Goal: Task Accomplishment & Management: Use online tool/utility

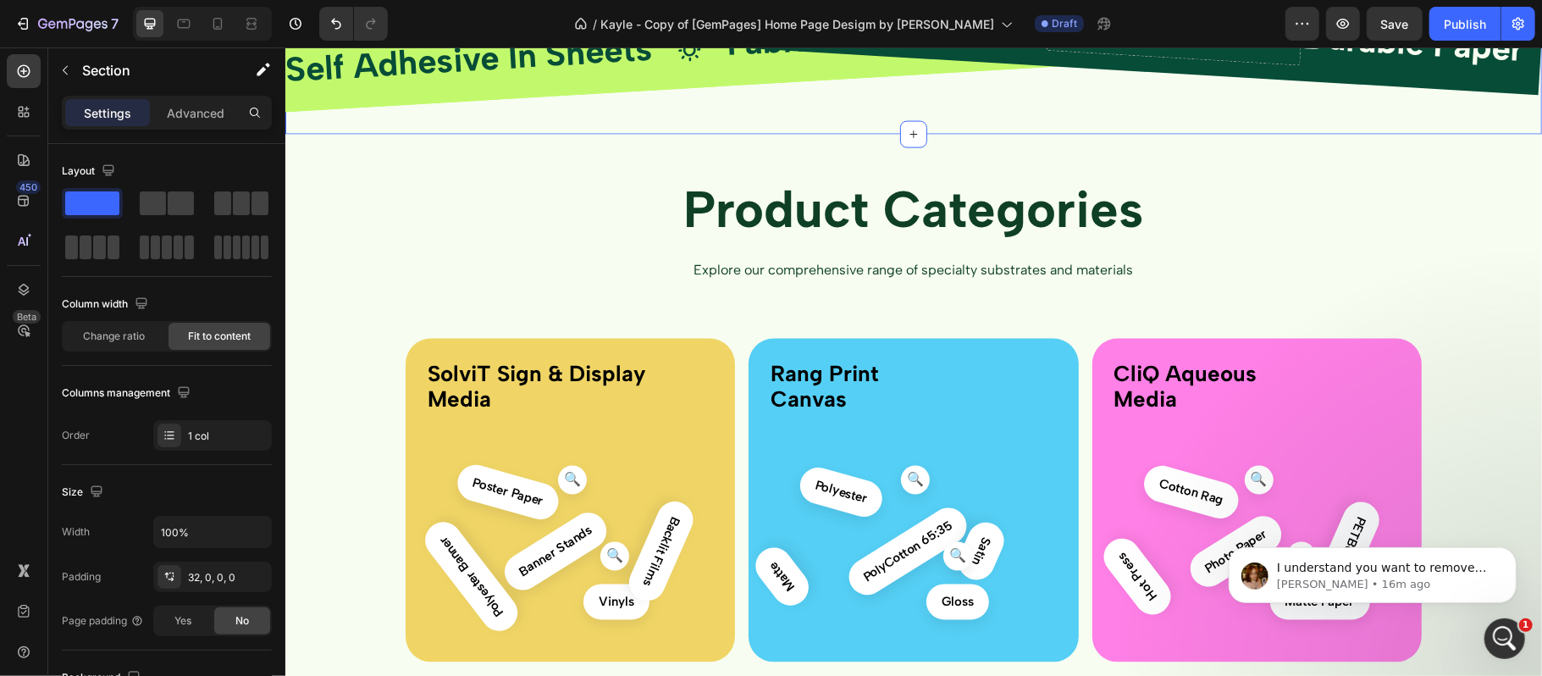
scroll to position [2, 0]
click at [1517, 637] on div "Open Intercom Messenger" at bounding box center [1503, 636] width 56 height 56
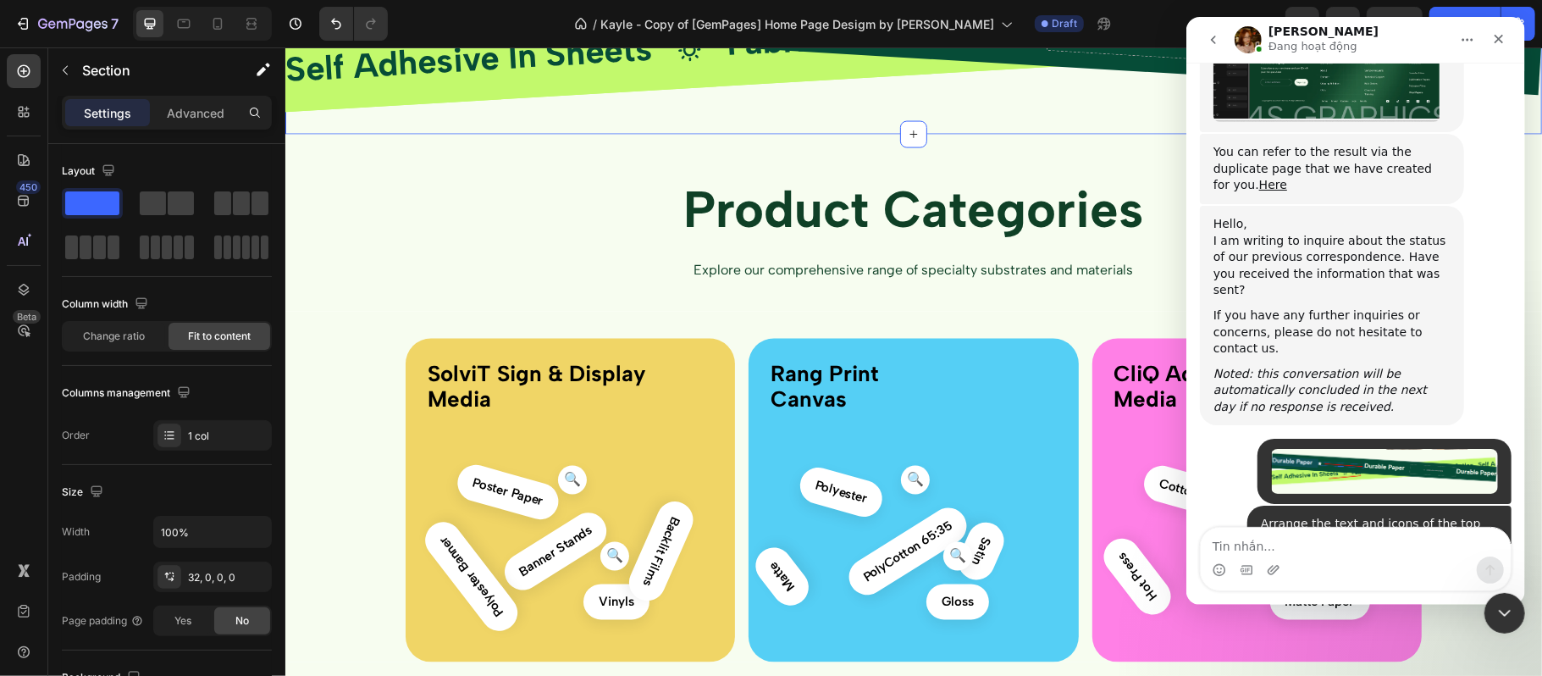
scroll to position [6959, 0]
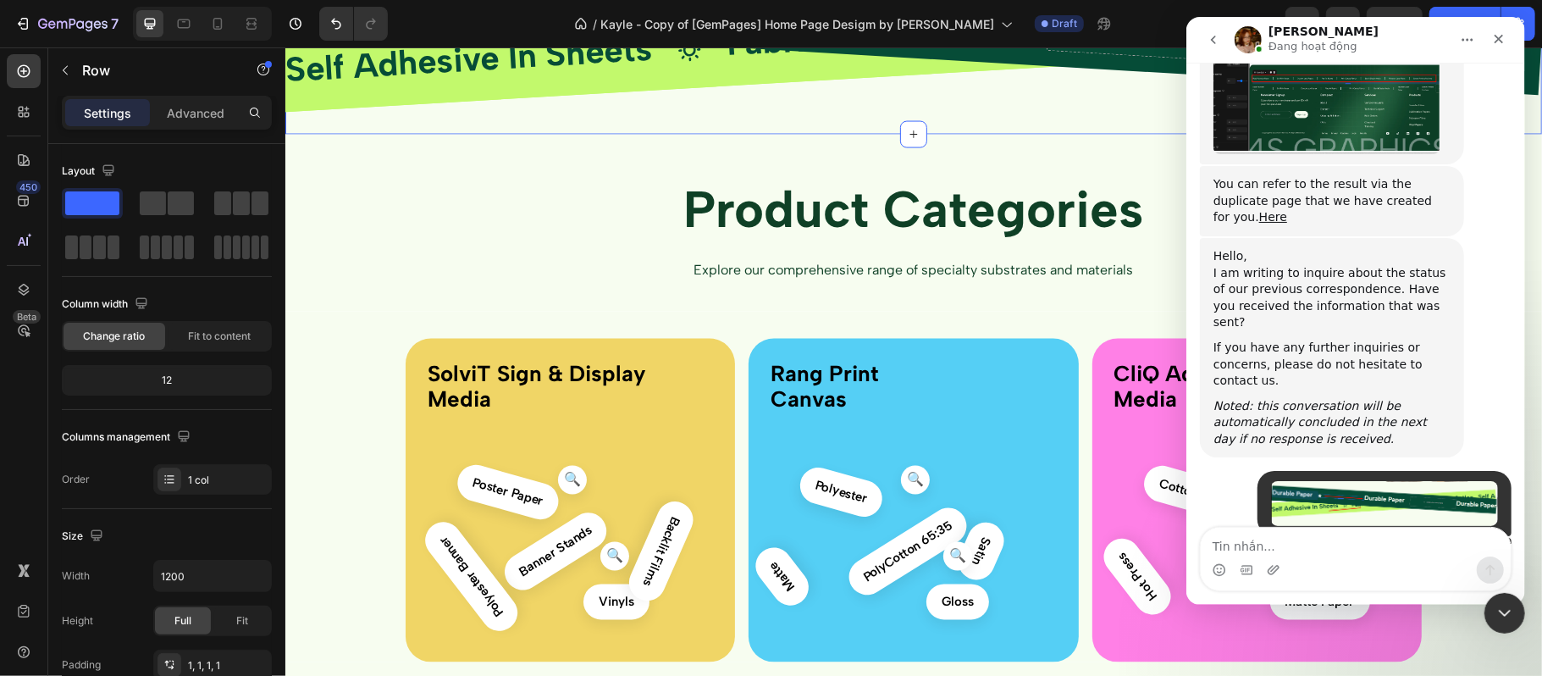
click at [639, 133] on div "Durable Paper Text Block Icon Durable Paper Text Block Drop element here Durabl…" at bounding box center [913, 54] width 1257 height 157
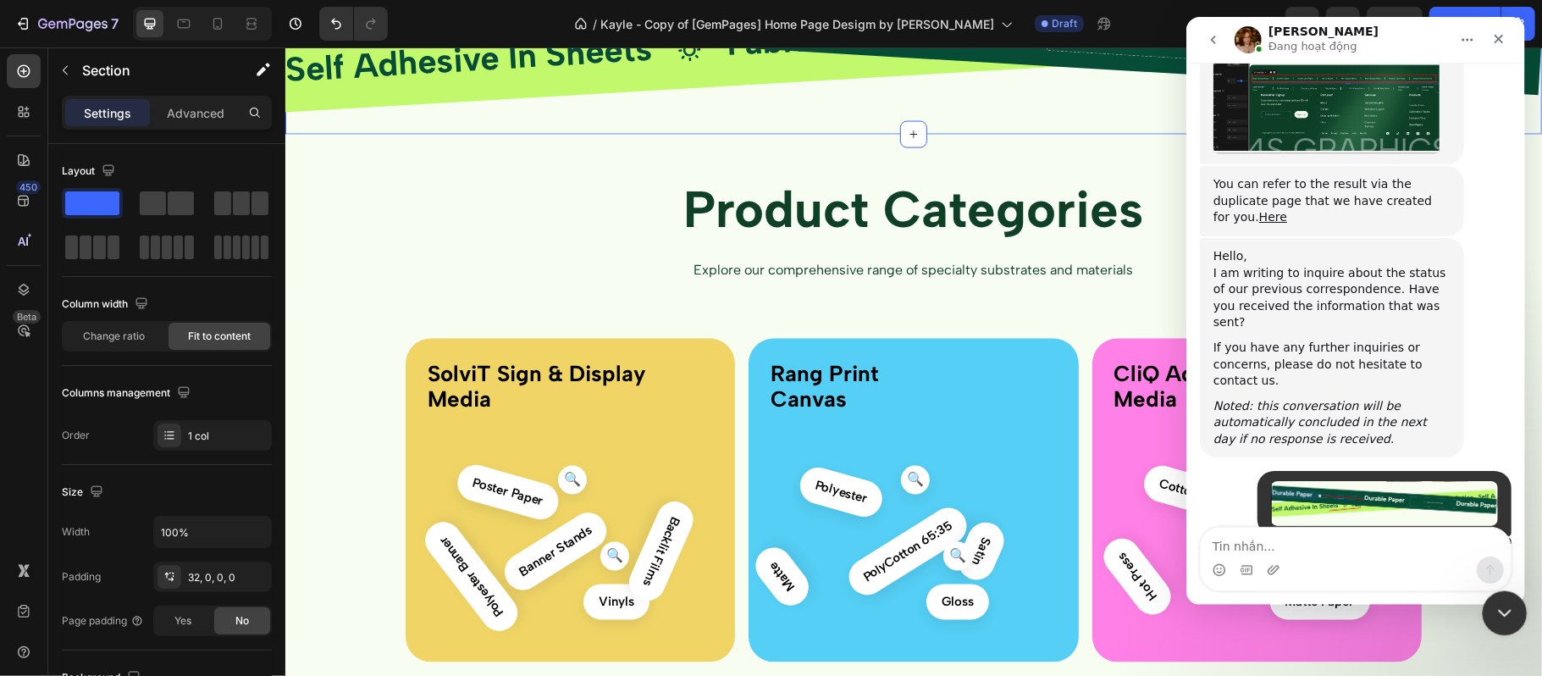
click at [1485, 599] on div "Close Intercom Messenger" at bounding box center [1502, 610] width 41 height 41
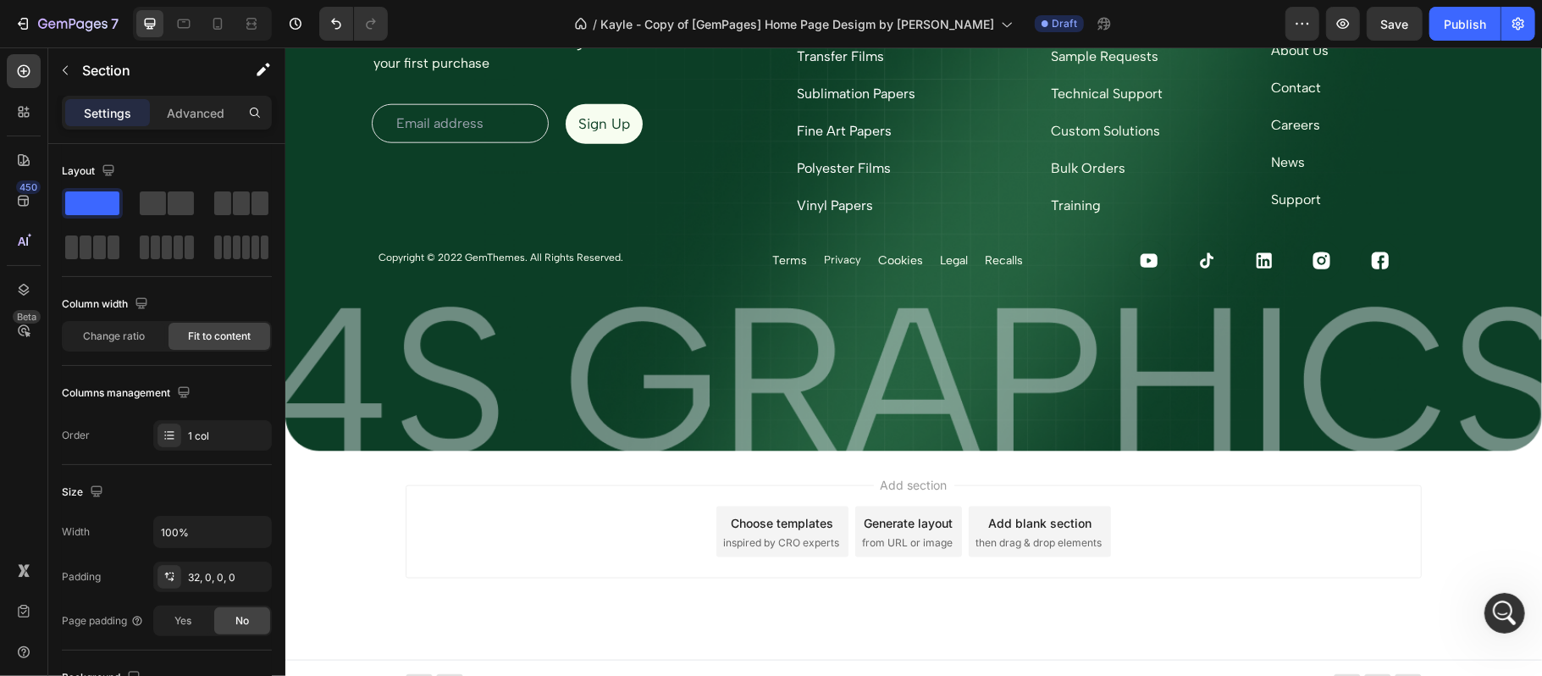
scroll to position [6042, 0]
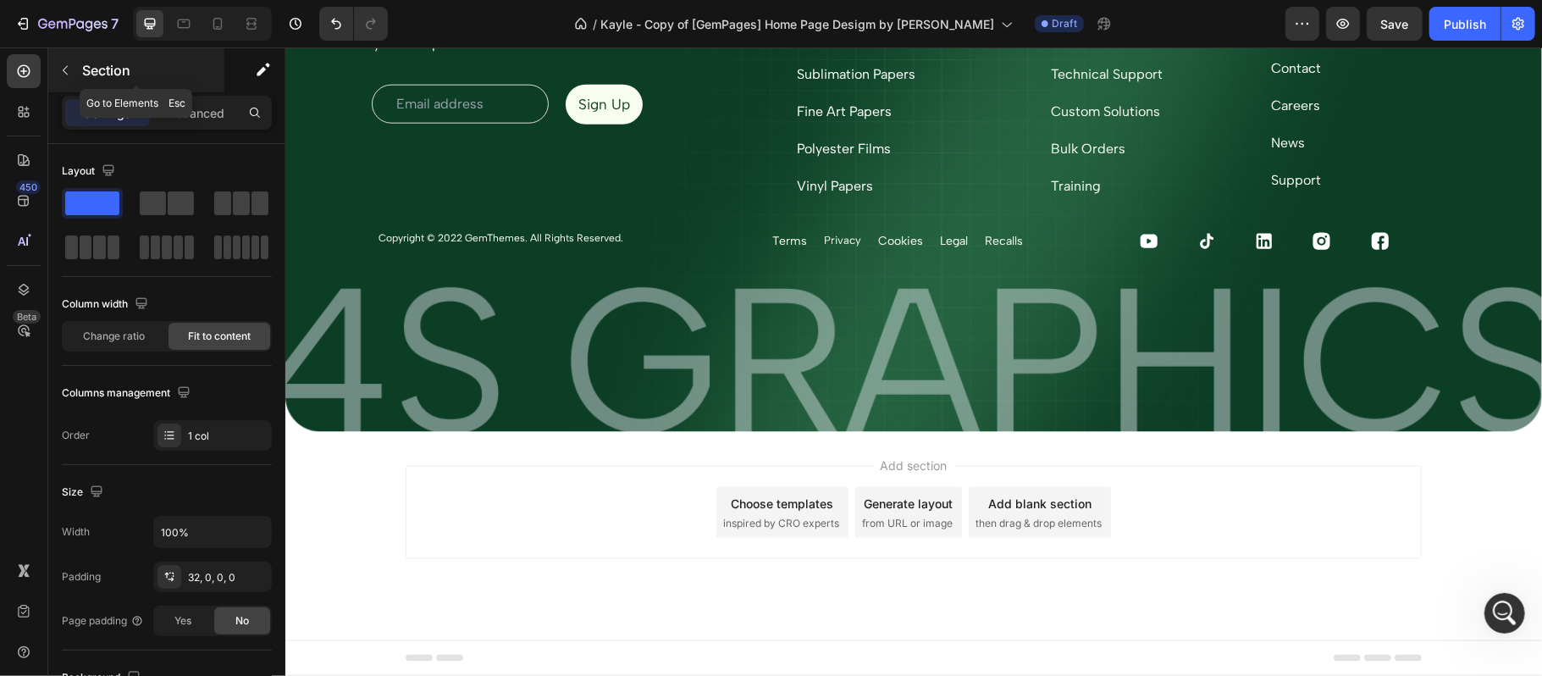
click at [56, 71] on button "button" at bounding box center [65, 70] width 27 height 27
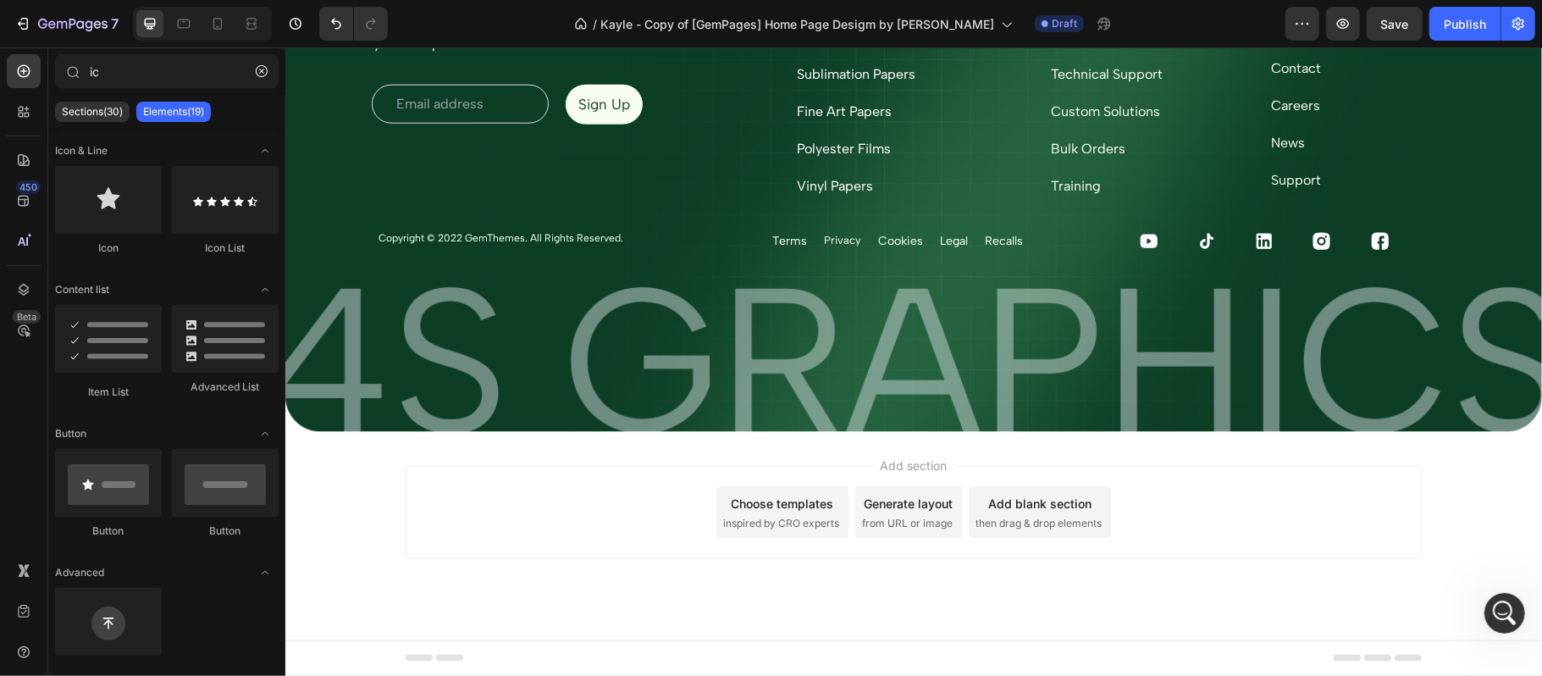
click at [896, 461] on span "Add section" at bounding box center [913, 465] width 80 height 18
click at [1047, 516] on span "then drag & drop elements" at bounding box center [1038, 522] width 126 height 15
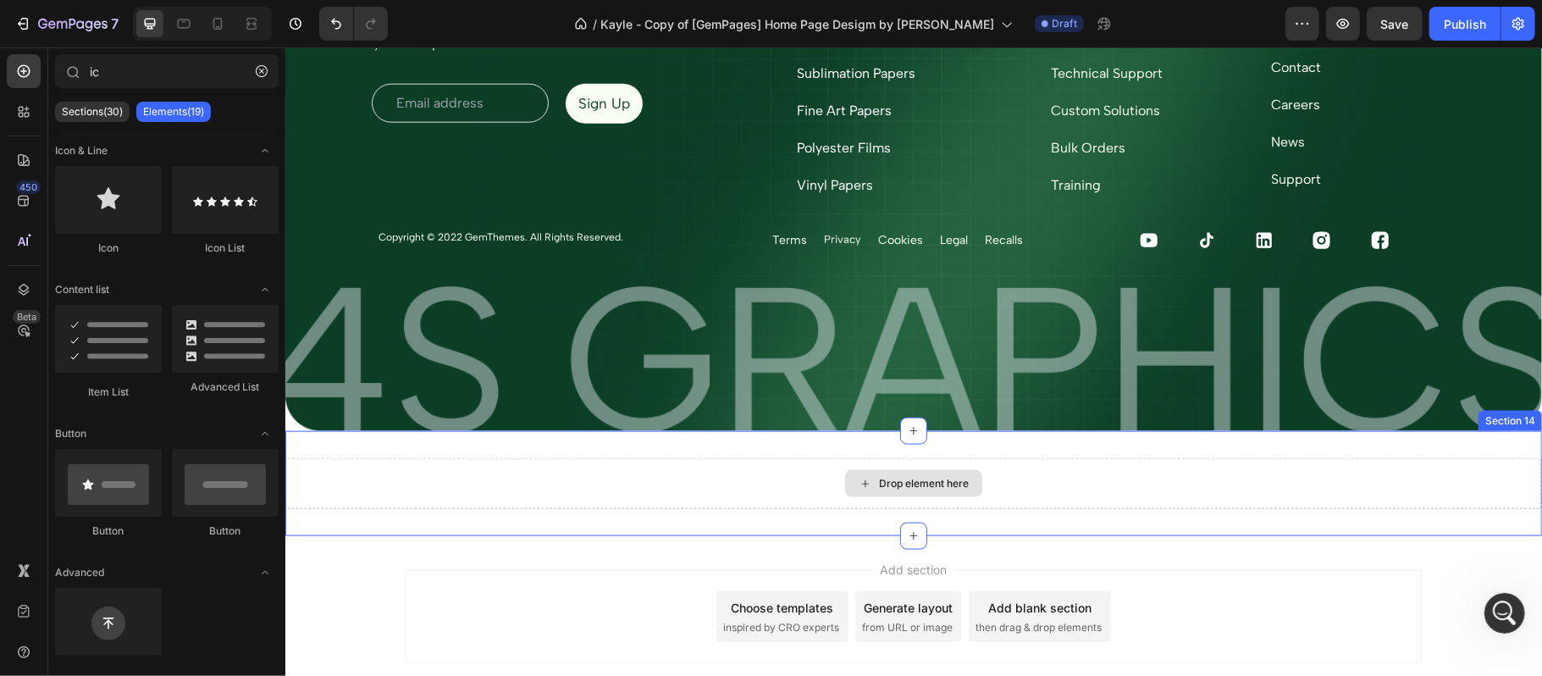
click at [889, 488] on div "Drop element here" at bounding box center [923, 483] width 90 height 14
click at [1099, 501] on div "Drop element here" at bounding box center [913, 482] width 1257 height 51
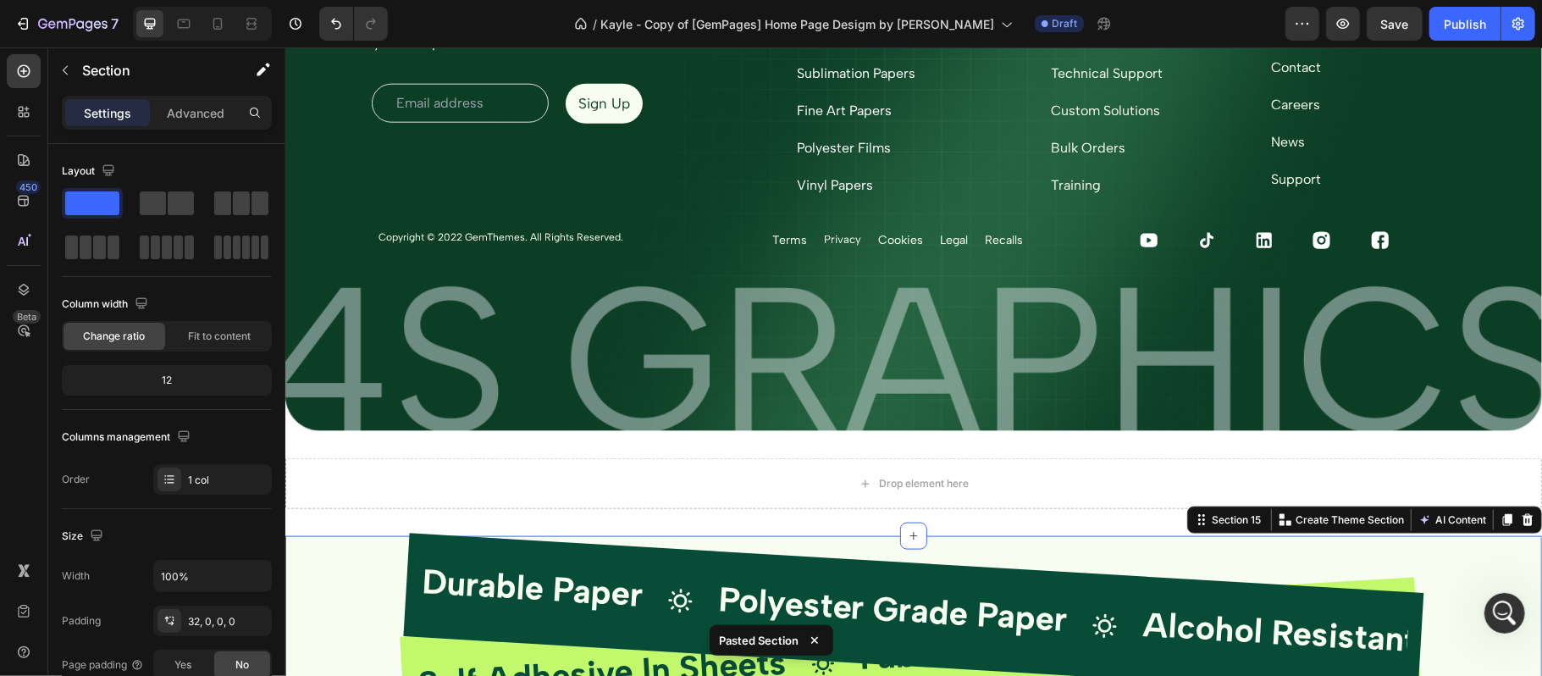
scroll to position [6381, 0]
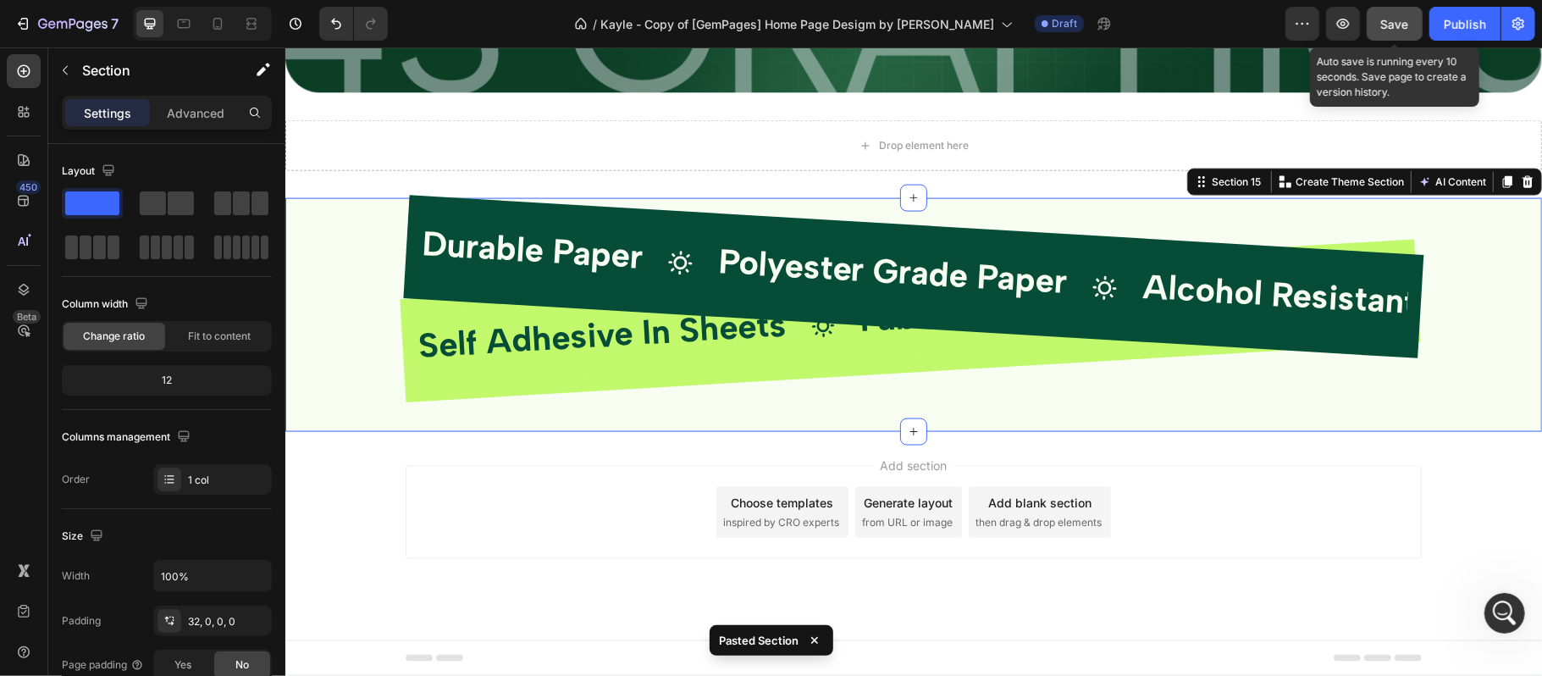
click at [1396, 20] on span "Save" at bounding box center [1395, 24] width 28 height 14
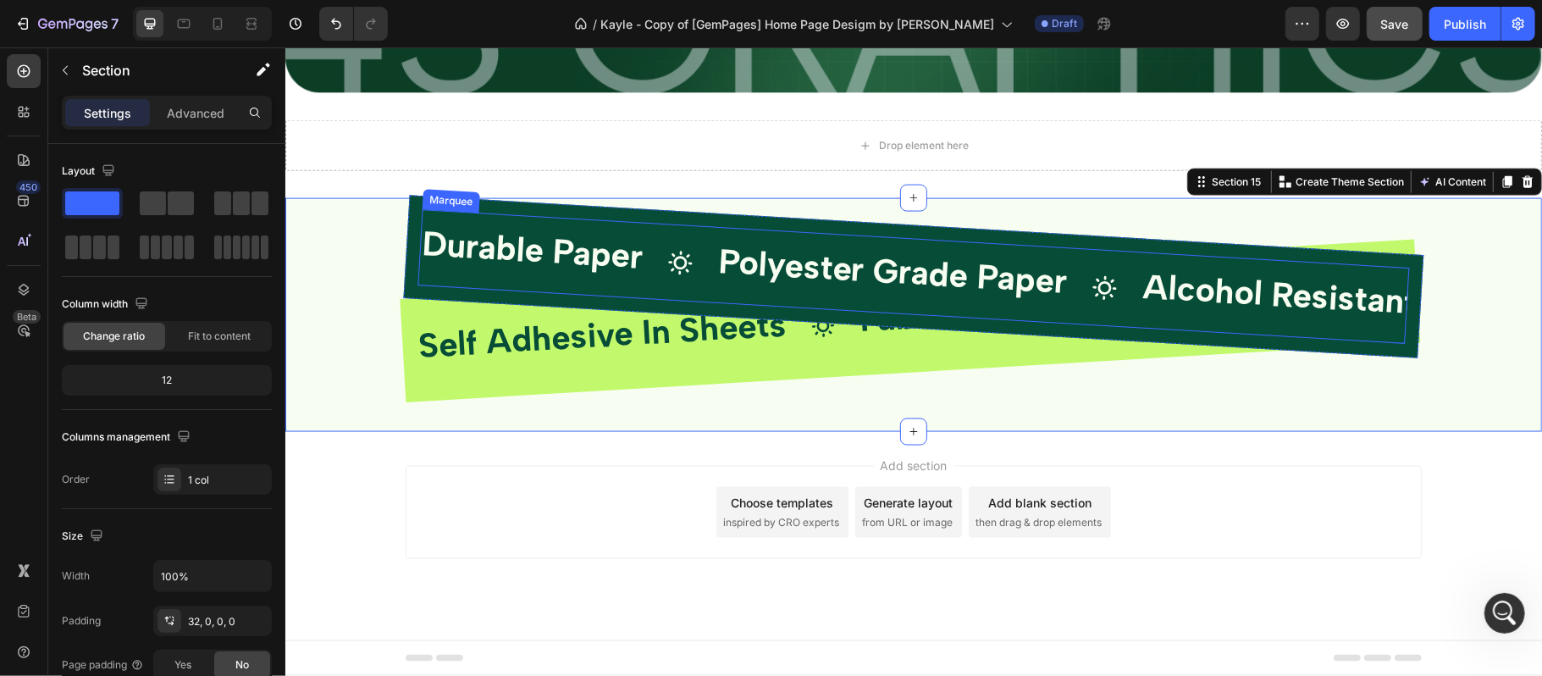
click at [1099, 282] on icon at bounding box center [1104, 287] width 25 height 25
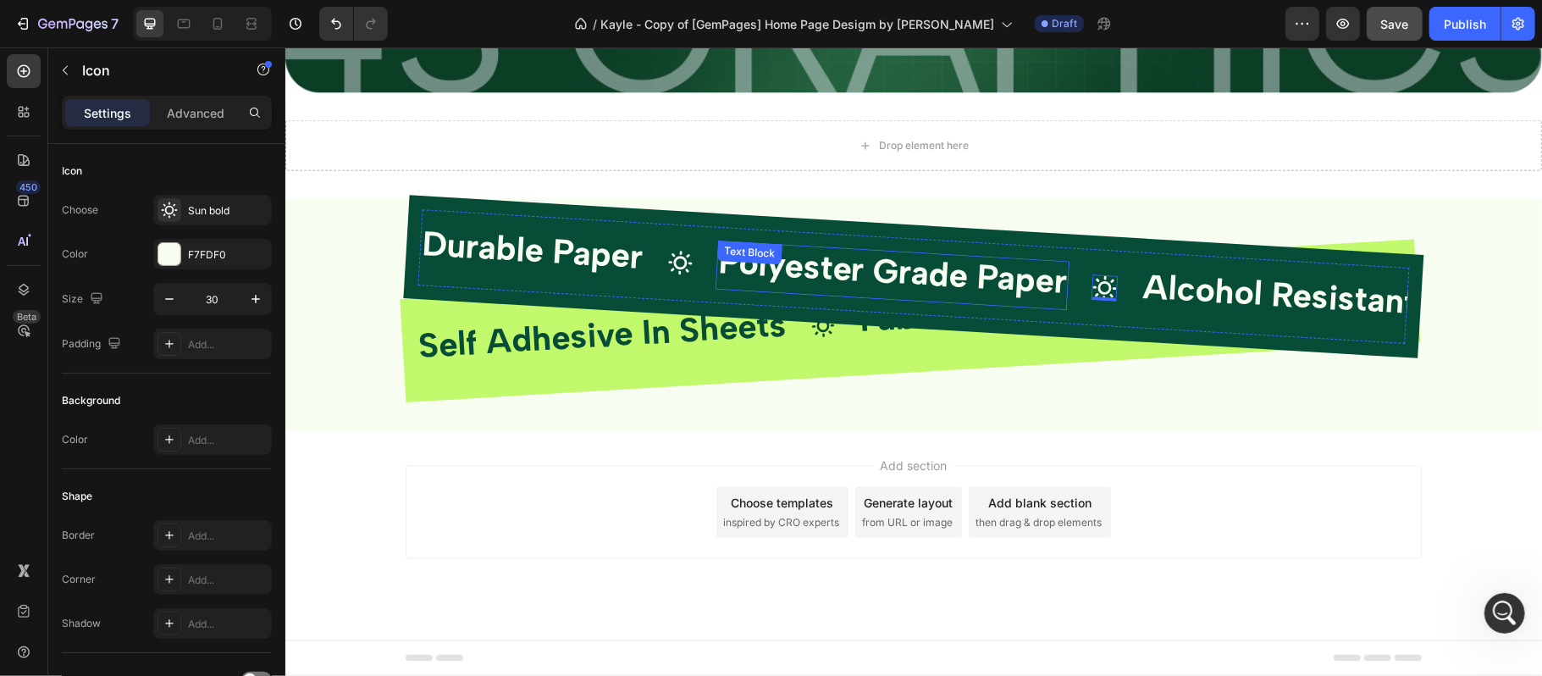
click at [988, 274] on span "Polyester Grade Paper" at bounding box center [892, 271] width 351 height 61
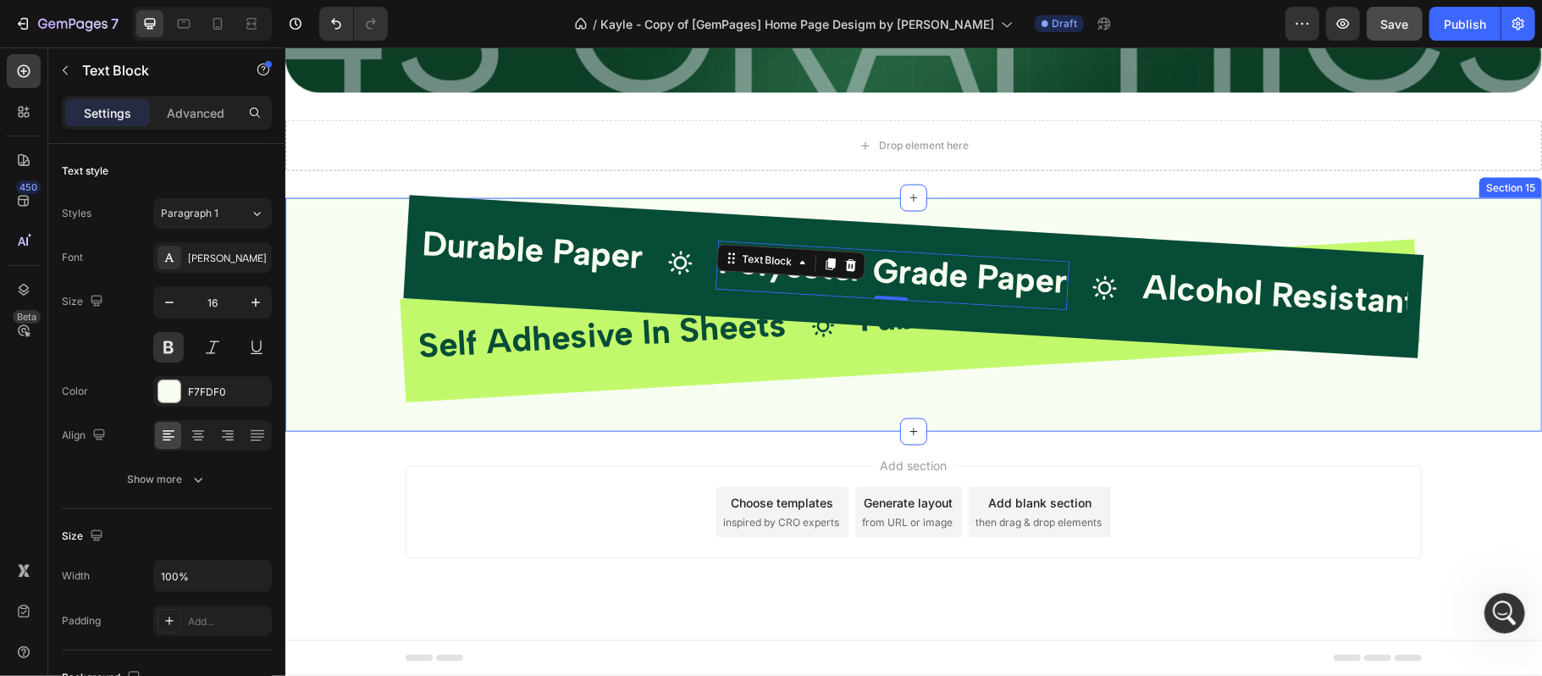
click at [987, 204] on div "Durable Paper Text Block Icon Polyester Grade Paper Text Block 0 Icon Alcohol R…" at bounding box center [913, 314] width 1257 height 234
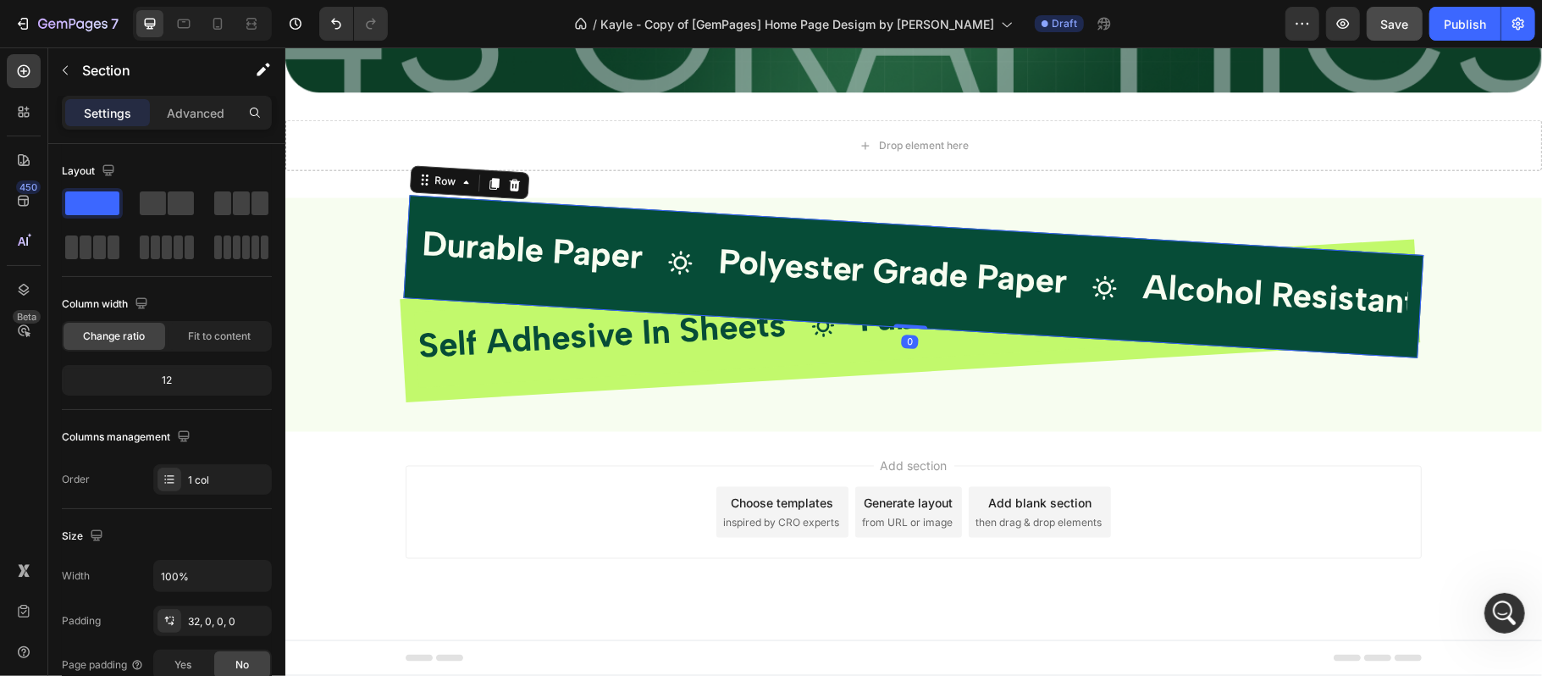
click at [710, 213] on div "Durable Paper Text Block Icon Polyester Grade Paper Text Block Icon Alcohol Res…" at bounding box center [912, 276] width 1021 height 163
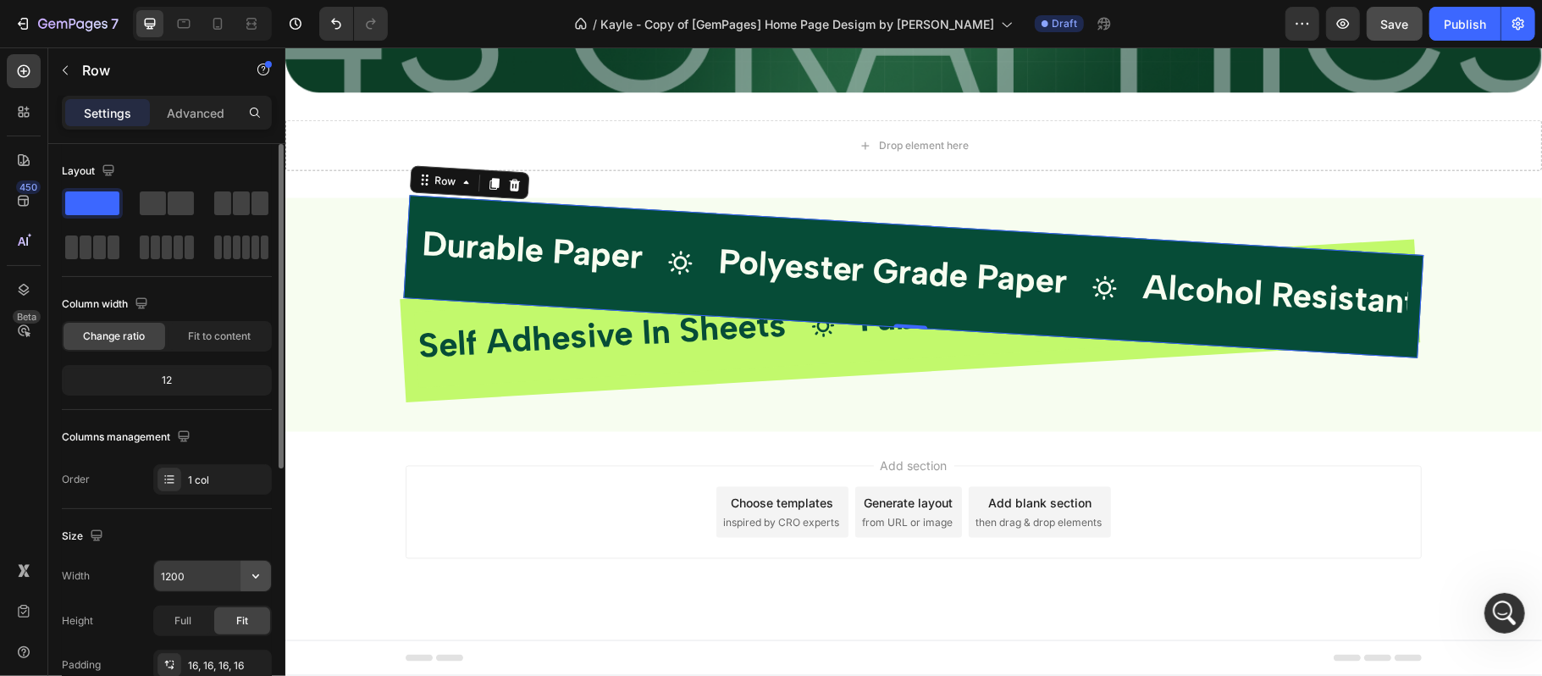
click at [262, 579] on icon "button" at bounding box center [255, 576] width 17 height 17
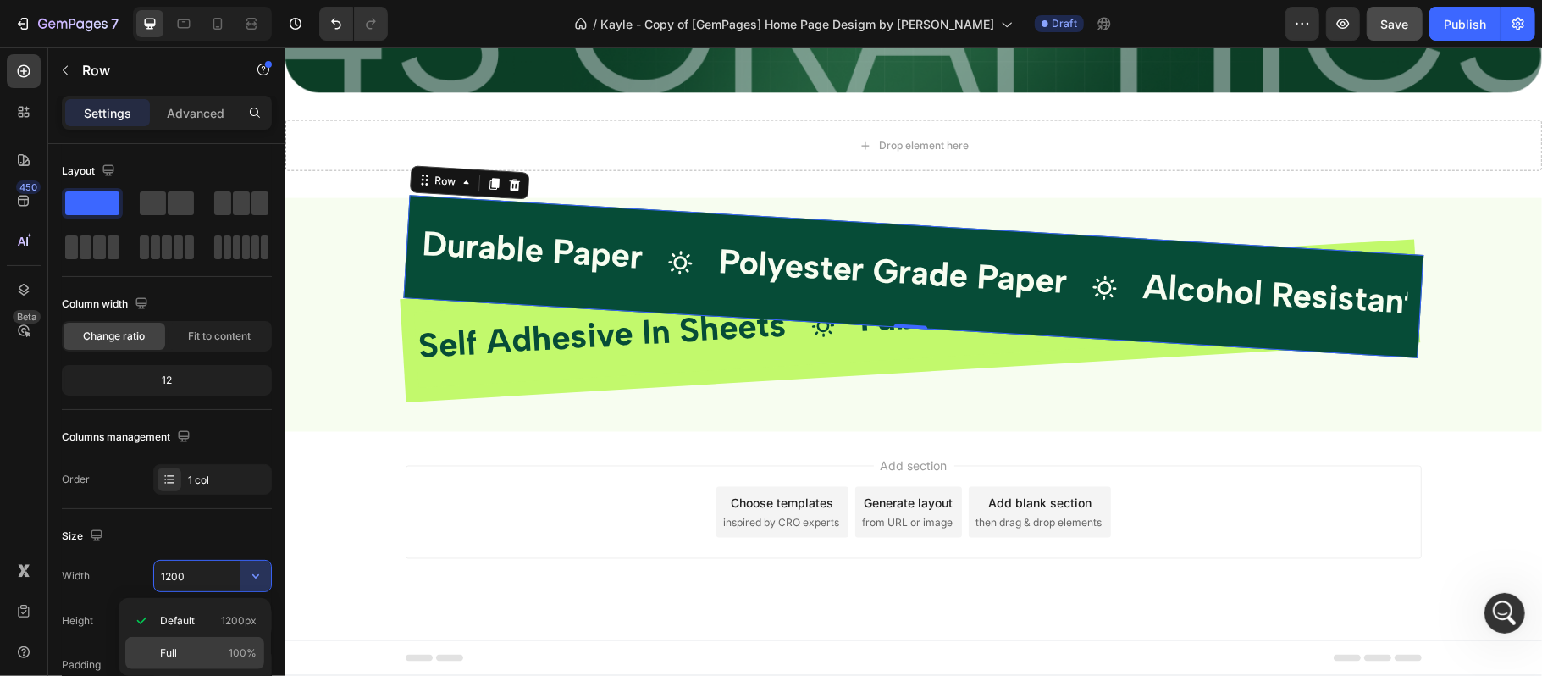
click at [203, 649] on p "Full 100%" at bounding box center [208, 652] width 97 height 15
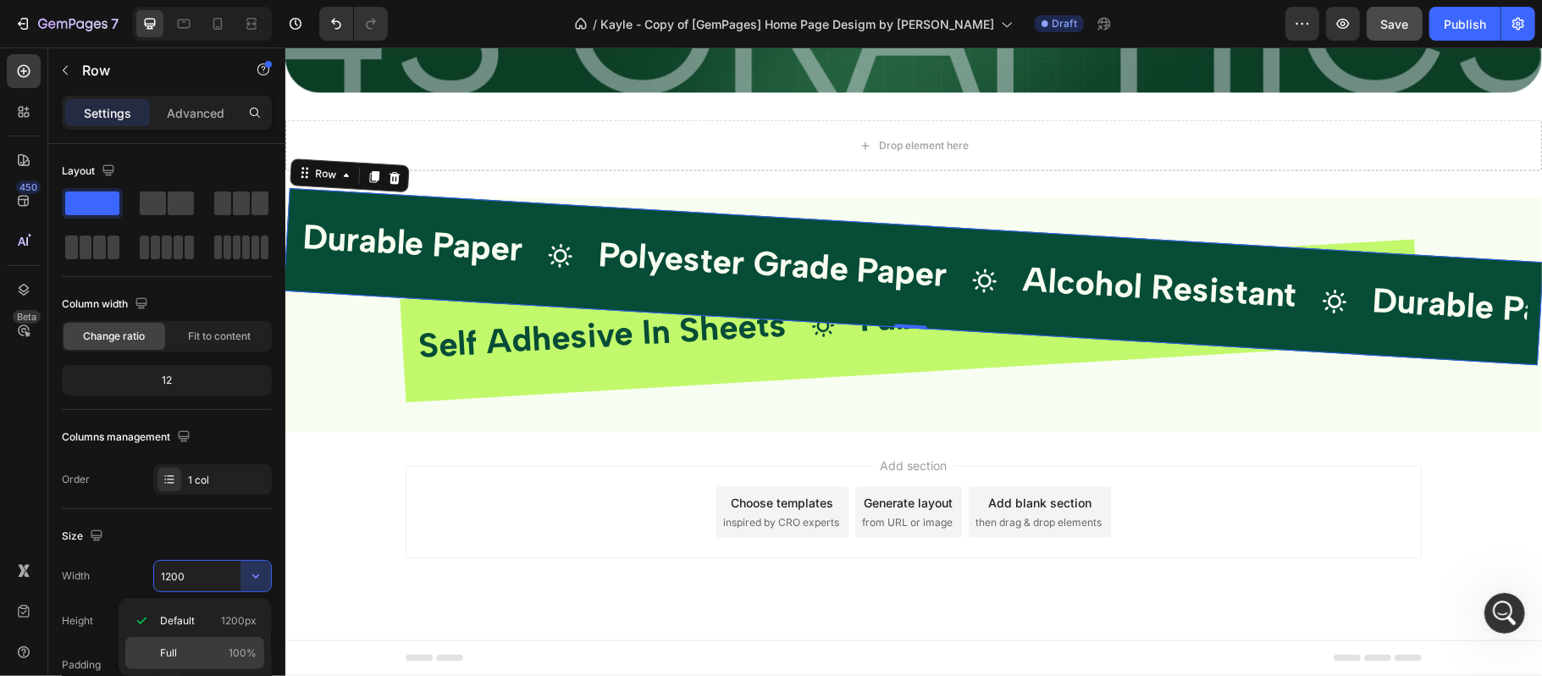
type input "100%"
click at [652, 374] on div "Self Adhesive In Sheets Text Block Icon Fabric Print Canvas Text Block Icon Emp…" at bounding box center [909, 320] width 1021 height 163
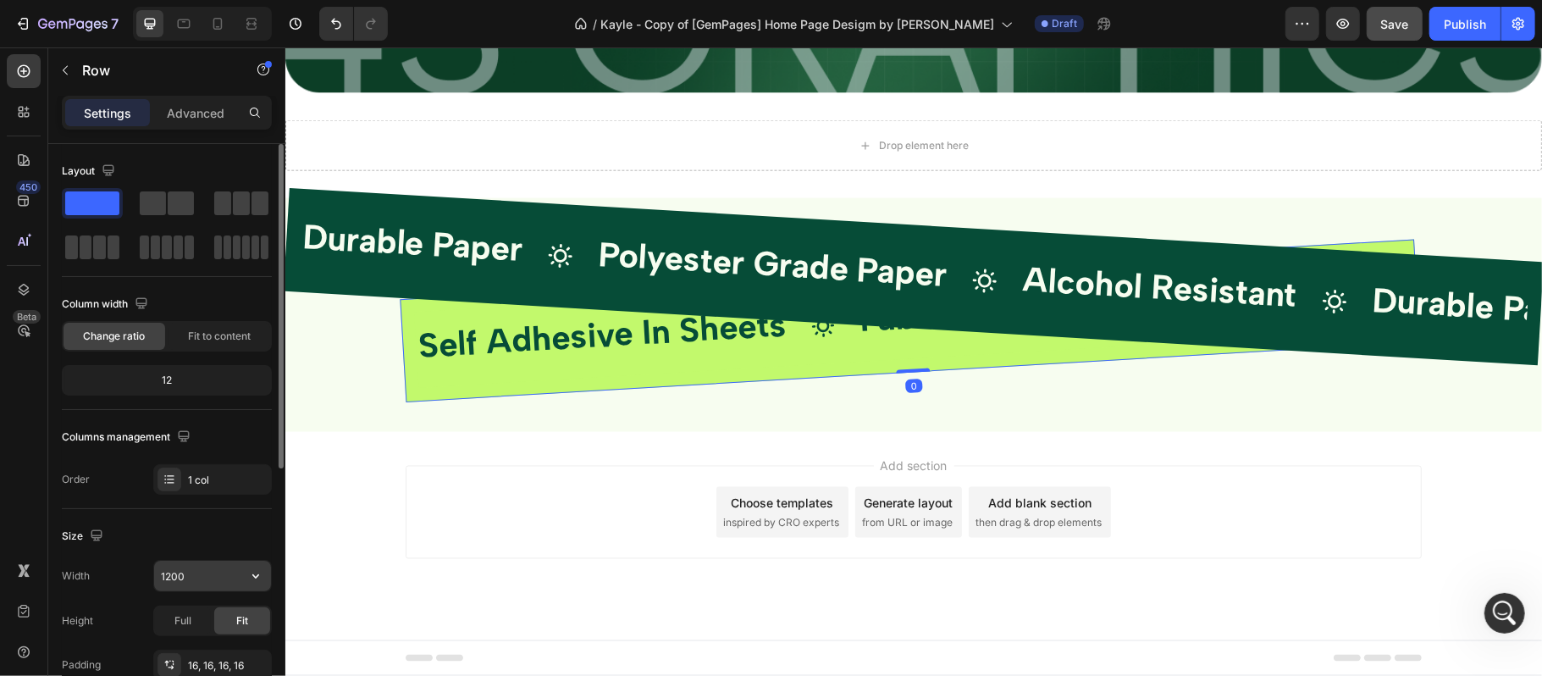
click at [251, 573] on icon "button" at bounding box center [255, 576] width 17 height 17
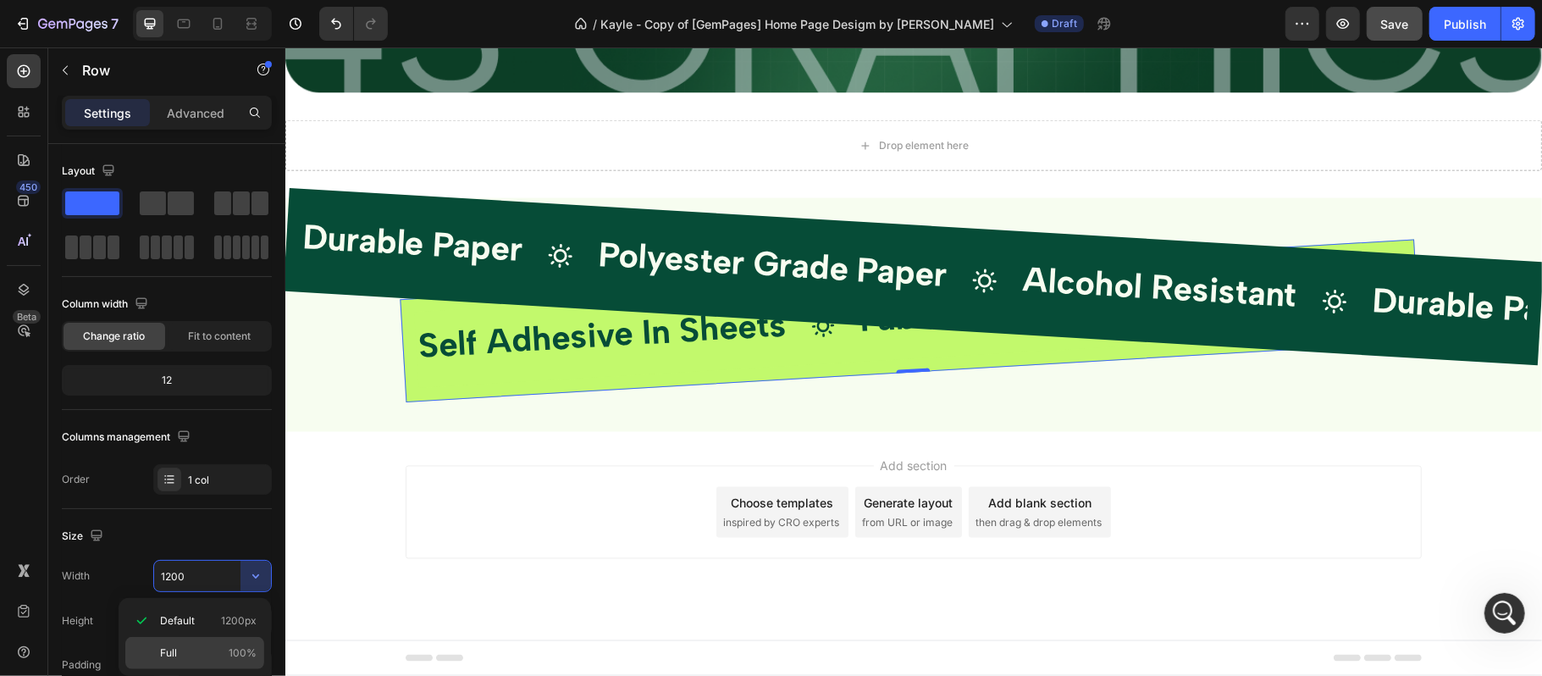
click at [213, 645] on div "Full 100%" at bounding box center [194, 653] width 139 height 32
type input "100%"
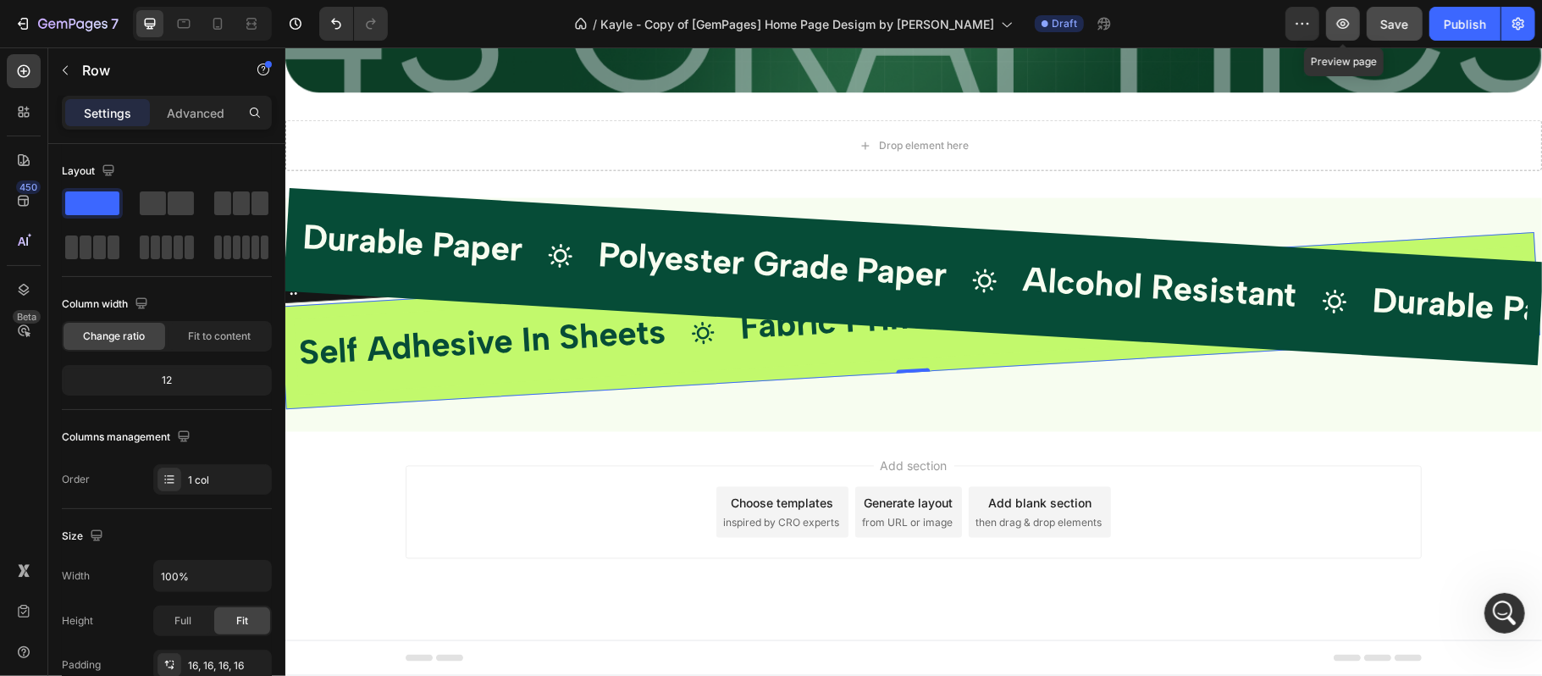
click at [1342, 24] on icon "button" at bounding box center [1343, 24] width 13 height 10
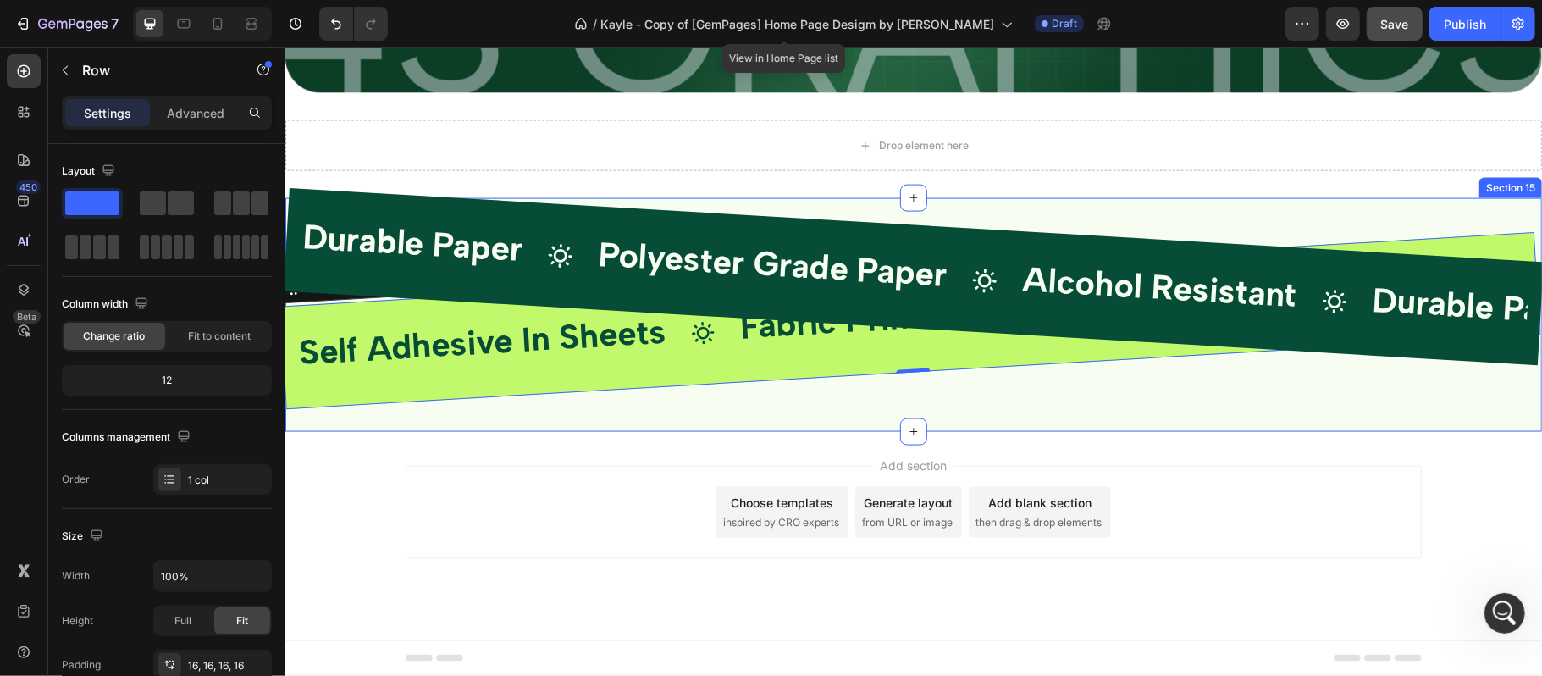
click at [1061, 224] on div "Durable Paper Text Block Icon Polyester Grade Paper Text Block Icon Alcohol Res…" at bounding box center [913, 327] width 1257 height 207
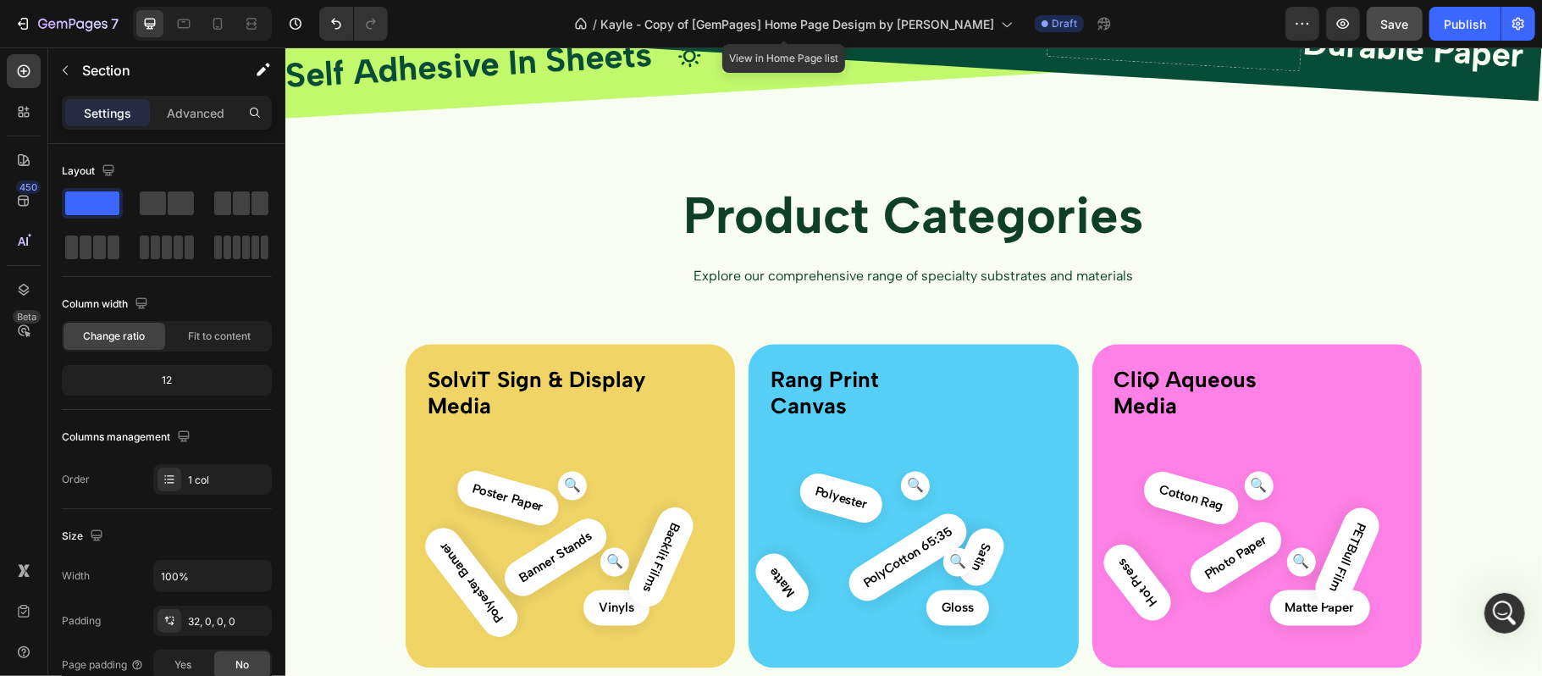
scroll to position [1441, 0]
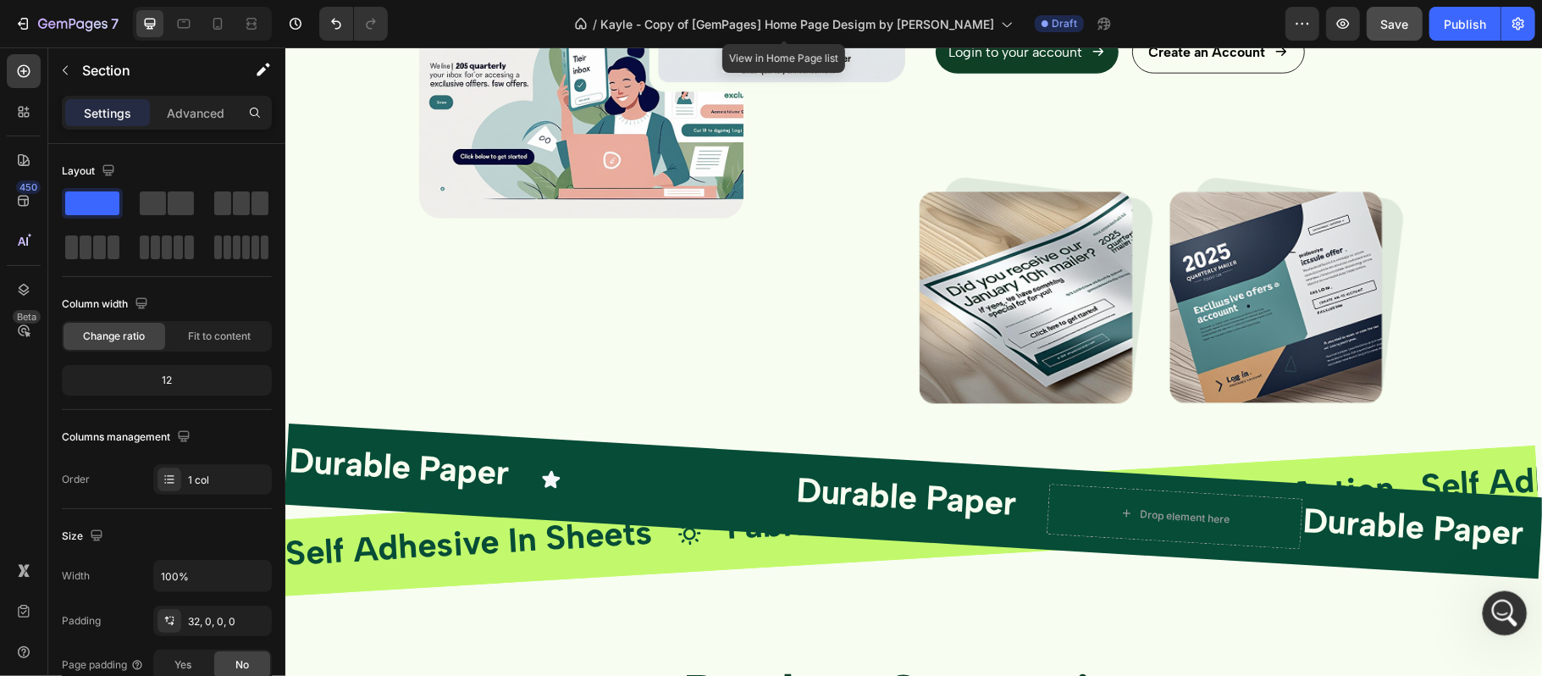
click at [1501, 628] on div "Open Intercom Messenger" at bounding box center [1503, 611] width 56 height 56
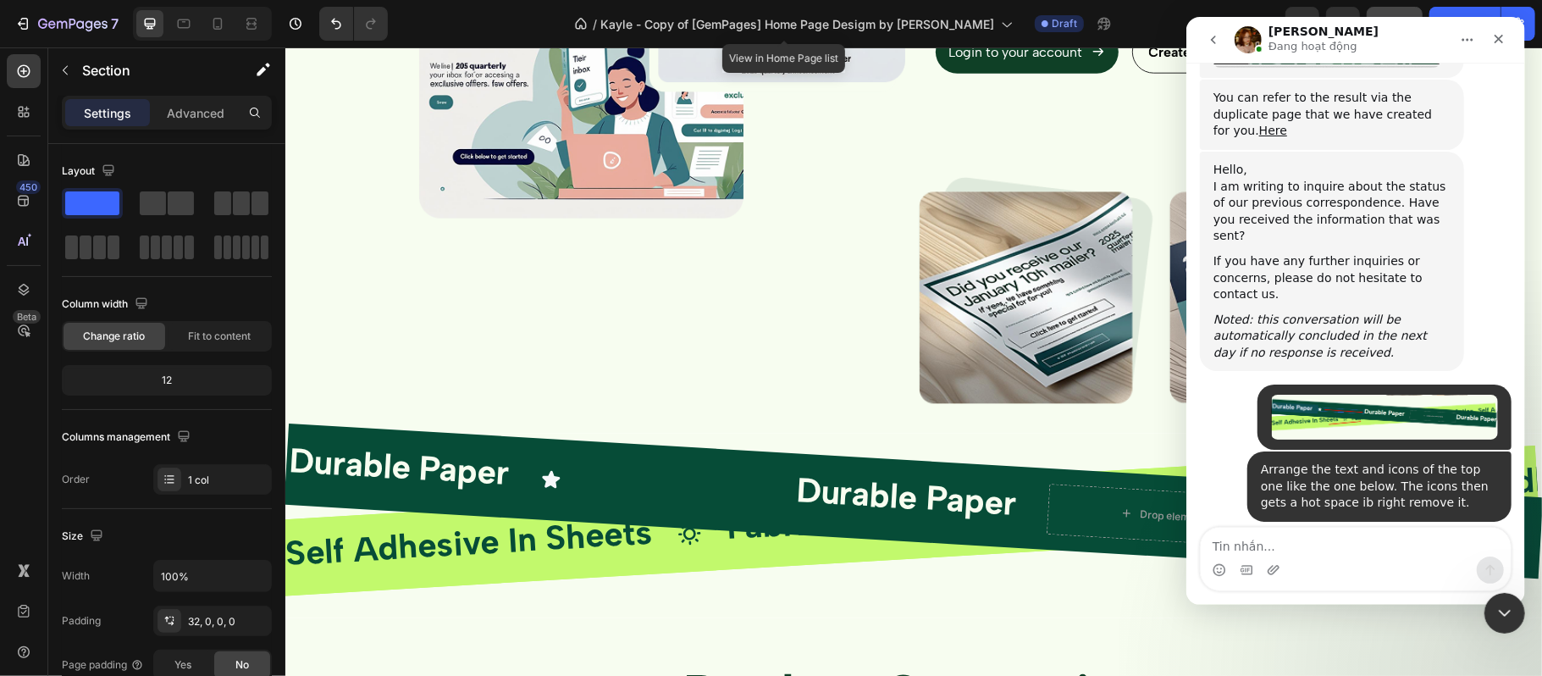
scroll to position [7072, 0]
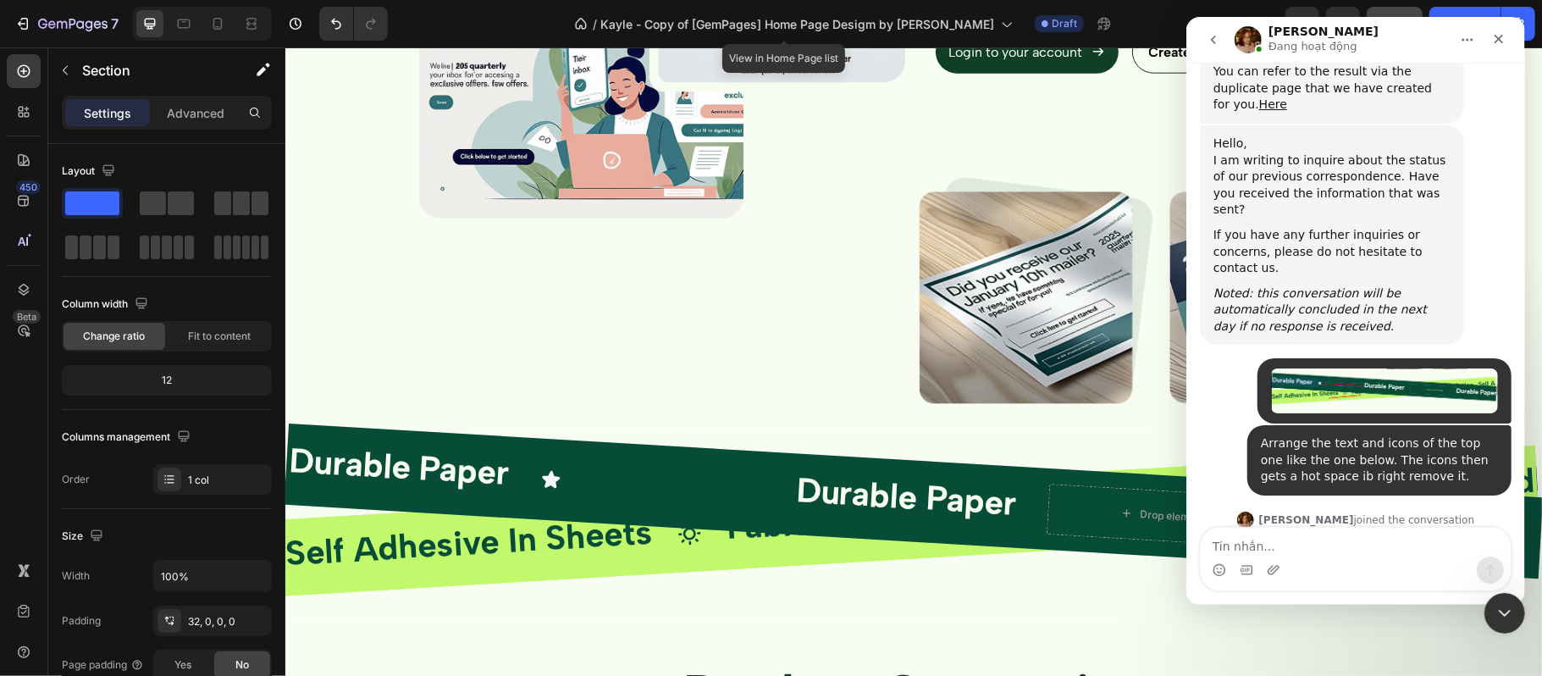
click at [1393, 554] on textarea "Tin nhắn..." at bounding box center [1355, 542] width 310 height 29
click at [1510, 601] on icon "Close Intercom Messenger" at bounding box center [1502, 611] width 20 height 20
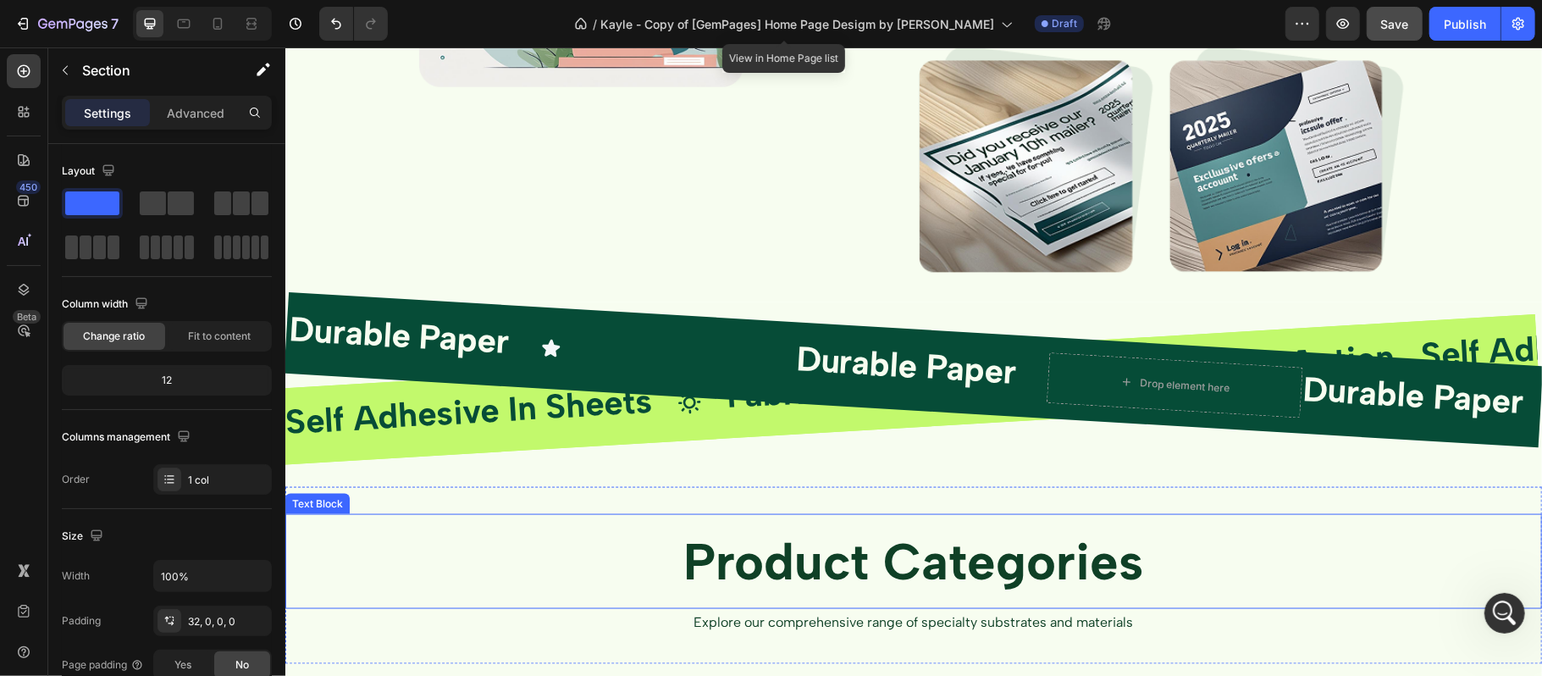
scroll to position [1667, 0]
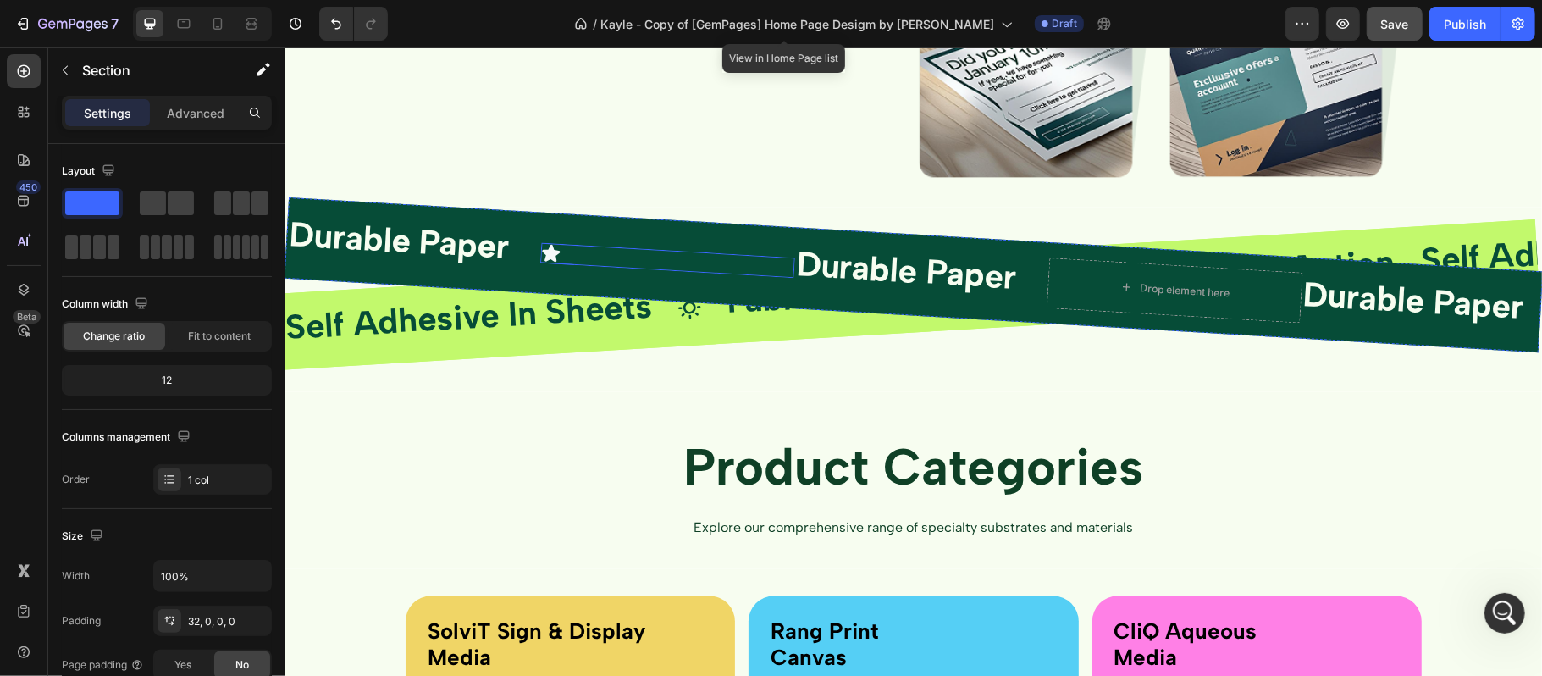
click at [708, 253] on div "Icon" at bounding box center [667, 260] width 255 height 36
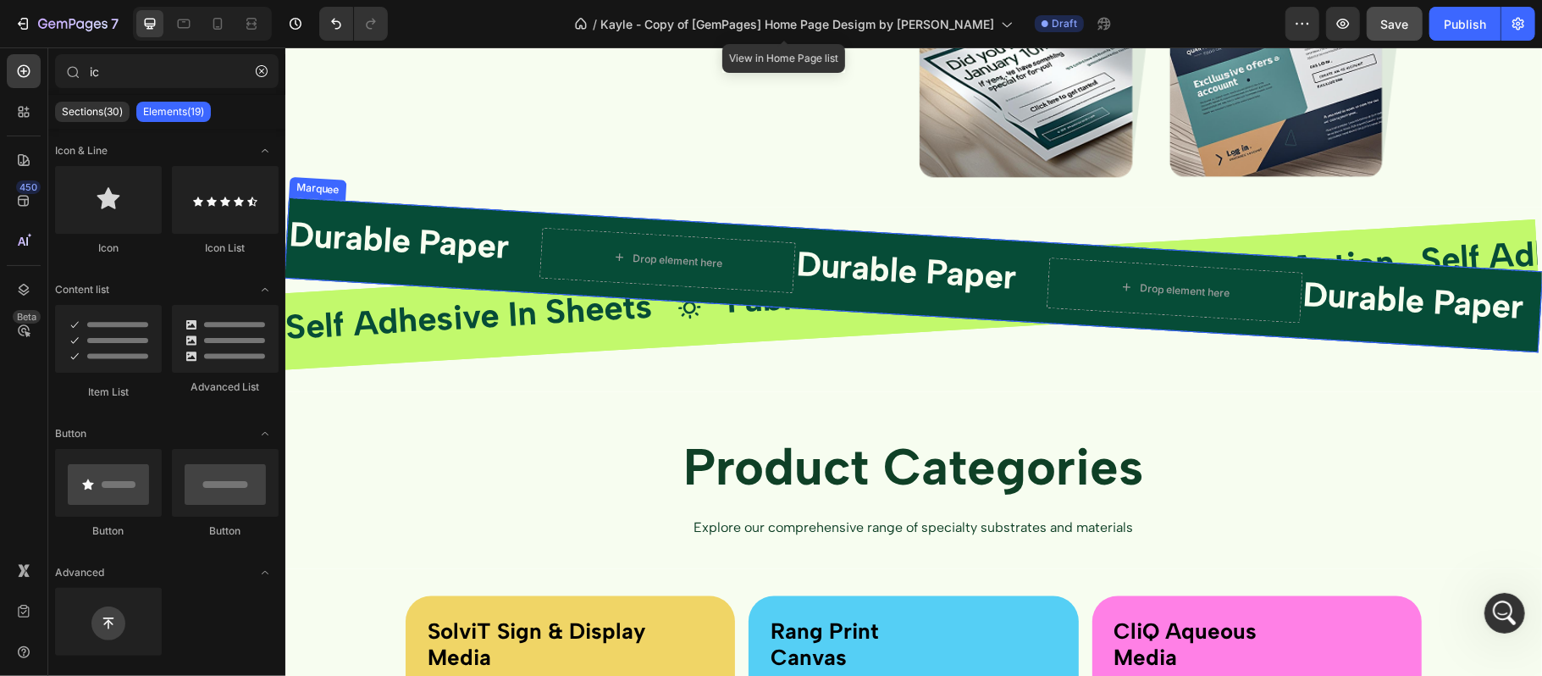
click at [859, 241] on div "Durable Paper Text Block Drop element here Durable Paper Text Block Drop elemen…" at bounding box center [1302, 297] width 2034 height 187
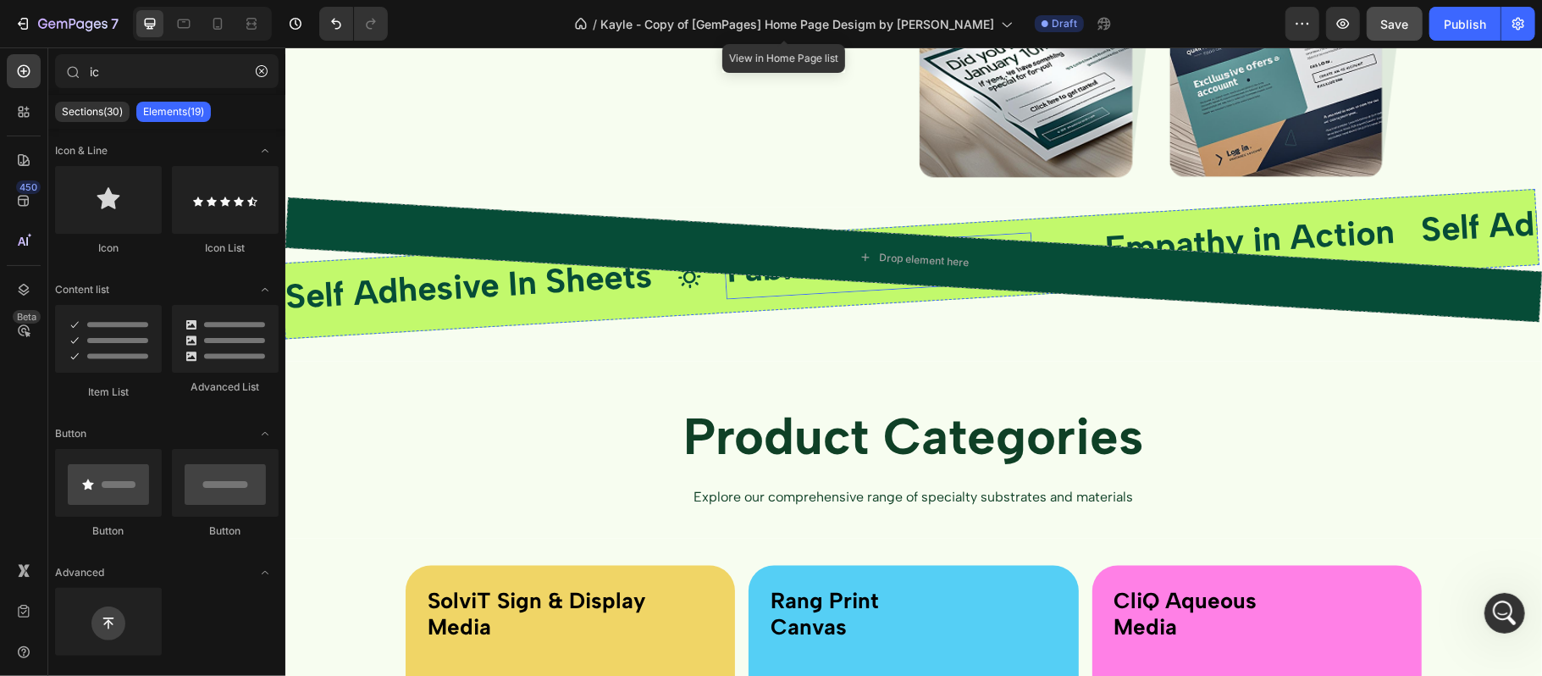
click at [793, 285] on span "Fabric Print Canvas" at bounding box center [878, 261] width 307 height 58
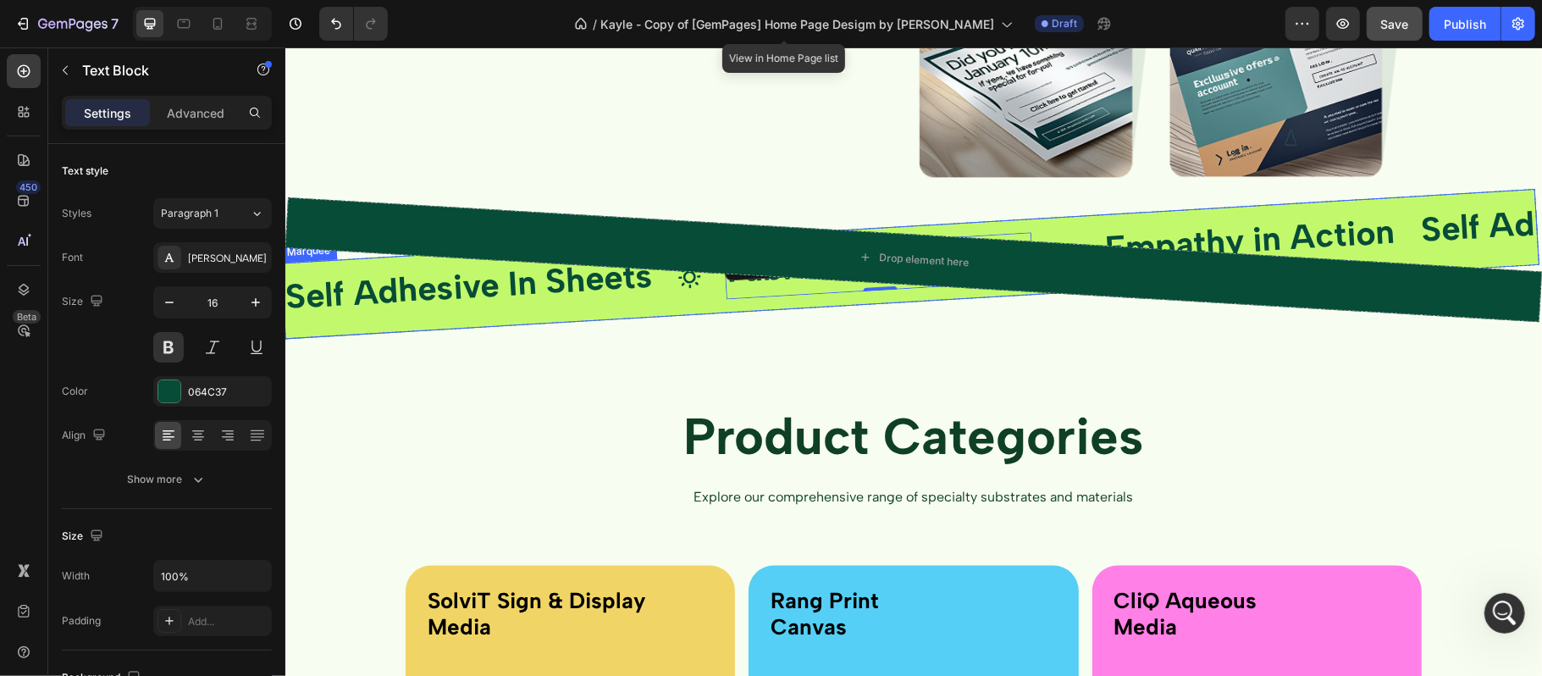
click at [679, 305] on div "Self Adhesive In Sheets Text Block Icon Fabric Print Canvas Text Block 0 Icon E…" at bounding box center [910, 264] width 1260 height 150
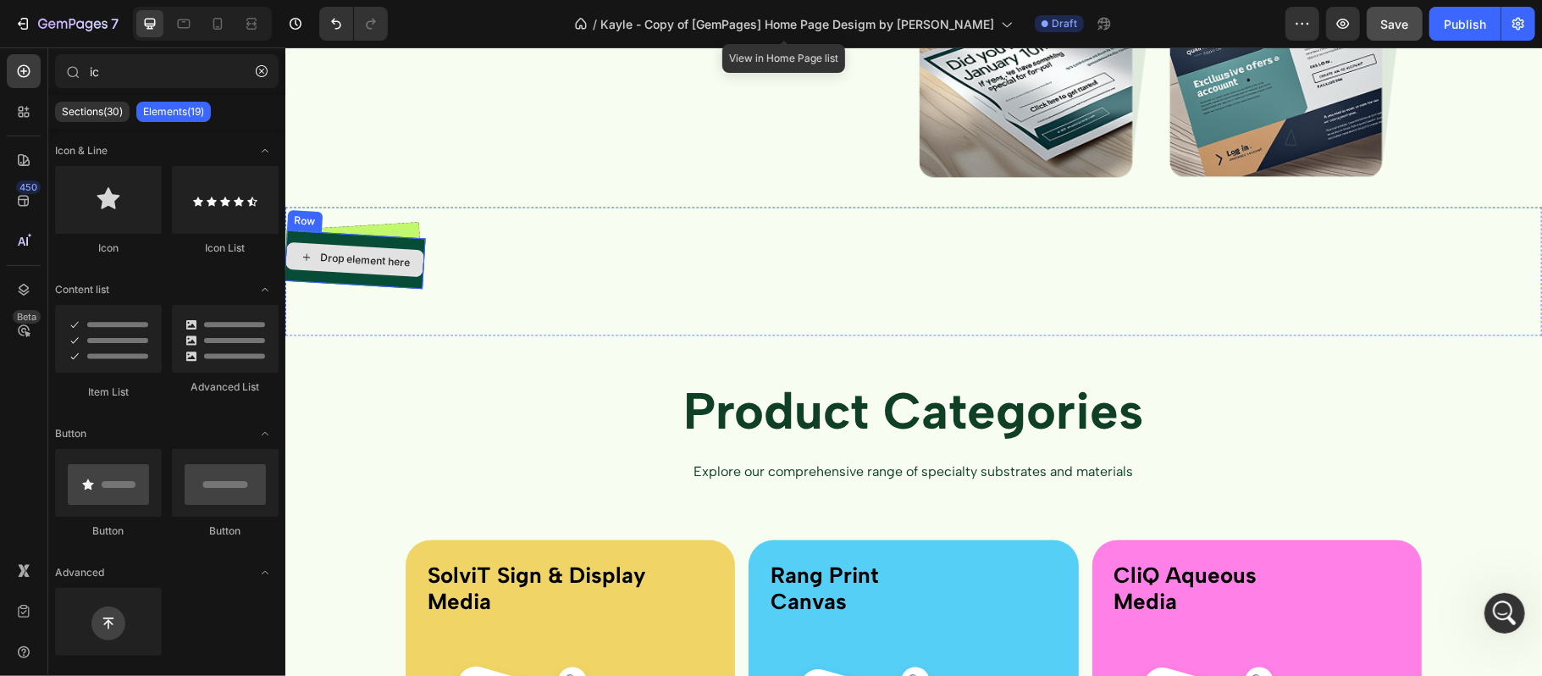
click at [391, 268] on div "Drop element here" at bounding box center [364, 260] width 91 height 19
click at [396, 228] on div "Drop element here" at bounding box center [350, 251] width 141 height 59
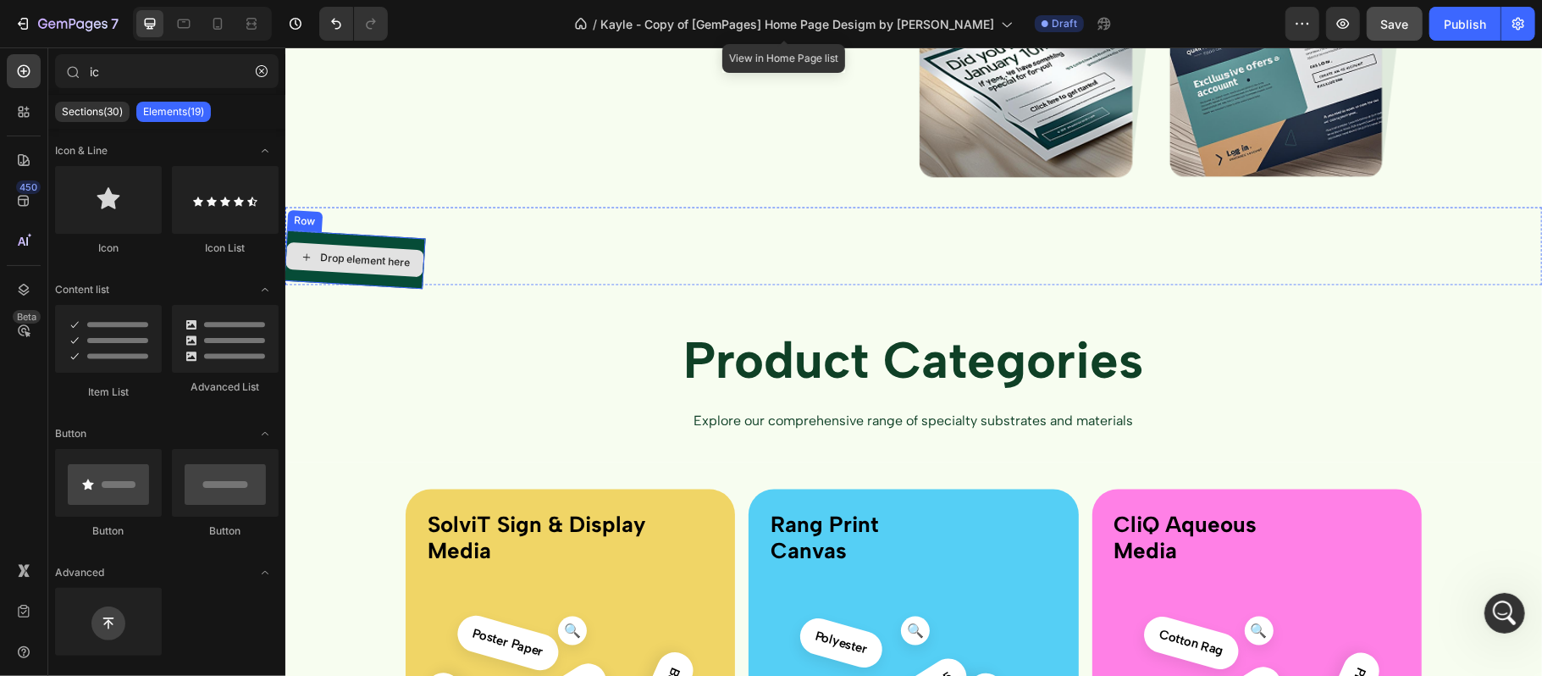
click at [390, 248] on div "Drop element here" at bounding box center [354, 260] width 139 height 36
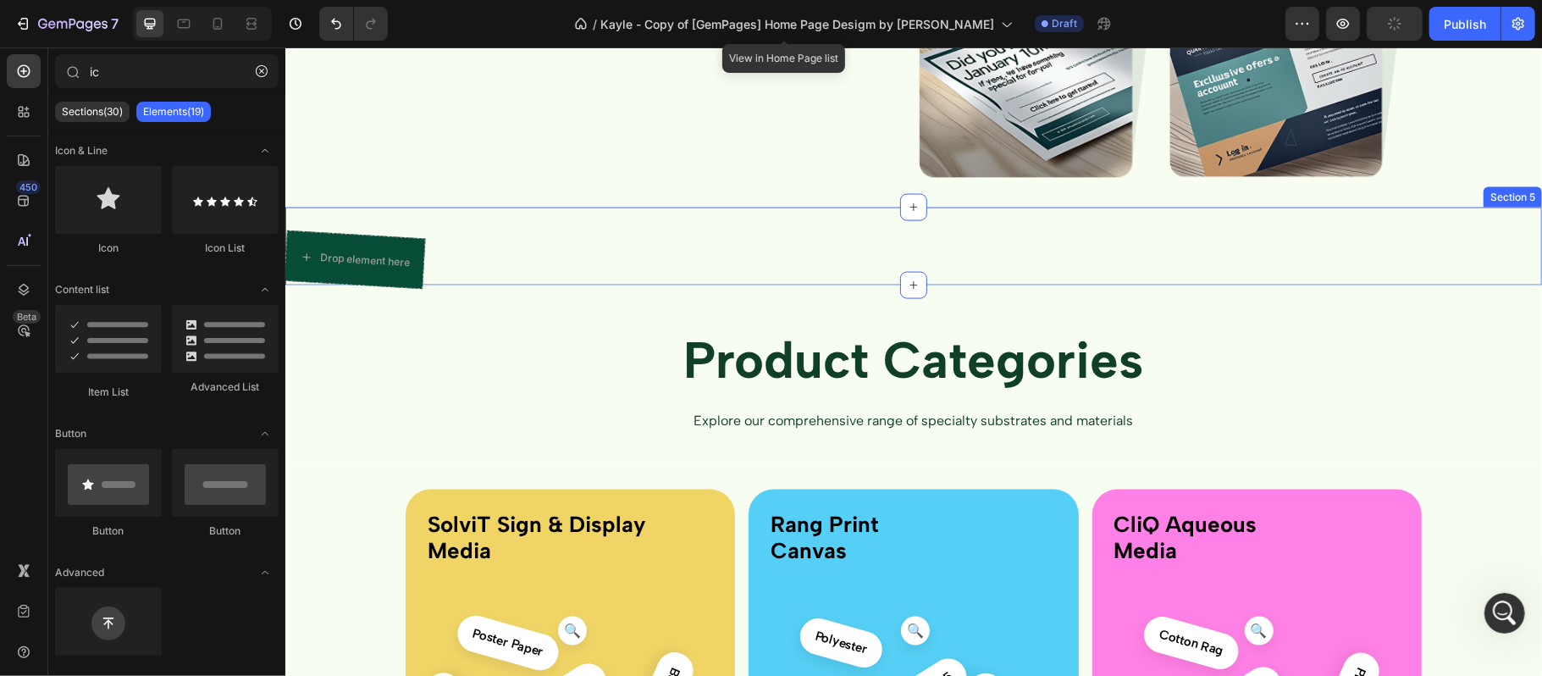
click at [468, 253] on div "Drop element here Row Section 5" at bounding box center [913, 246] width 1257 height 78
click at [412, 257] on div "Drop element here" at bounding box center [354, 260] width 139 height 36
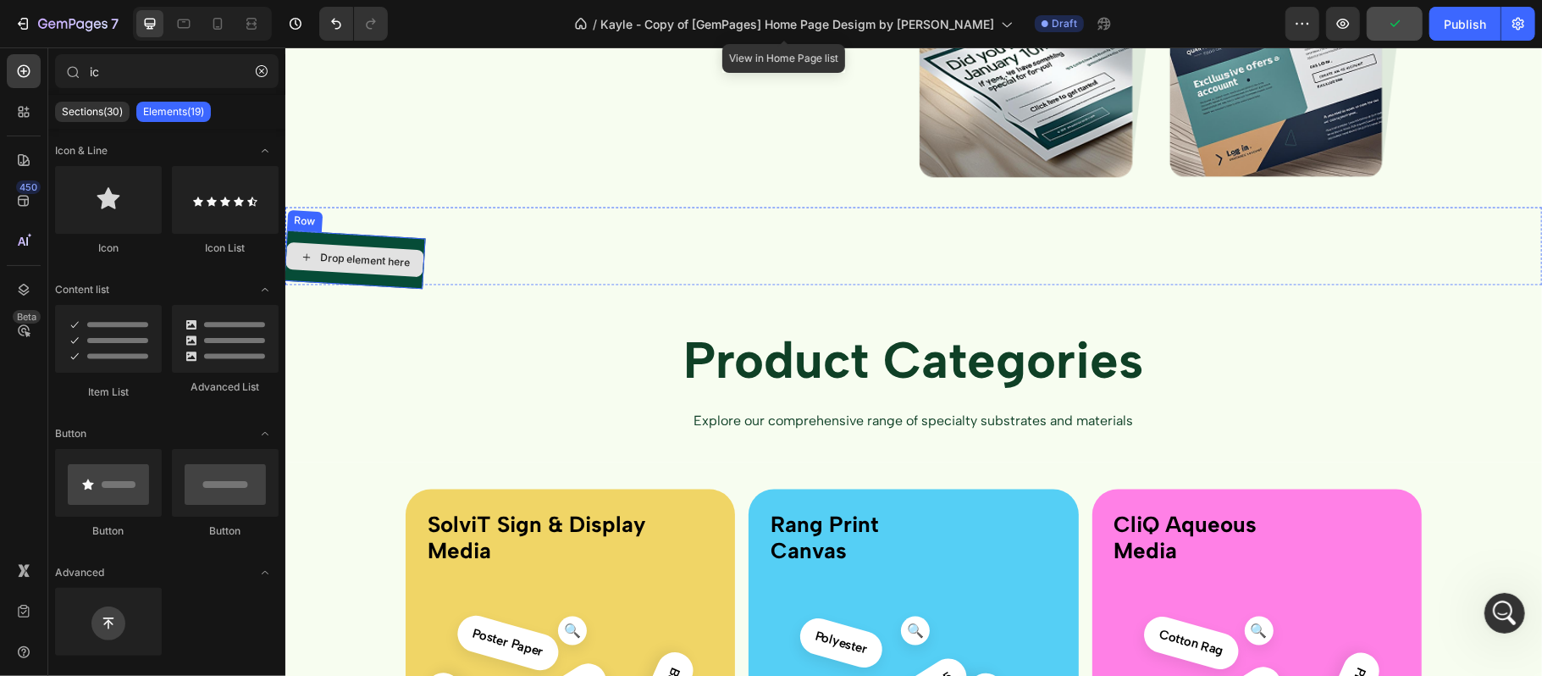
click at [346, 246] on div "Drop element here" at bounding box center [354, 260] width 139 height 36
click at [329, 226] on div "Drop element here Row Section 5" at bounding box center [913, 246] width 1257 height 78
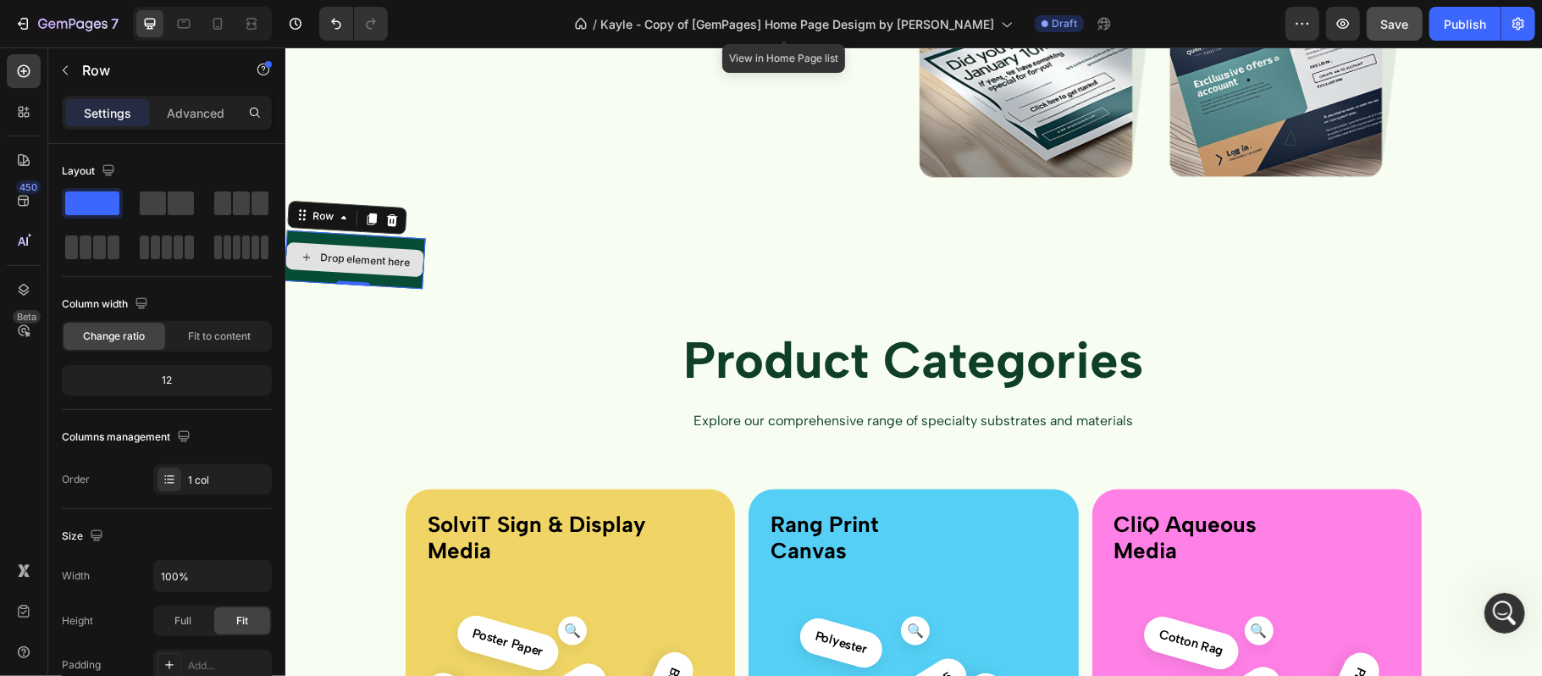
click at [320, 238] on div "Drop element here" at bounding box center [353, 259] width 141 height 59
click at [398, 214] on div at bounding box center [390, 219] width 21 height 21
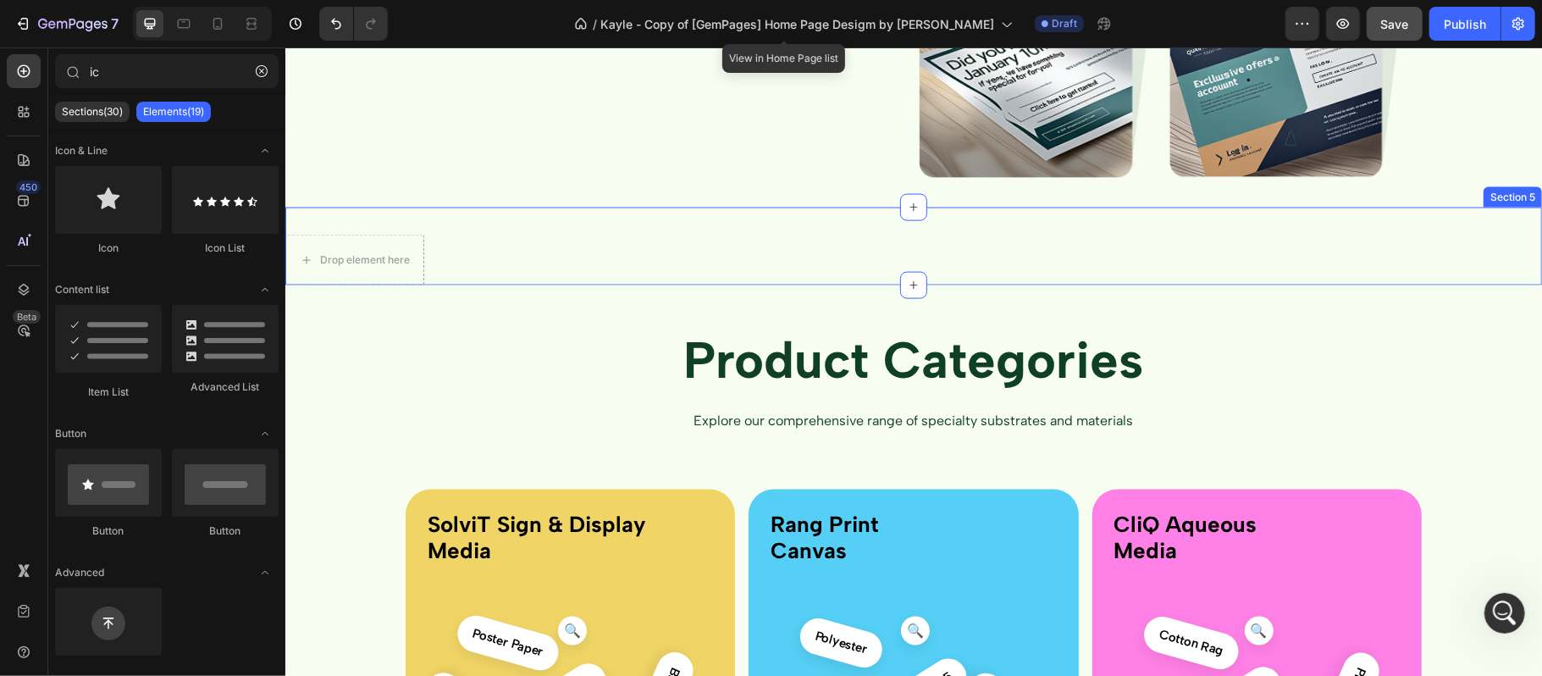
click at [683, 257] on div "Drop element here Section 5" at bounding box center [913, 246] width 1257 height 78
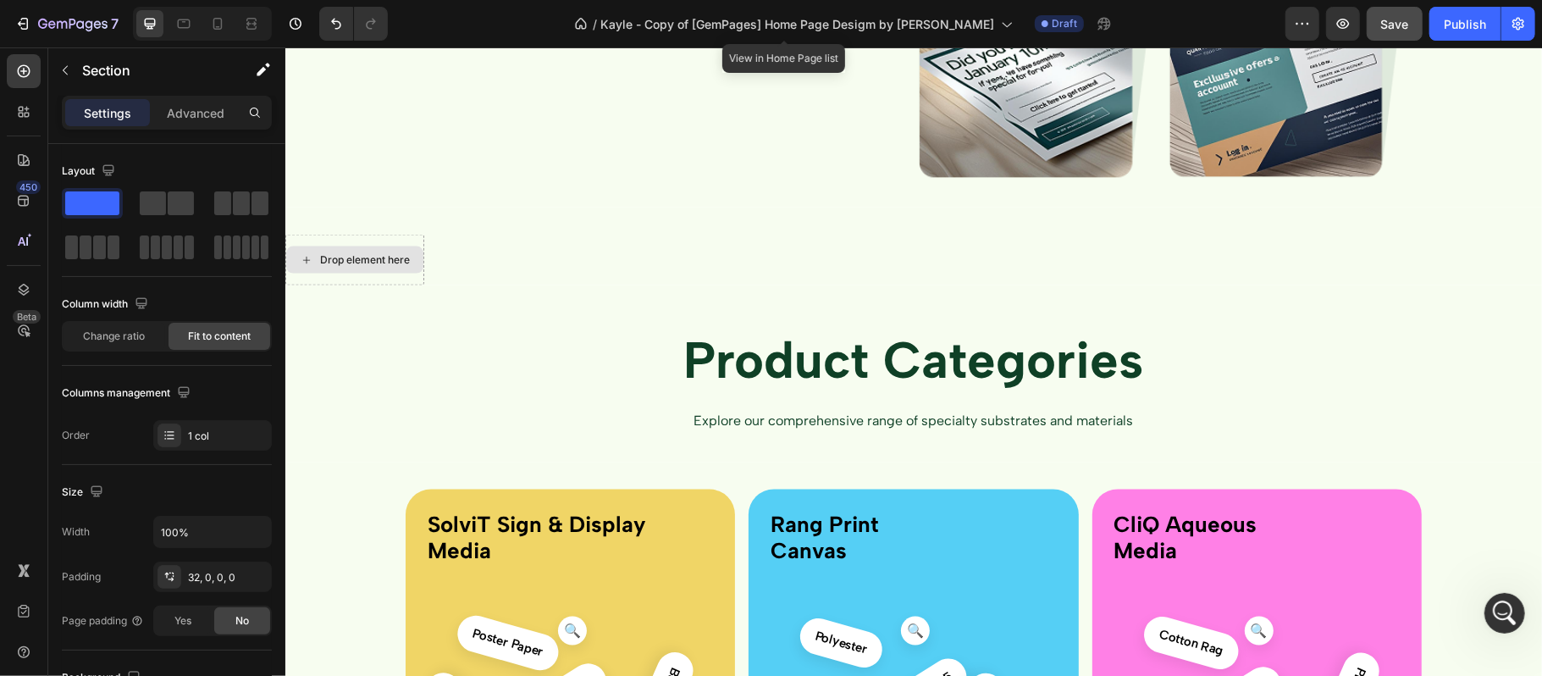
click at [383, 250] on div "Drop element here" at bounding box center [353, 259] width 137 height 27
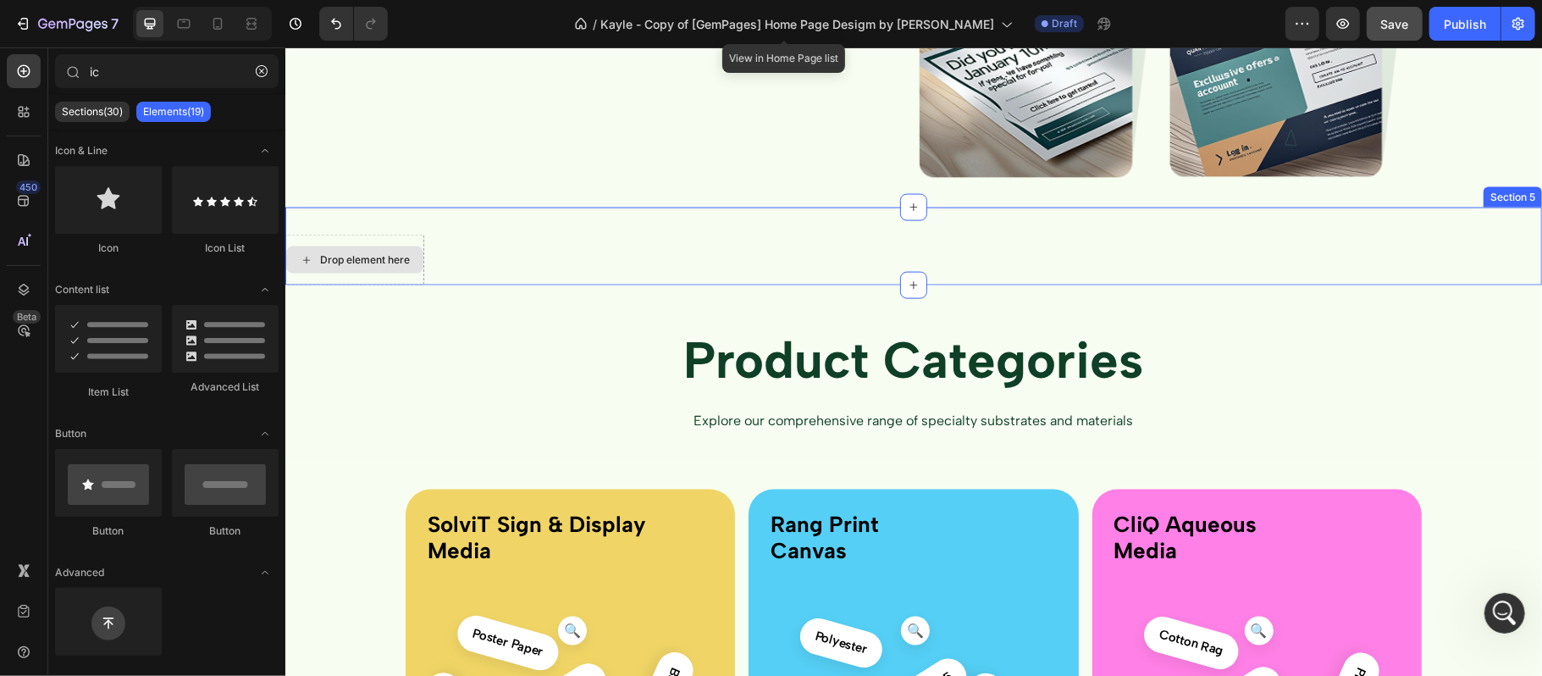
click at [390, 236] on div "Drop element here" at bounding box center [354, 259] width 139 height 51
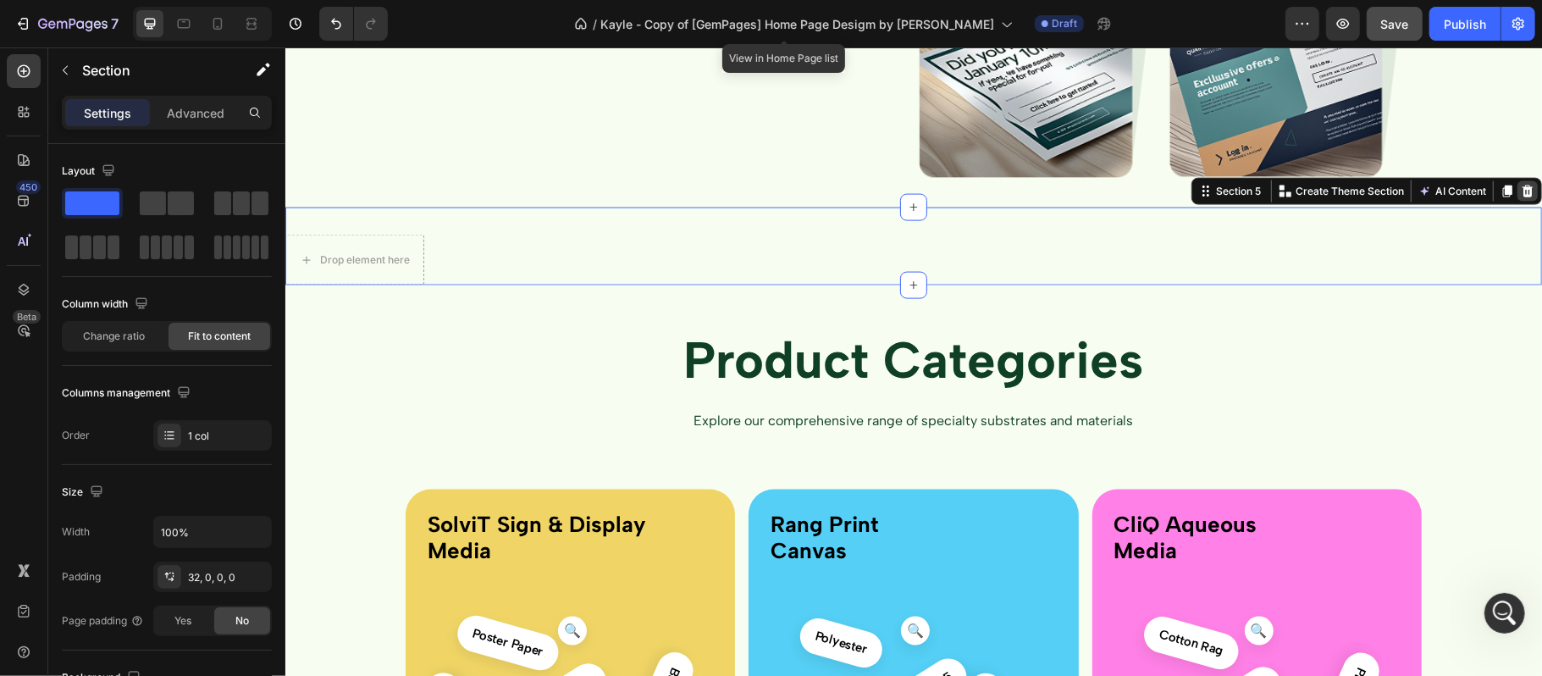
click at [1522, 197] on icon at bounding box center [1527, 191] width 11 height 12
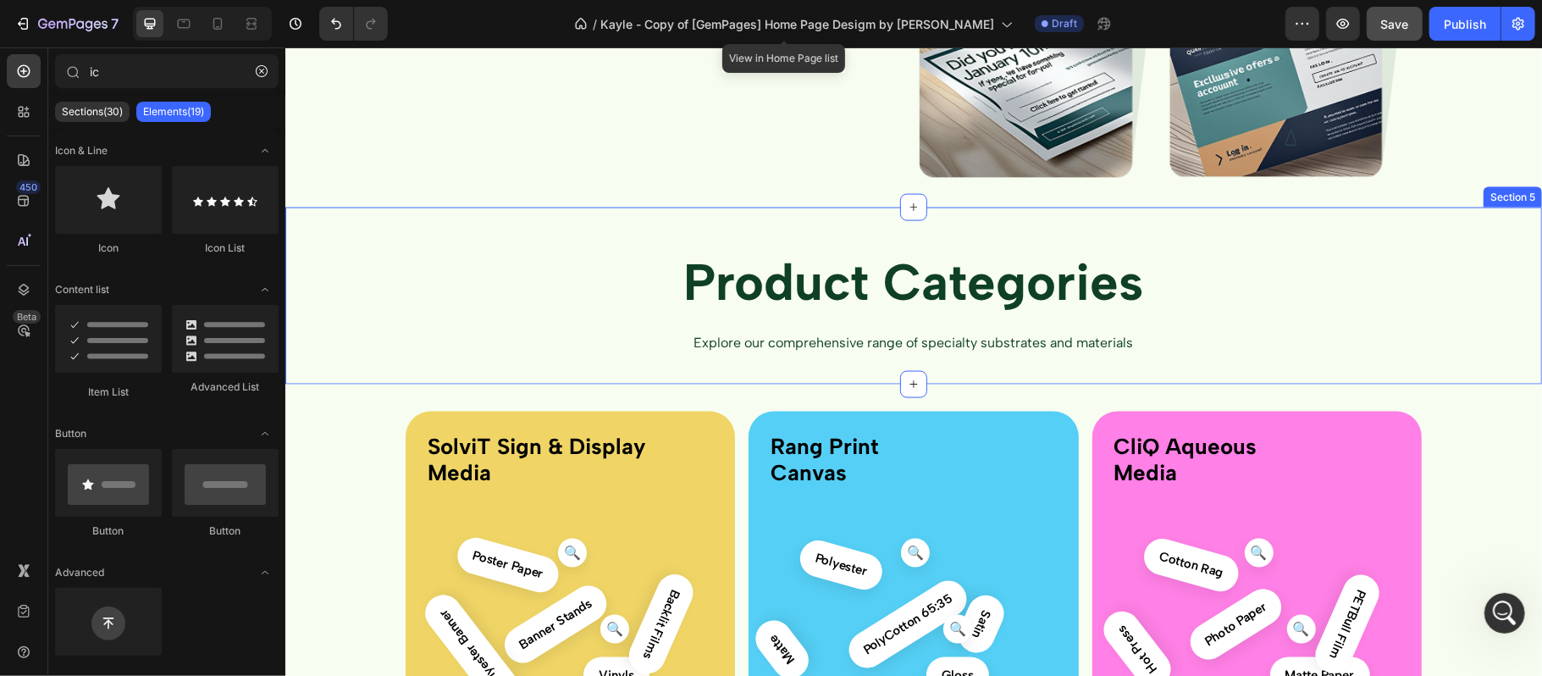
click at [780, 217] on div "Product Categories Text Block Explore our comprehensive range of specialty subs…" at bounding box center [913, 295] width 1257 height 177
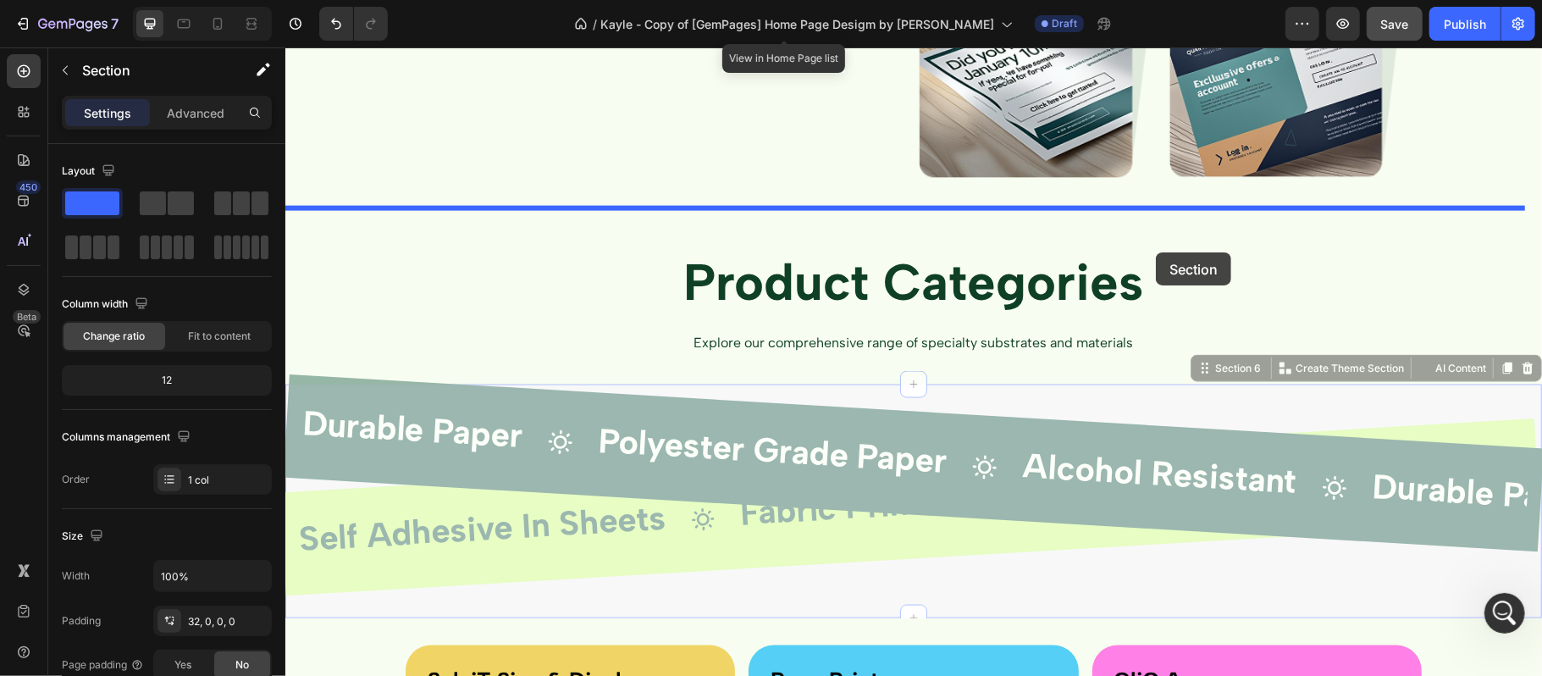
drag, startPoint x: 1190, startPoint y: 373, endPoint x: 1155, endPoint y: 252, distance: 126.0
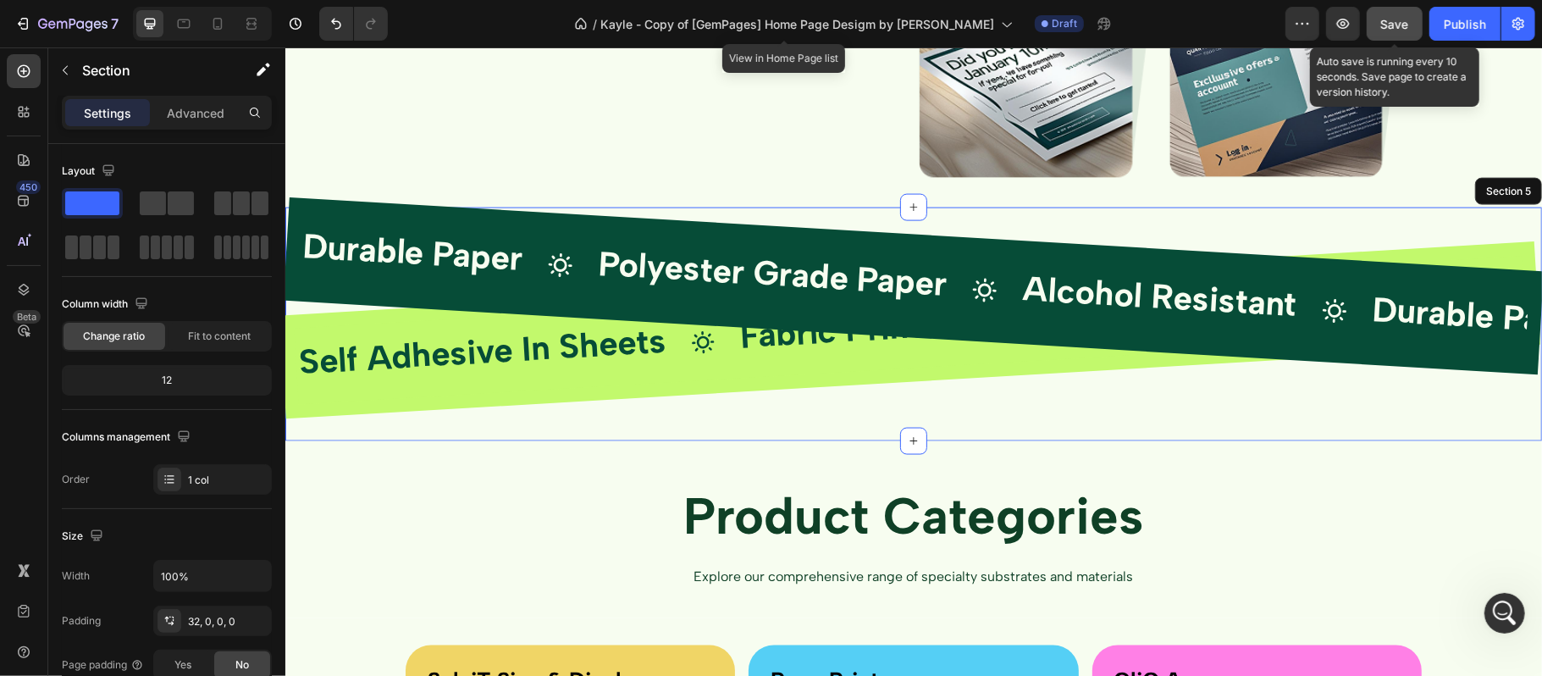
click at [1386, 22] on span "Save" at bounding box center [1395, 24] width 28 height 14
click at [1340, 11] on button "button" at bounding box center [1343, 24] width 34 height 34
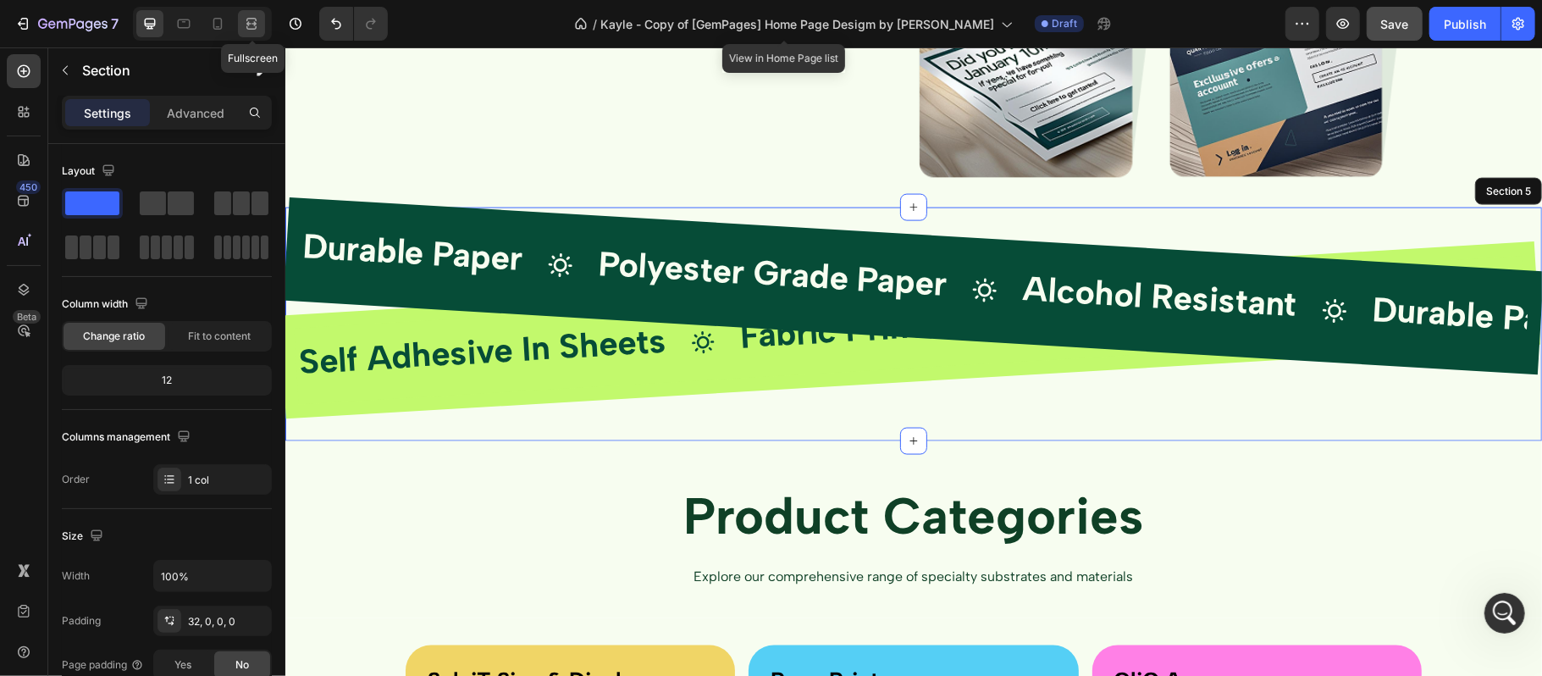
click at [257, 24] on icon at bounding box center [251, 23] width 17 height 17
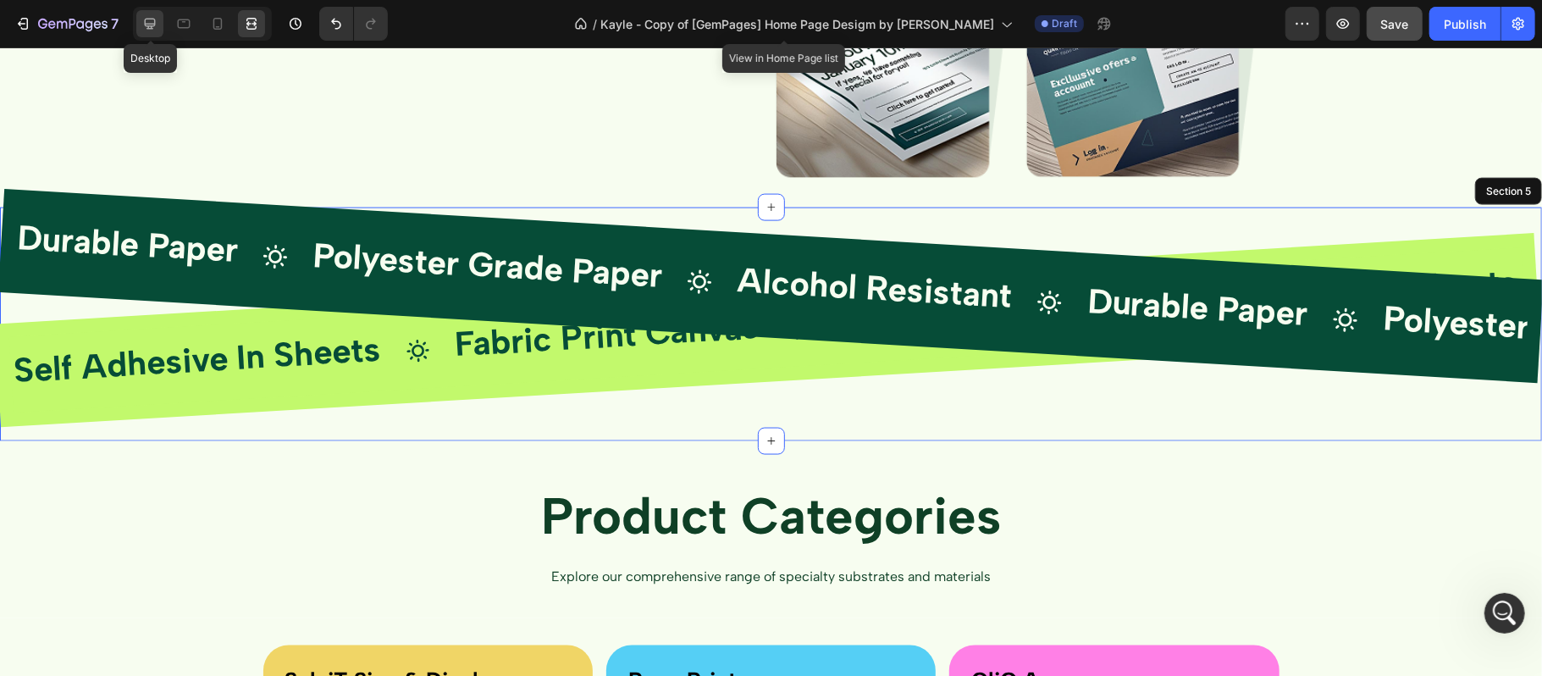
click at [157, 10] on div at bounding box center [149, 23] width 27 height 27
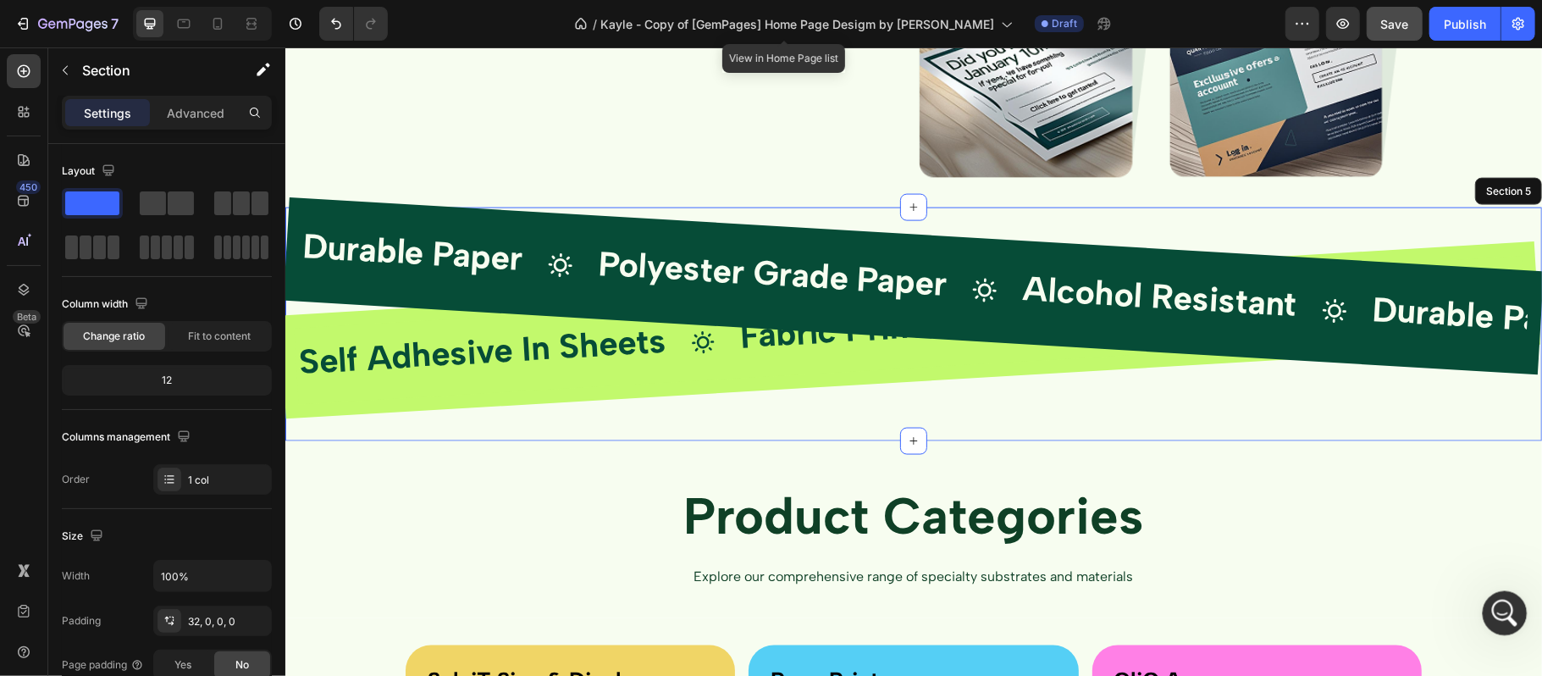
click at [1510, 606] on icon "Open Intercom Messenger" at bounding box center [1503, 611] width 28 height 28
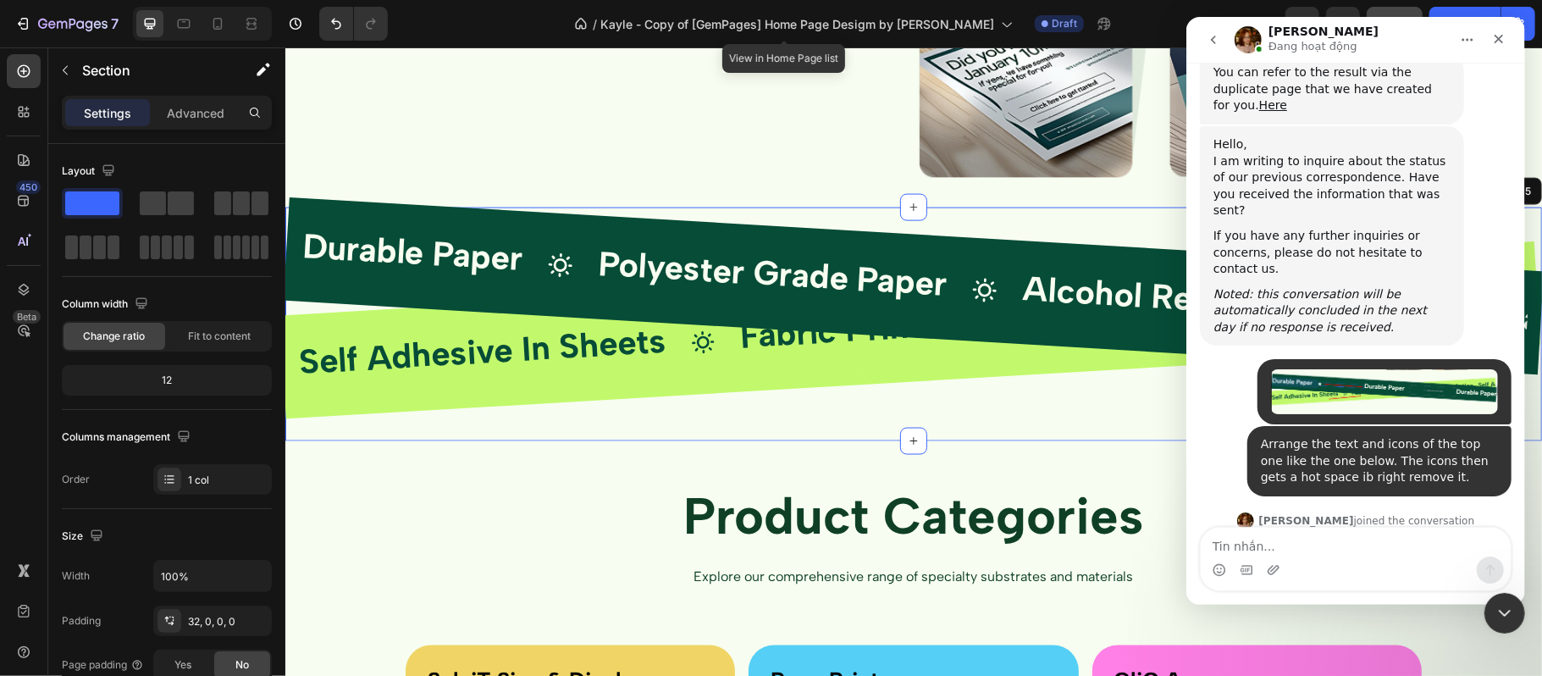
scroll to position [7072, 0]
type textarea "ok , i sove it"
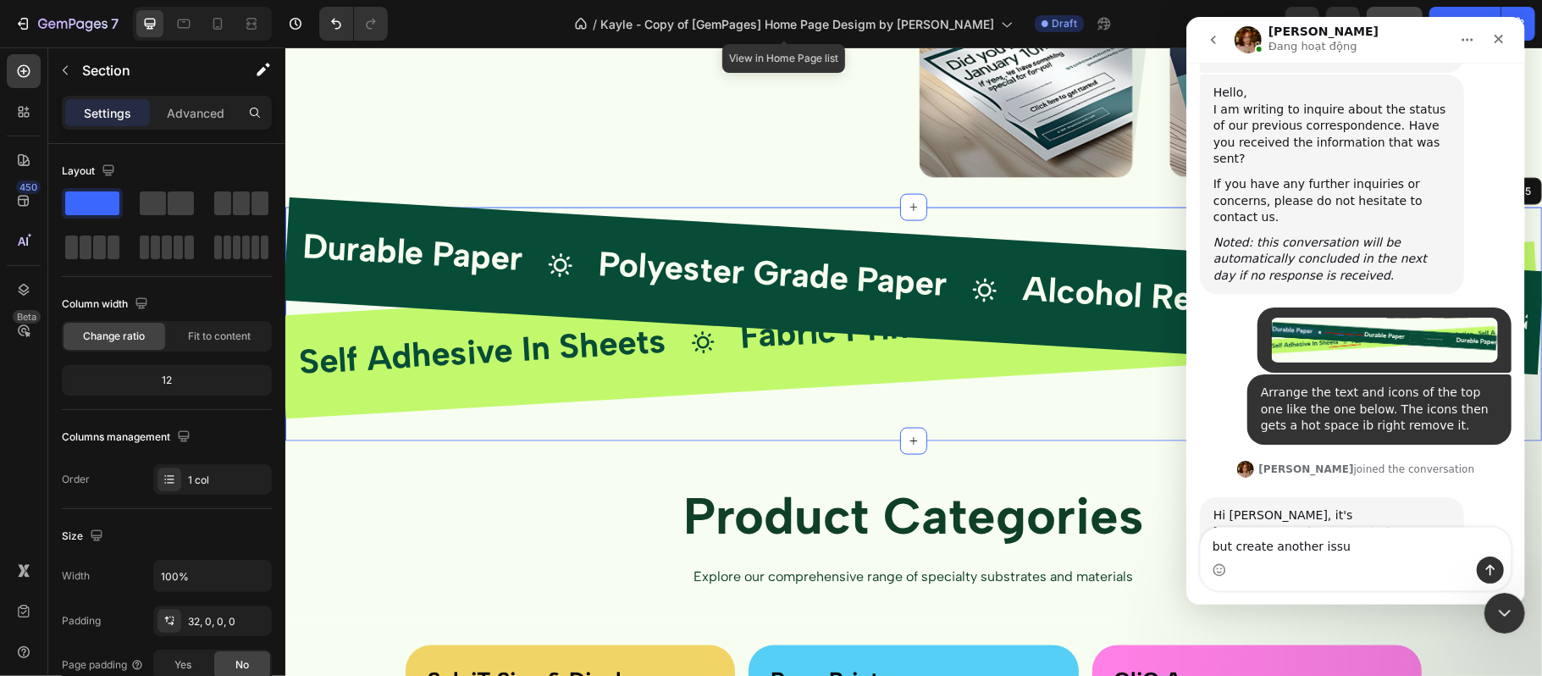
type textarea "but create another issu"
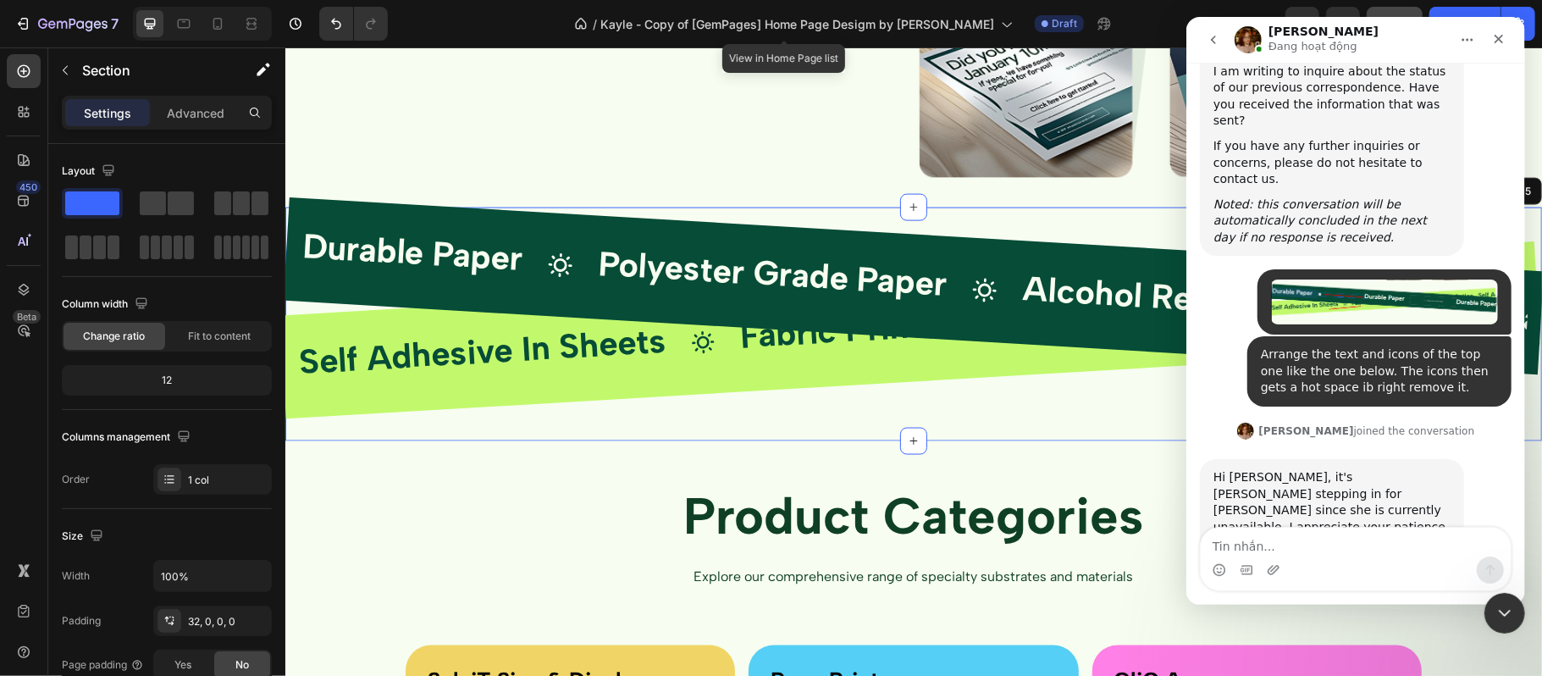
scroll to position [7302, 0]
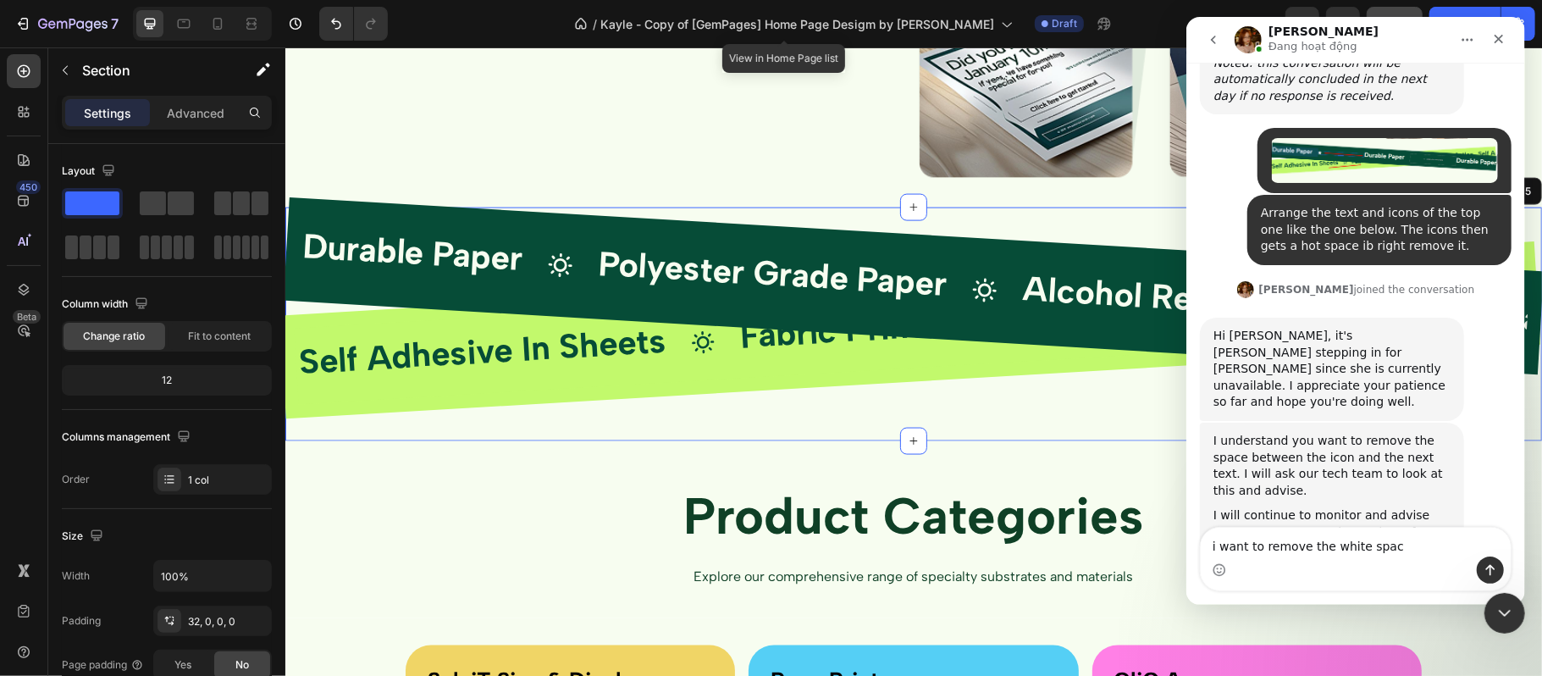
type textarea "i want to remove the white space"
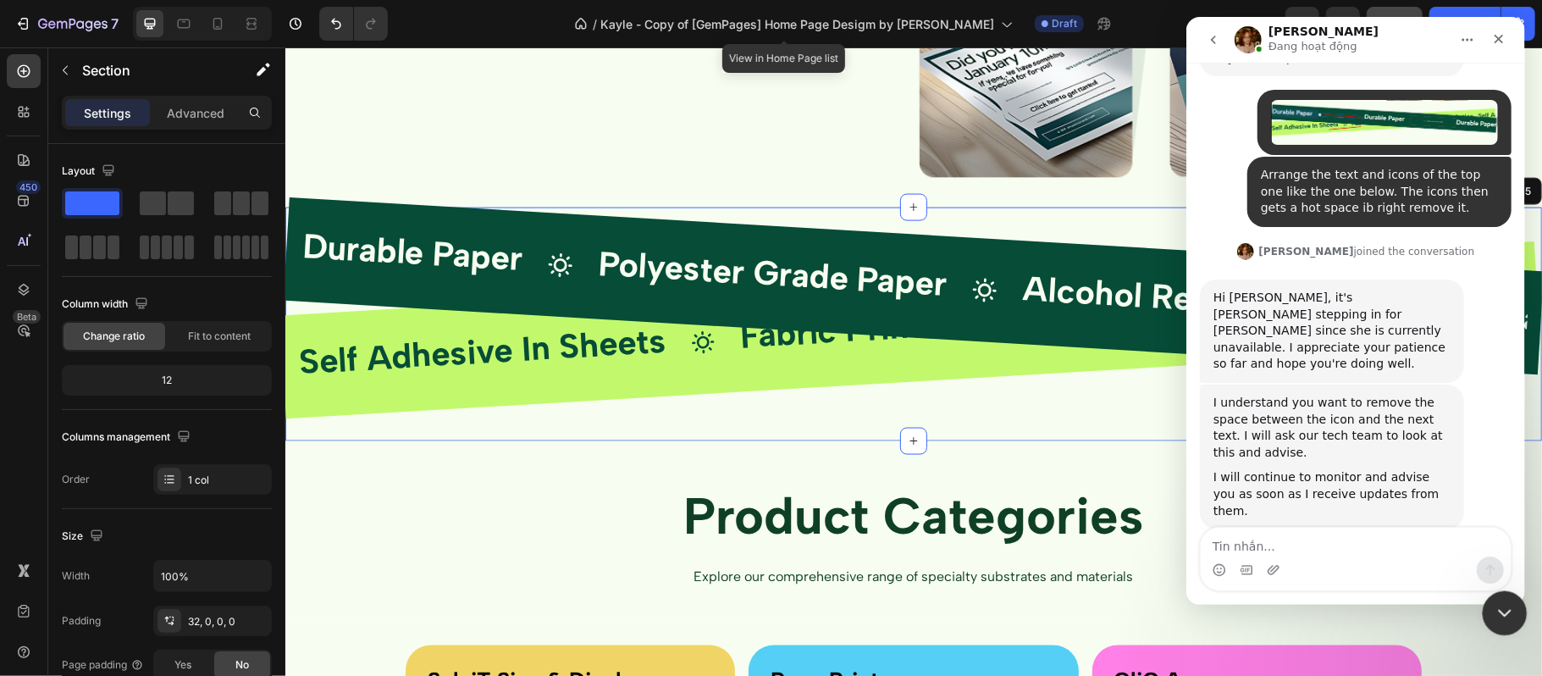
drag, startPoint x: 1509, startPoint y: 614, endPoint x: 2500, endPoint y: 1063, distance: 1088.0
click at [1509, 615] on icon "Close Intercom Messenger" at bounding box center [1502, 611] width 20 height 20
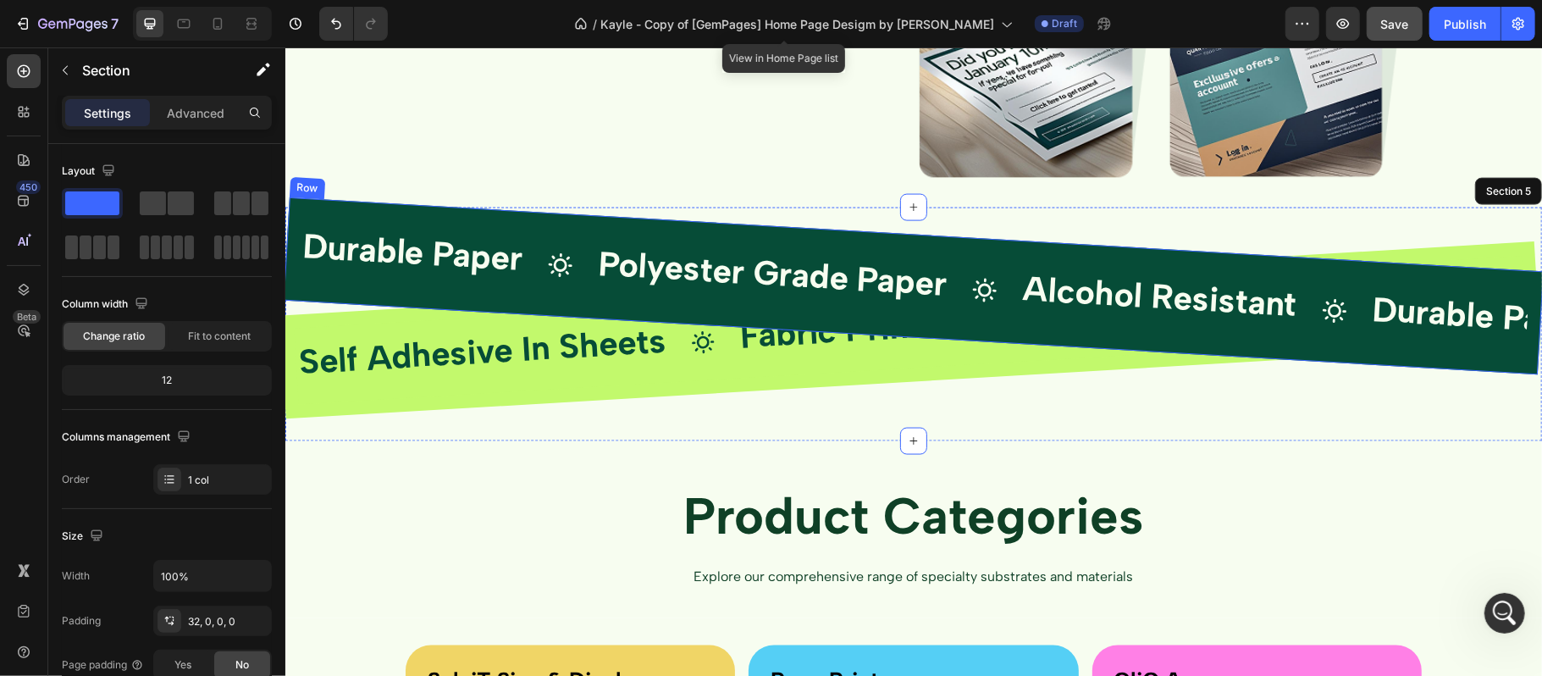
click at [1189, 257] on div "Durable Paper Text Block Icon Polyester Grade Paper Text Block Icon Alcohol Res…" at bounding box center [913, 285] width 1261 height 177
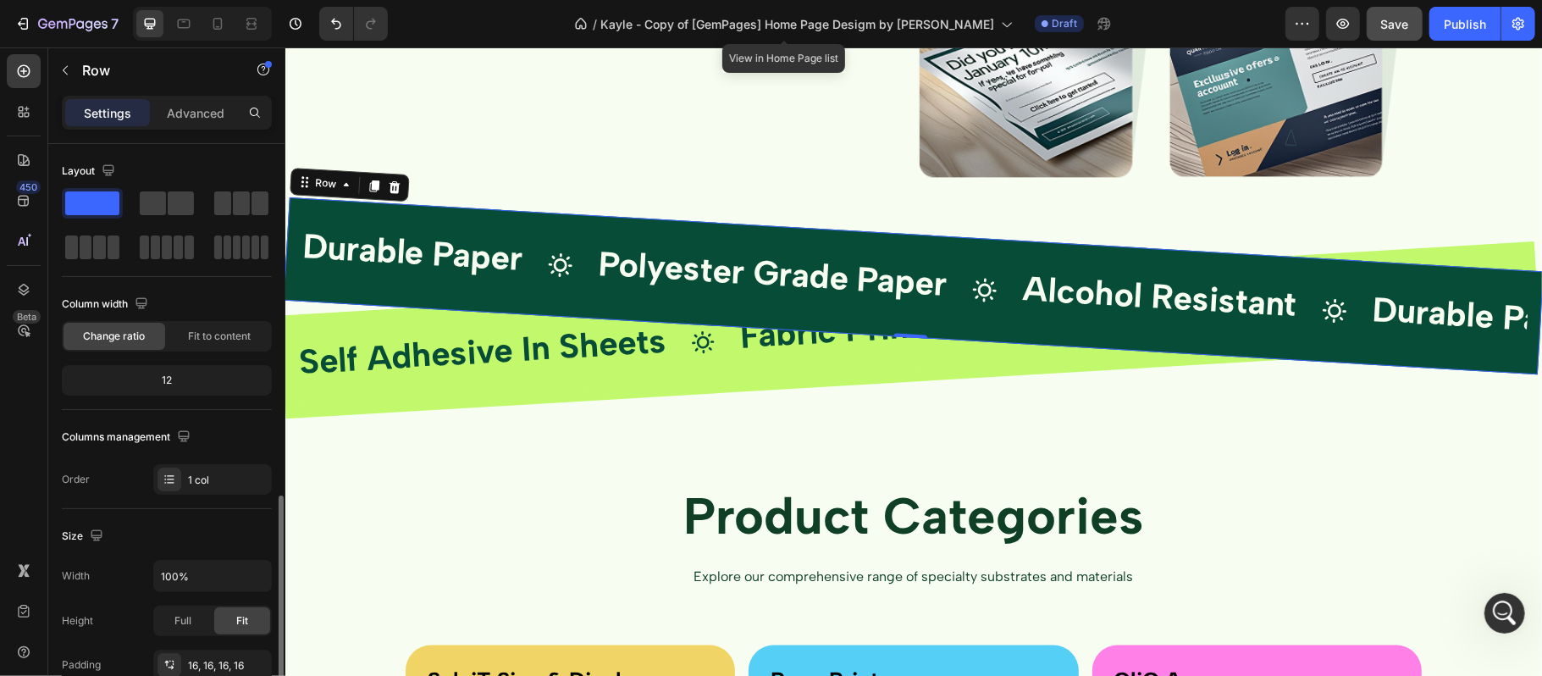
scroll to position [225, 0]
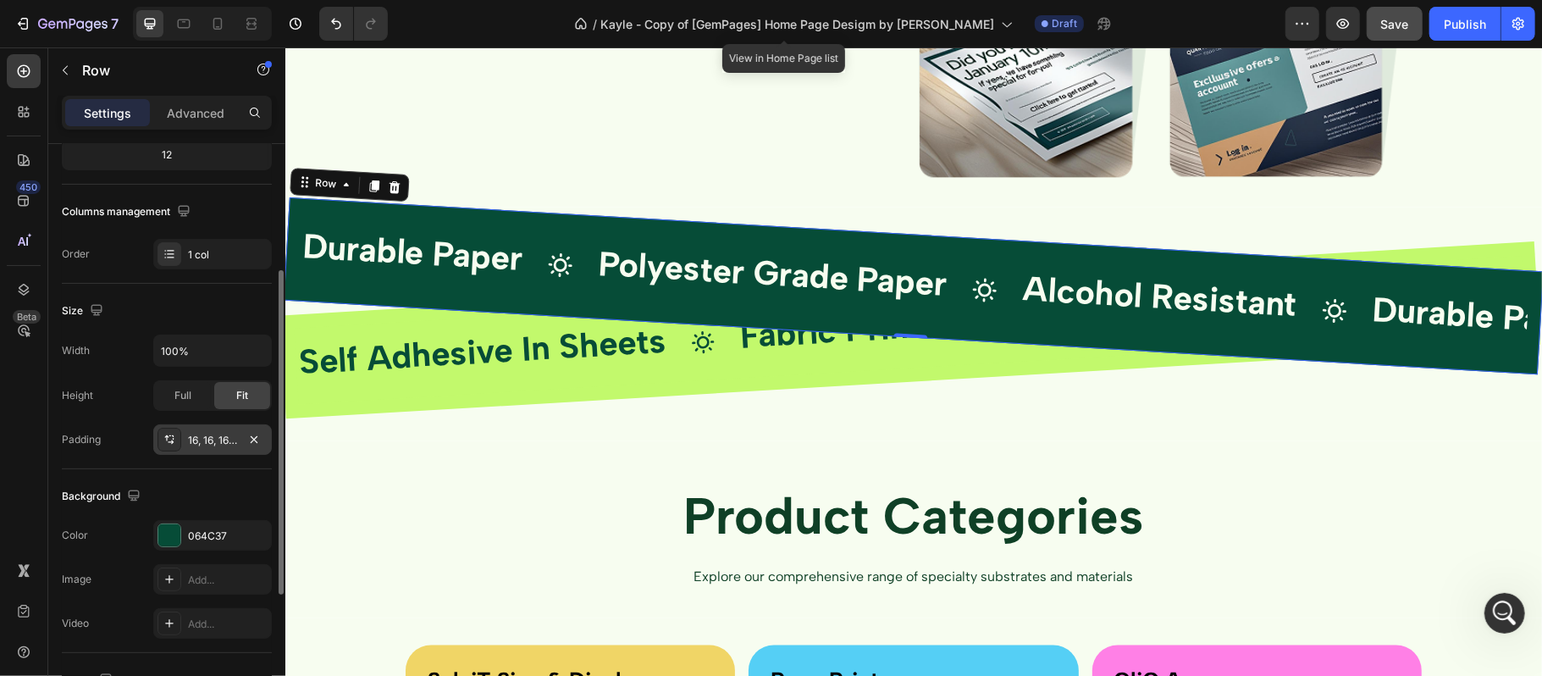
click at [213, 448] on div "16, 16, 16, 16" at bounding box center [212, 440] width 49 height 15
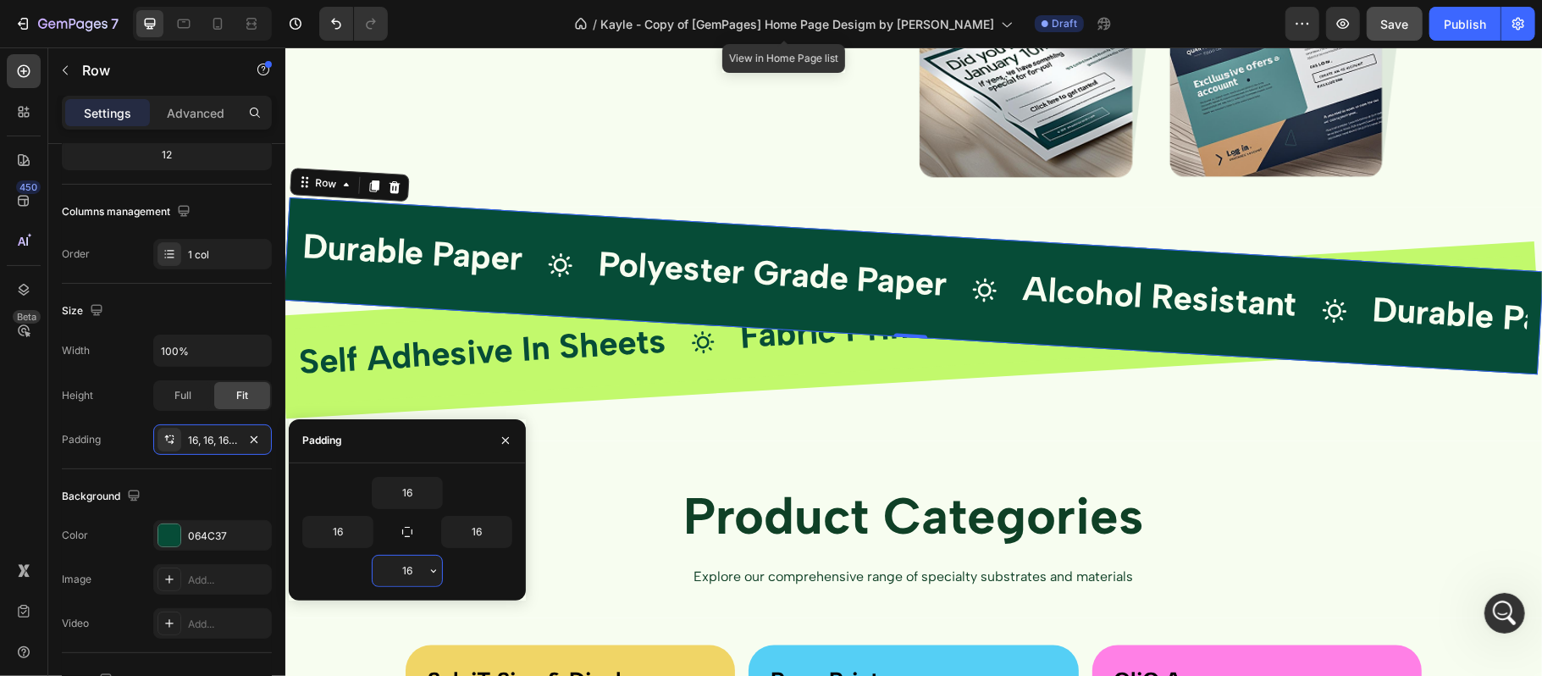
click at [417, 567] on input "16" at bounding box center [407, 571] width 69 height 30
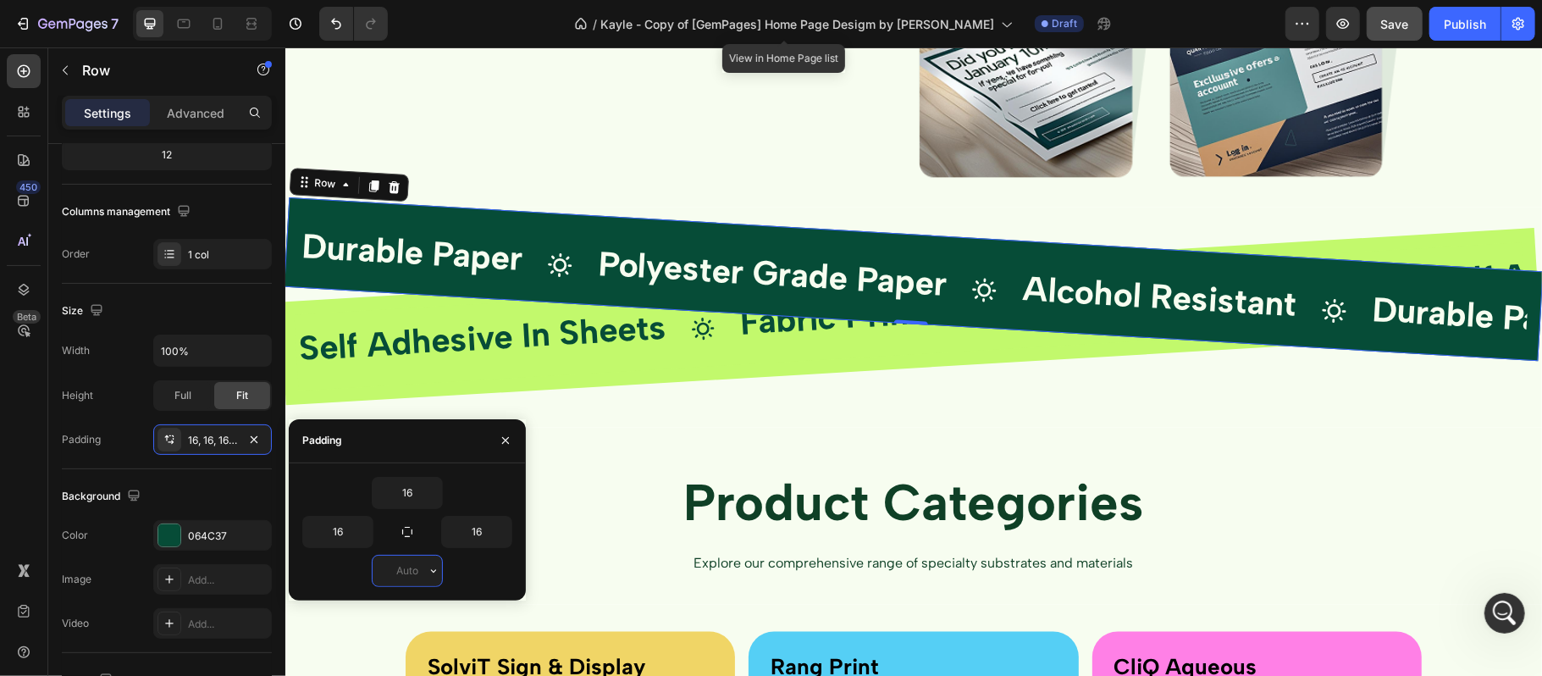
type input "16"
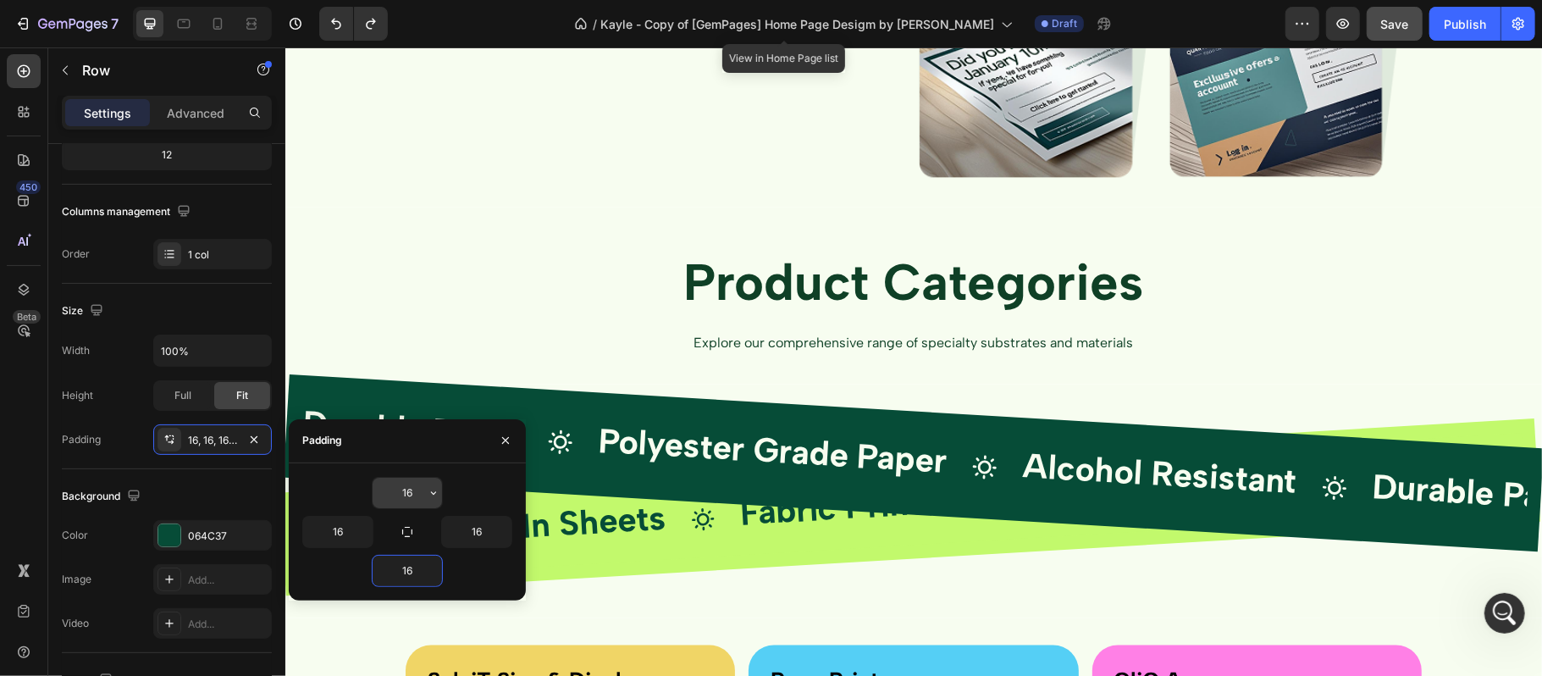
click at [418, 479] on input "16" at bounding box center [407, 493] width 69 height 30
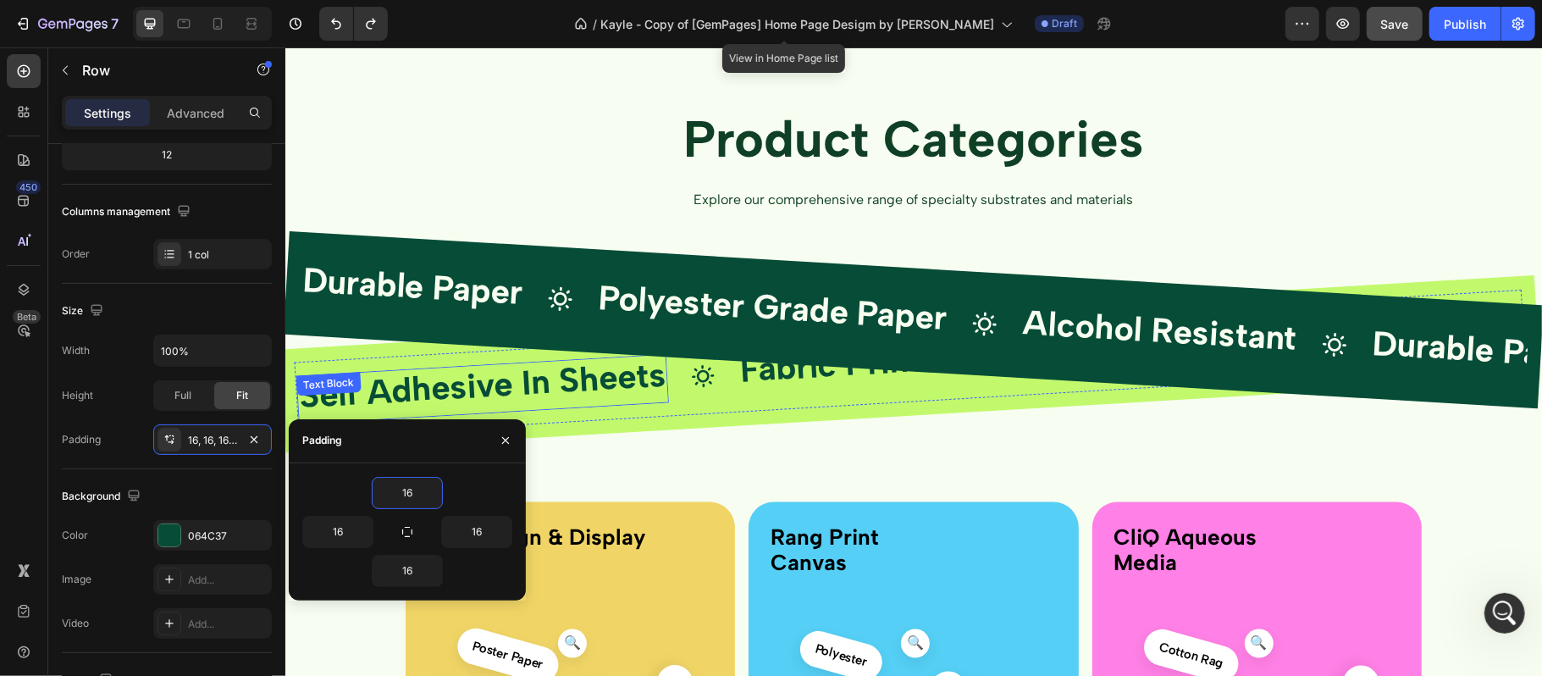
scroll to position [1892, 0]
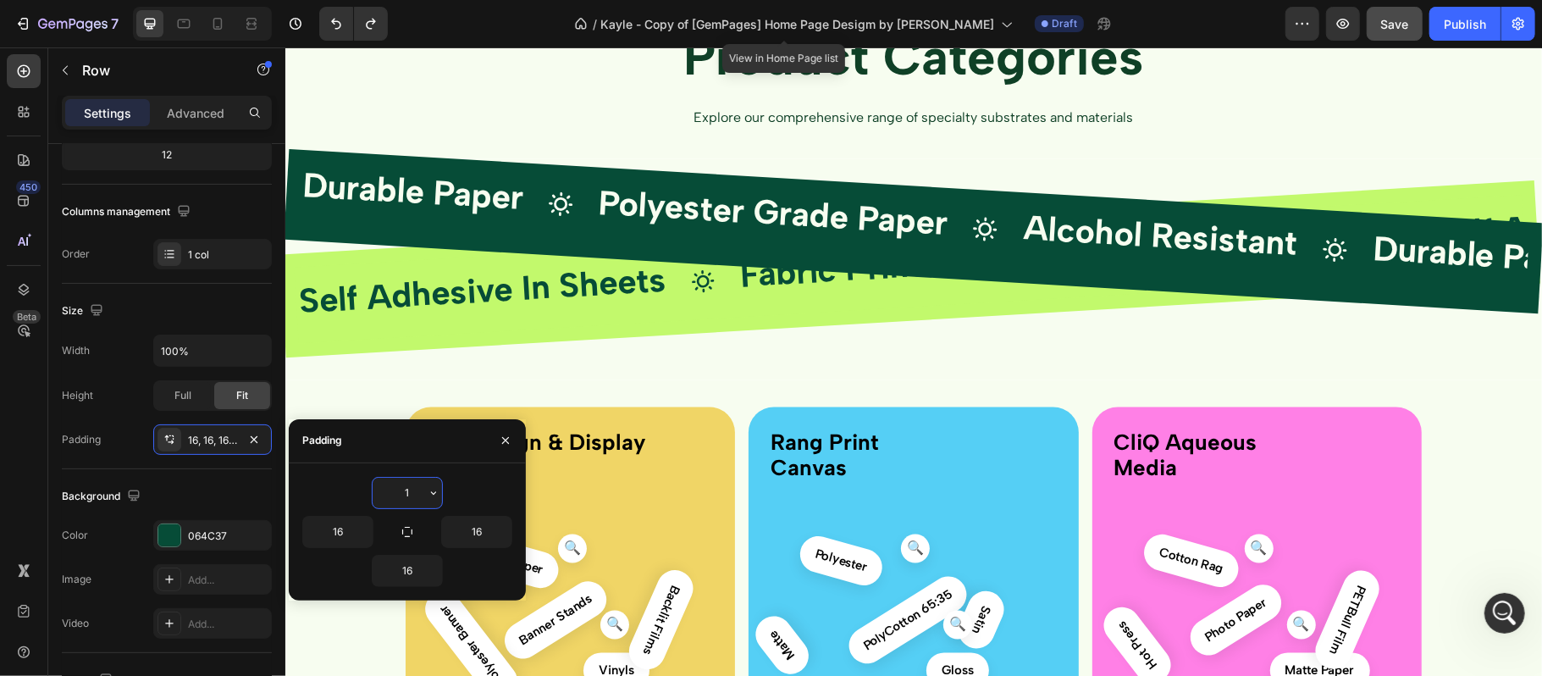
type input "16"
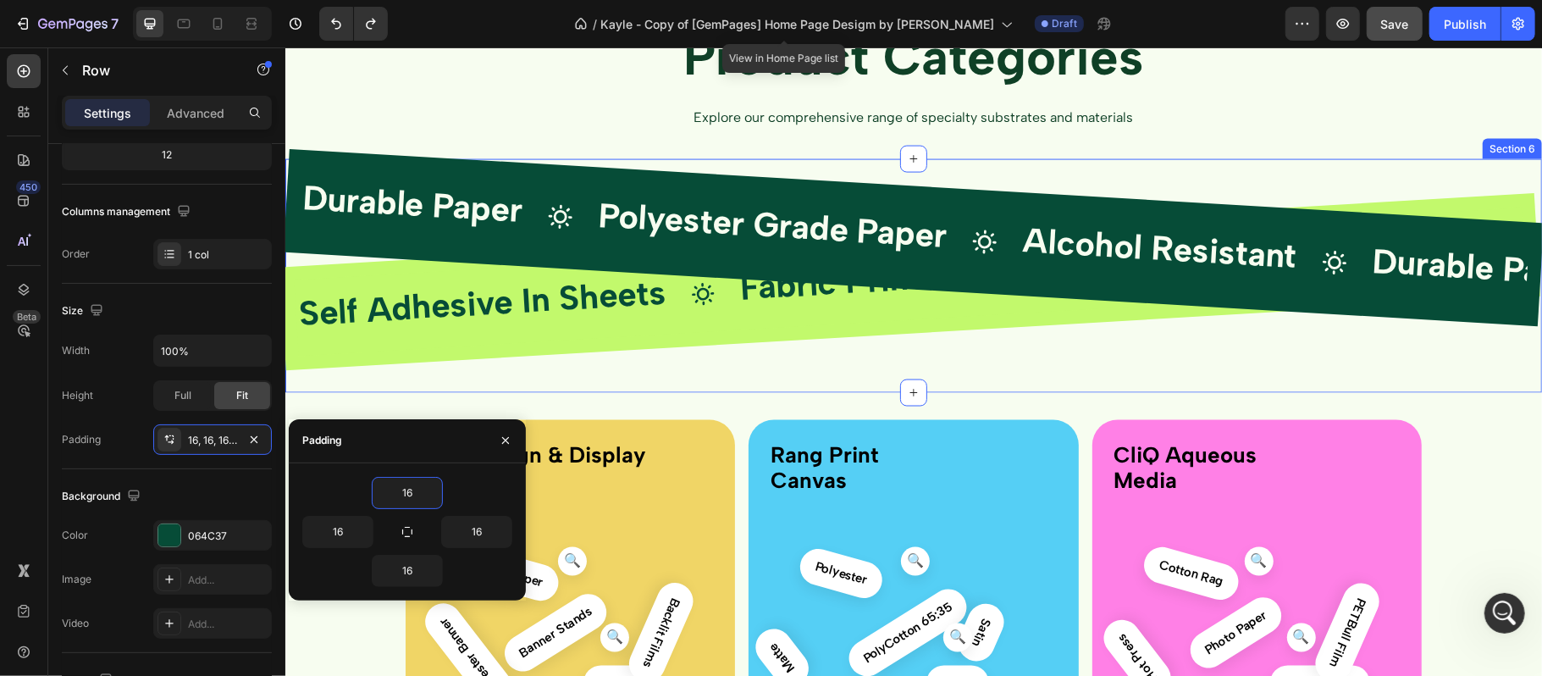
click at [675, 359] on div "Durable Paper Text Block Icon Polyester Grade Paper Text Block Icon Alcohol Res…" at bounding box center [913, 288] width 1257 height 207
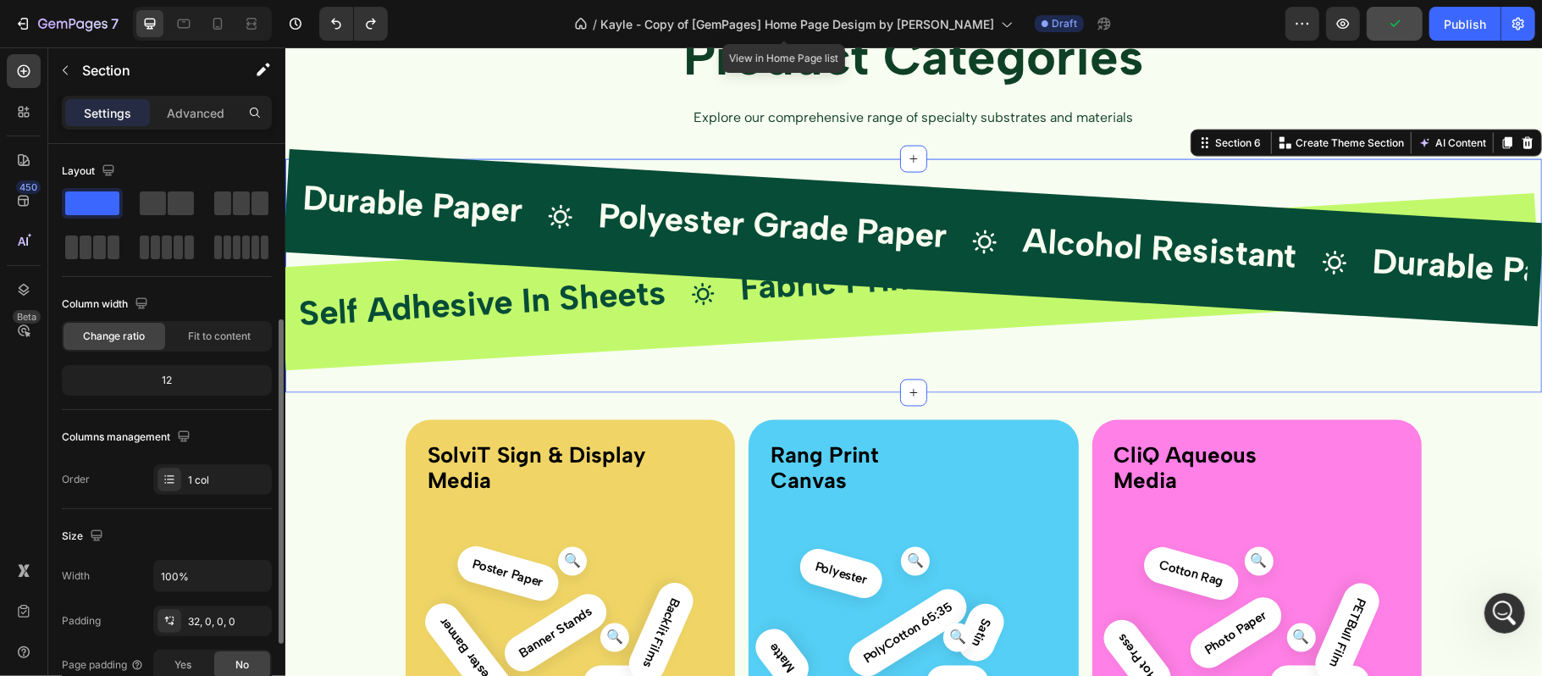
scroll to position [113, 0]
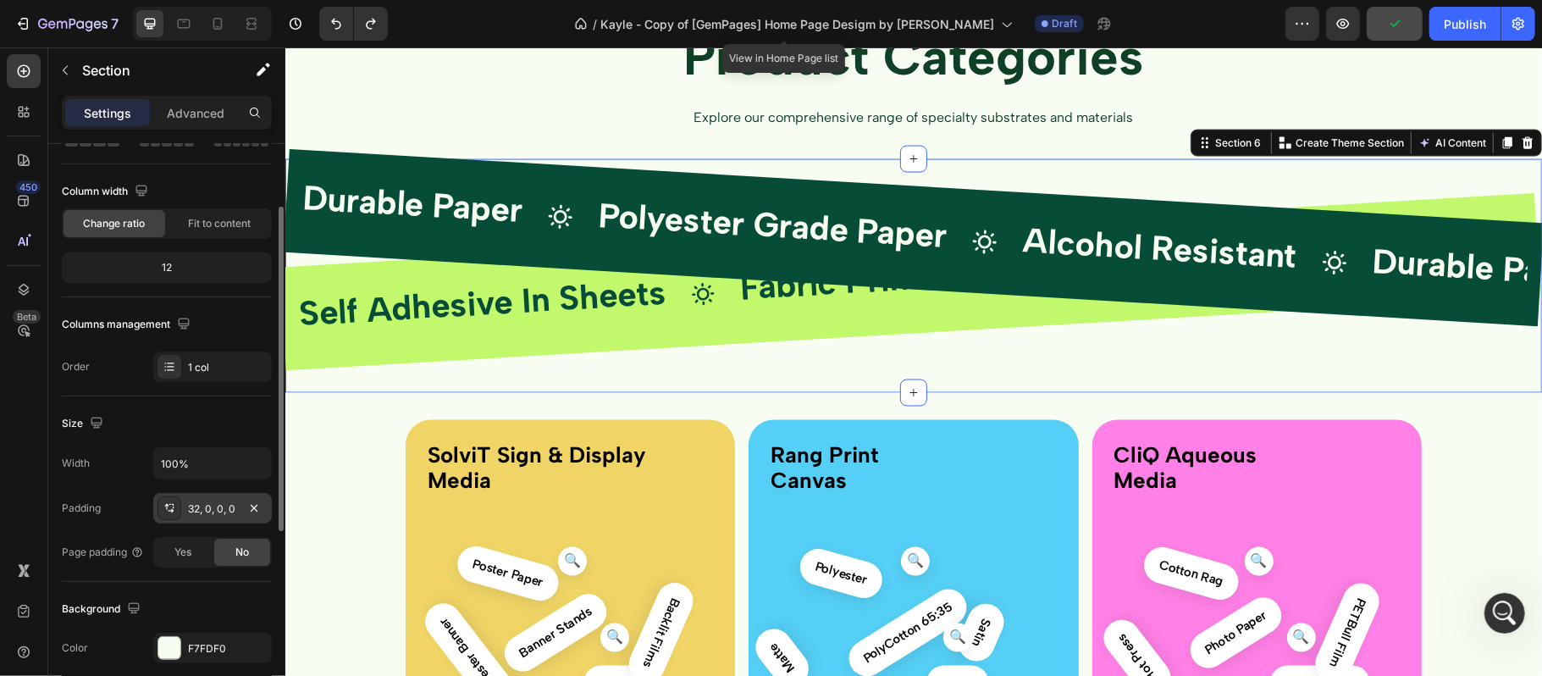
click at [212, 503] on div "32, 0, 0, 0" at bounding box center [212, 508] width 49 height 15
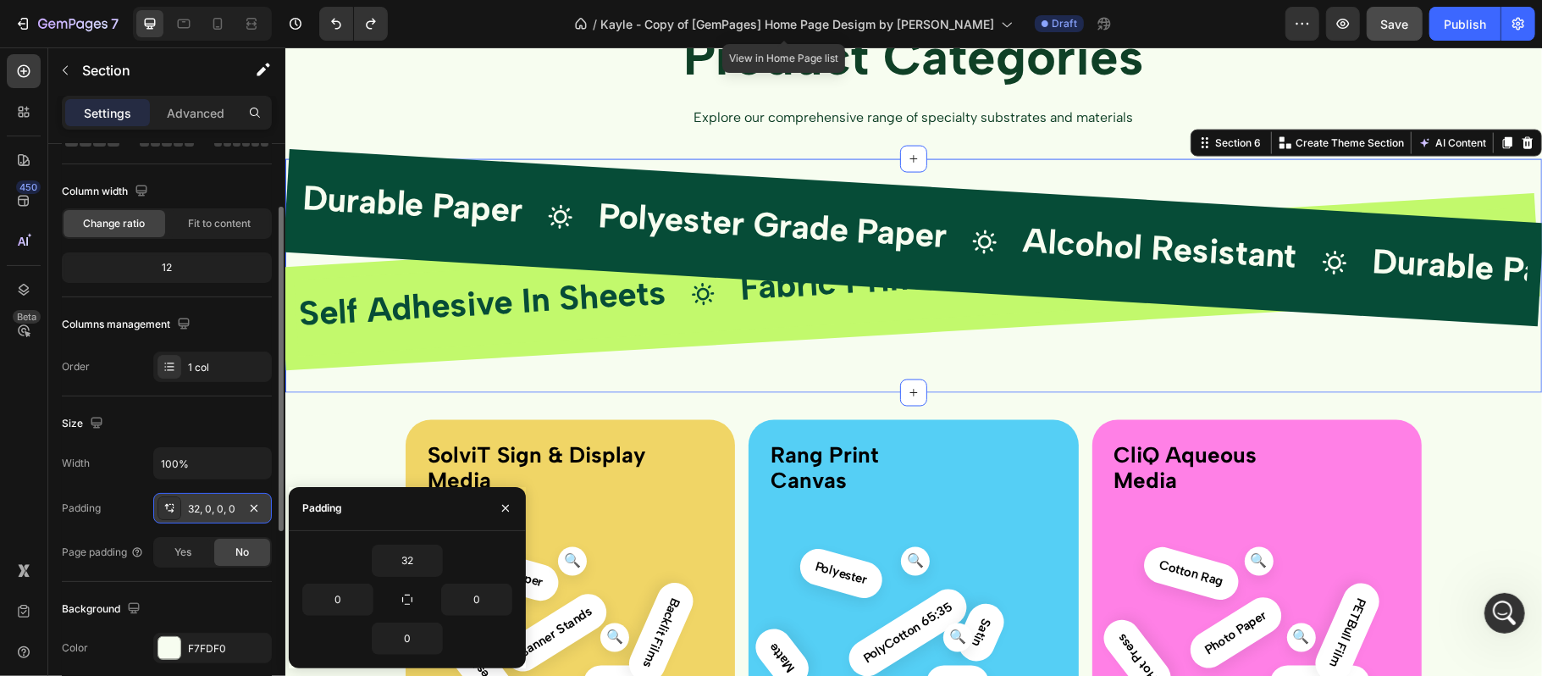
click at [212, 503] on div "32, 0, 0, 0" at bounding box center [212, 508] width 49 height 15
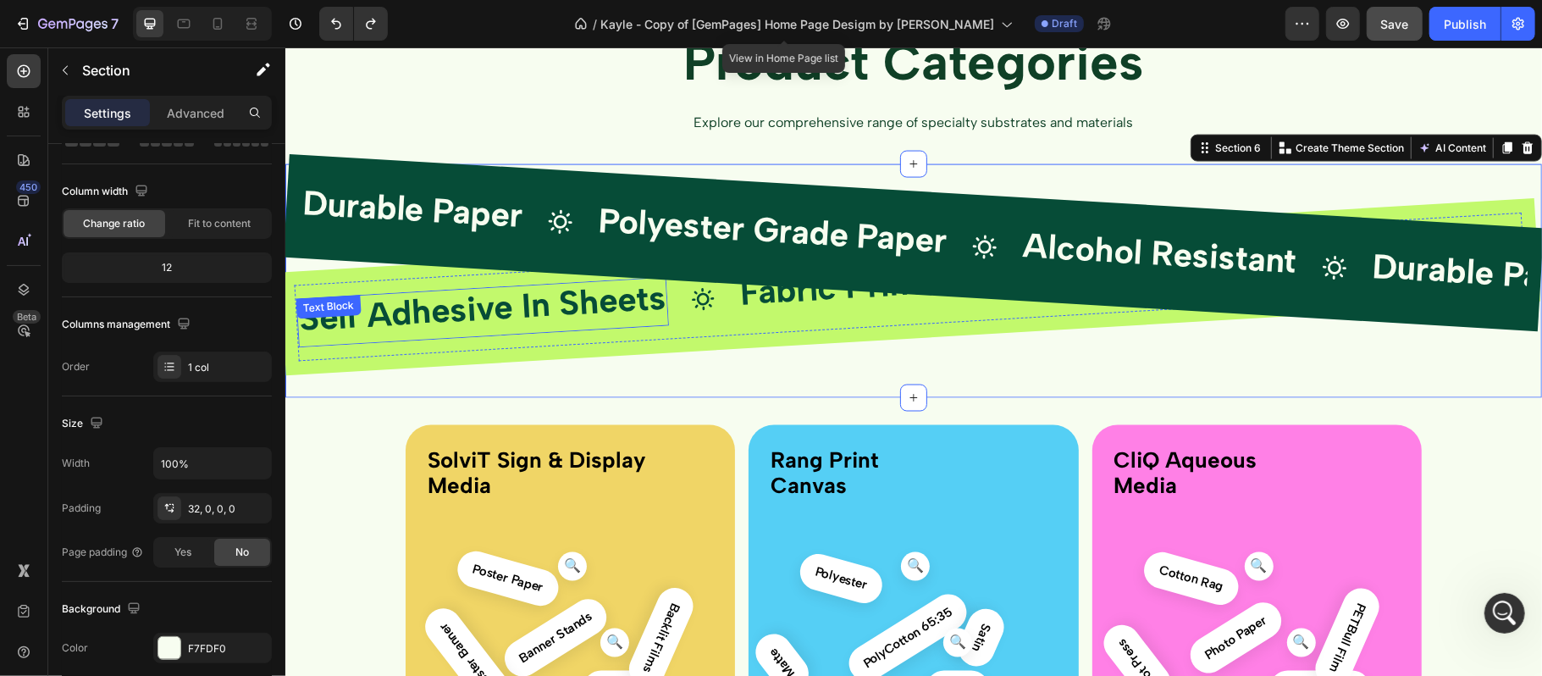
scroll to position [1892, 0]
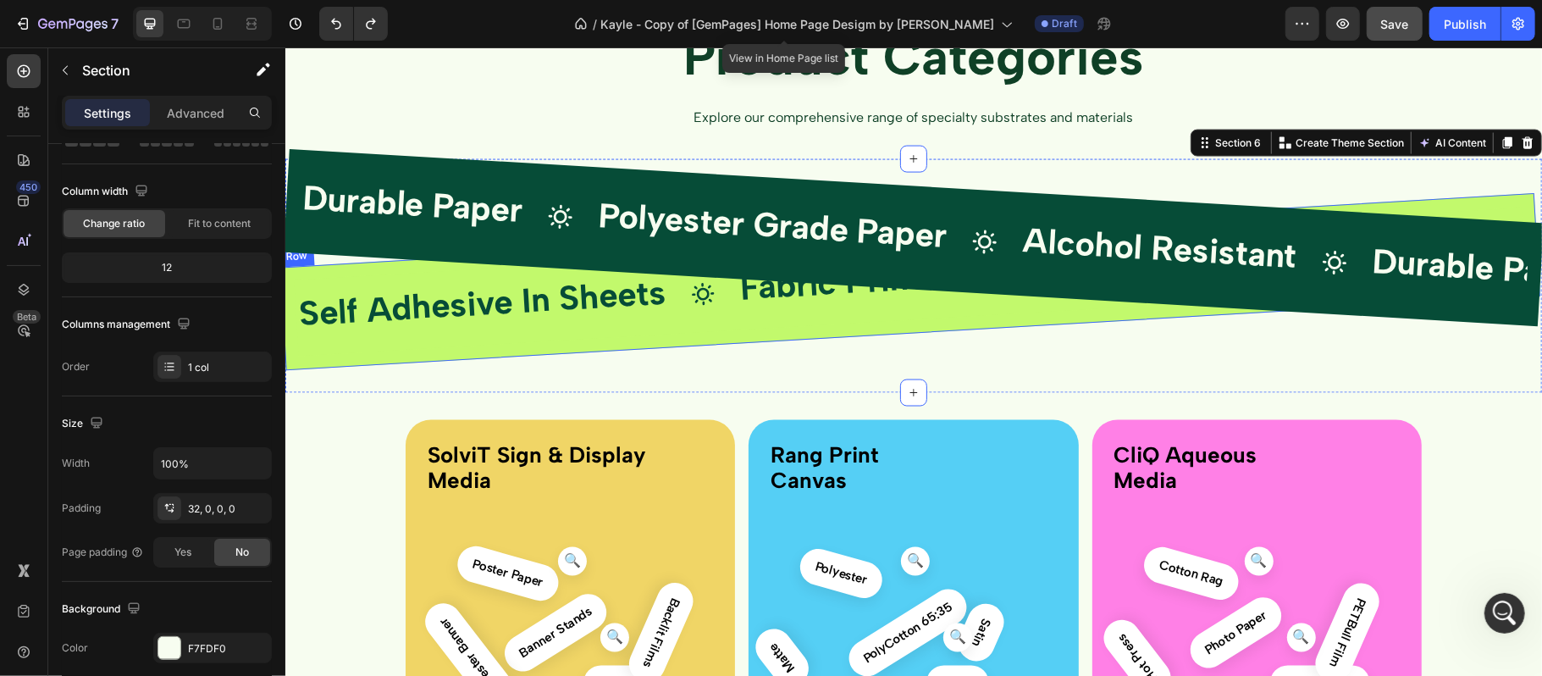
click at [324, 269] on div "Self Adhesive In Sheets Text Block Icon Fabric Print Canvas Text Block Icon Emp…" at bounding box center [910, 280] width 1261 height 177
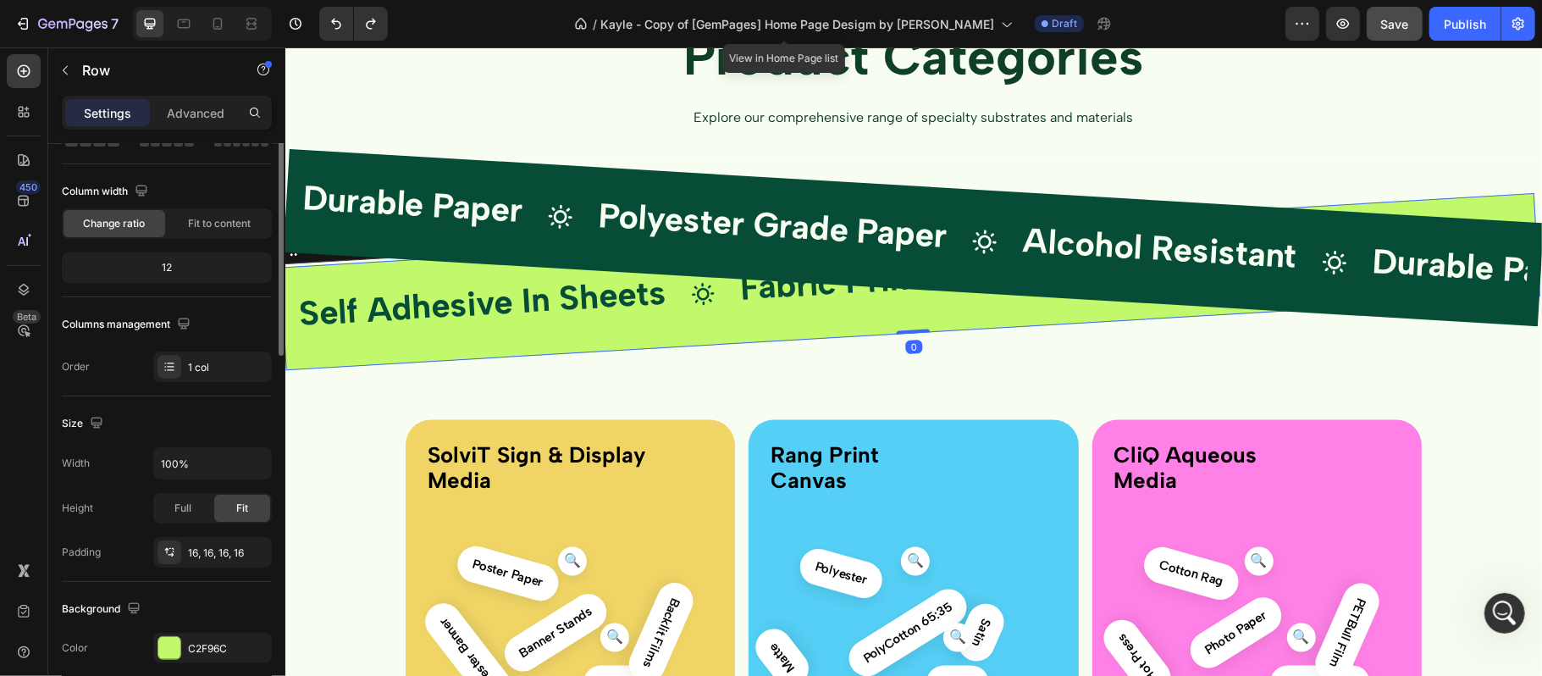
scroll to position [0, 0]
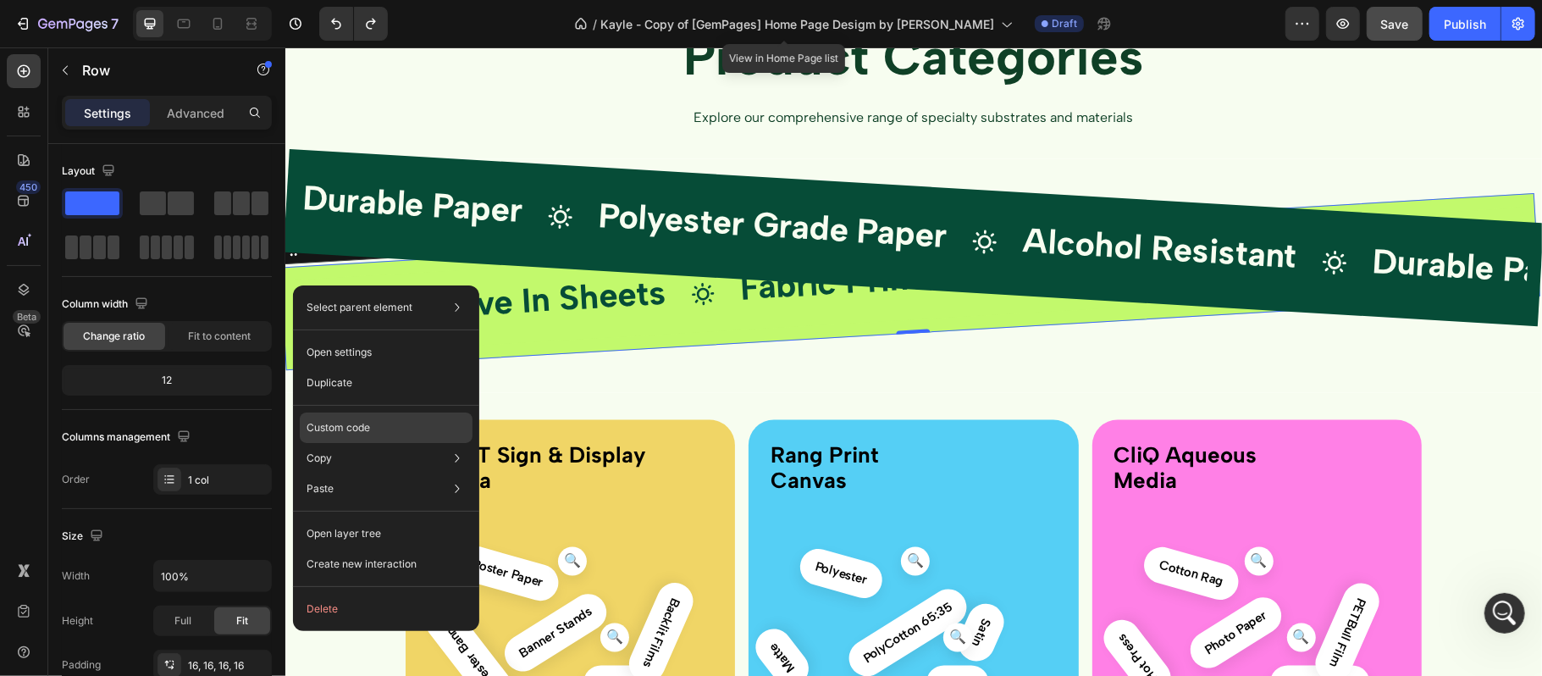
click at [327, 420] on p "Custom code" at bounding box center [339, 427] width 64 height 15
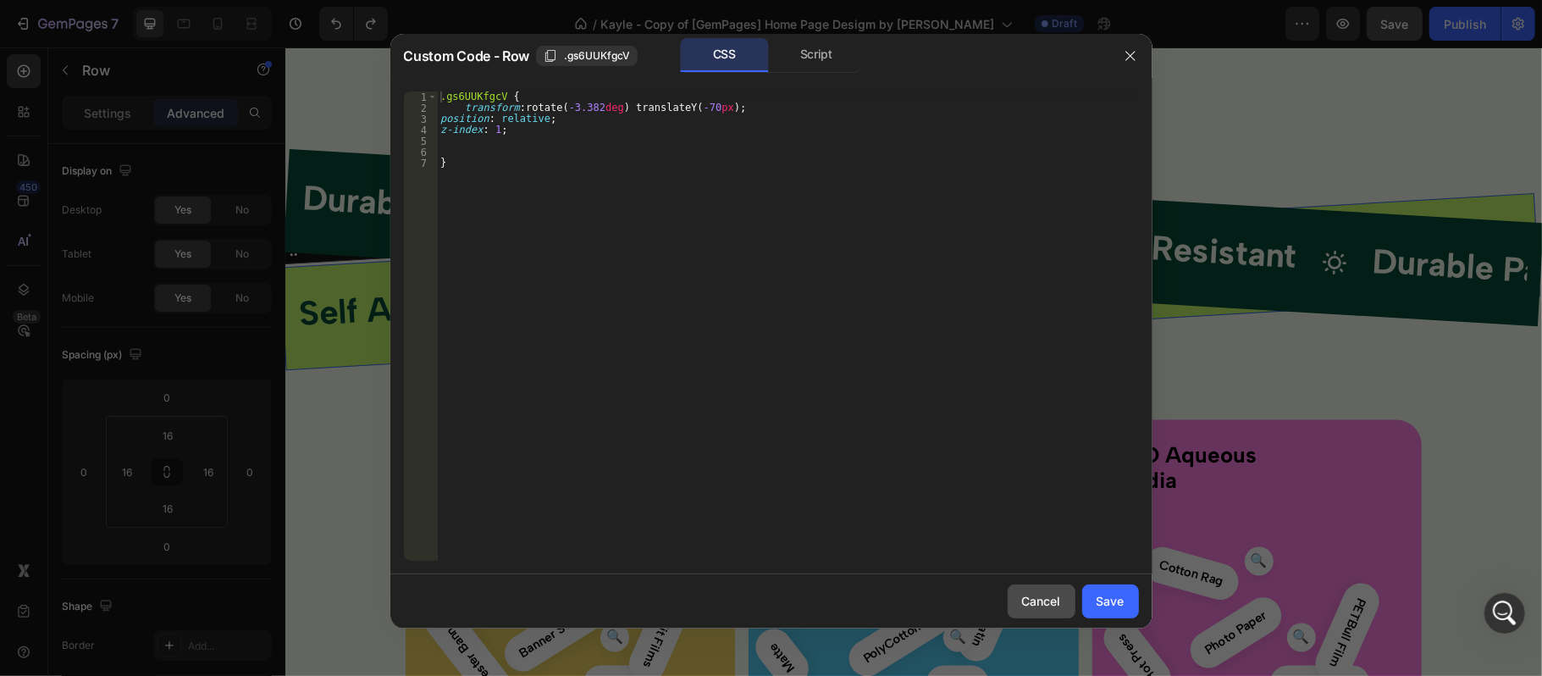
click at [1025, 598] on div "Cancel" at bounding box center [1041, 601] width 39 height 18
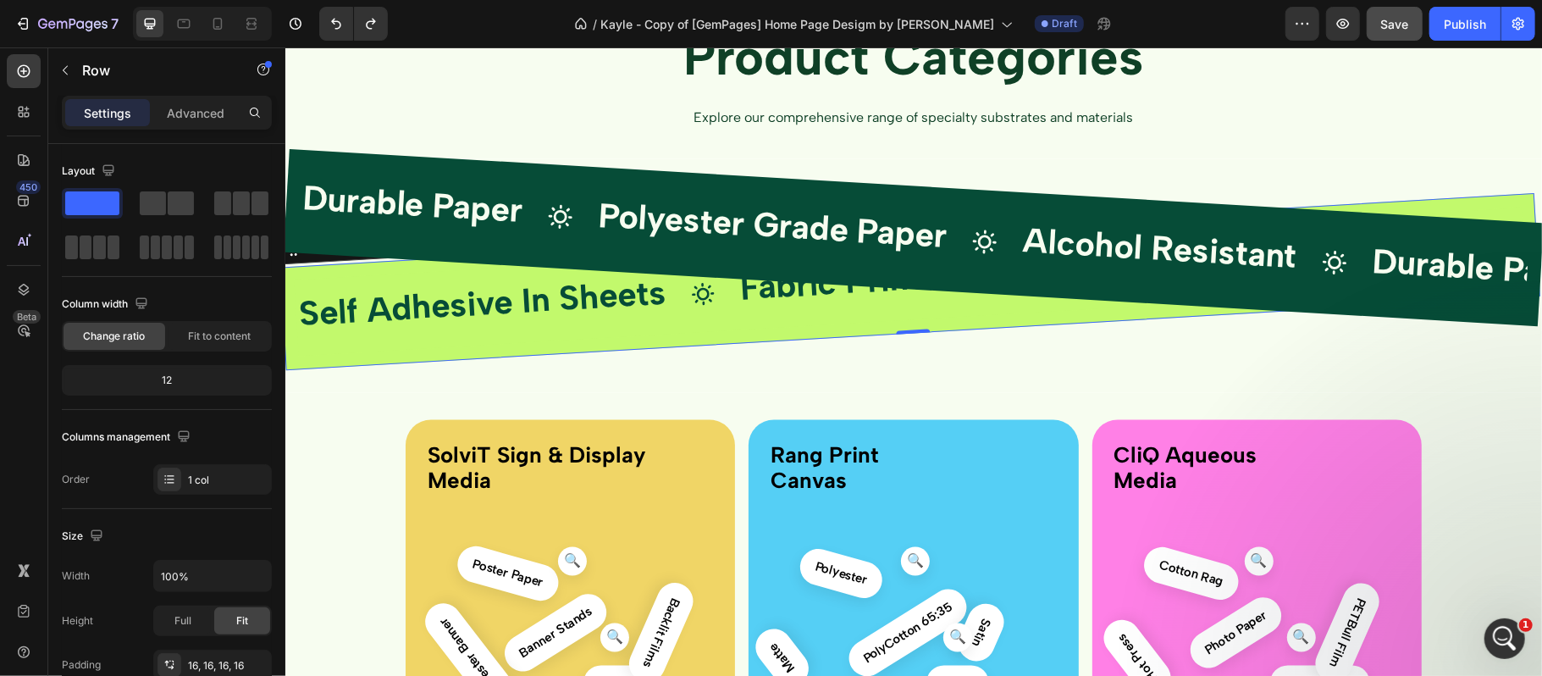
scroll to position [7391, 0]
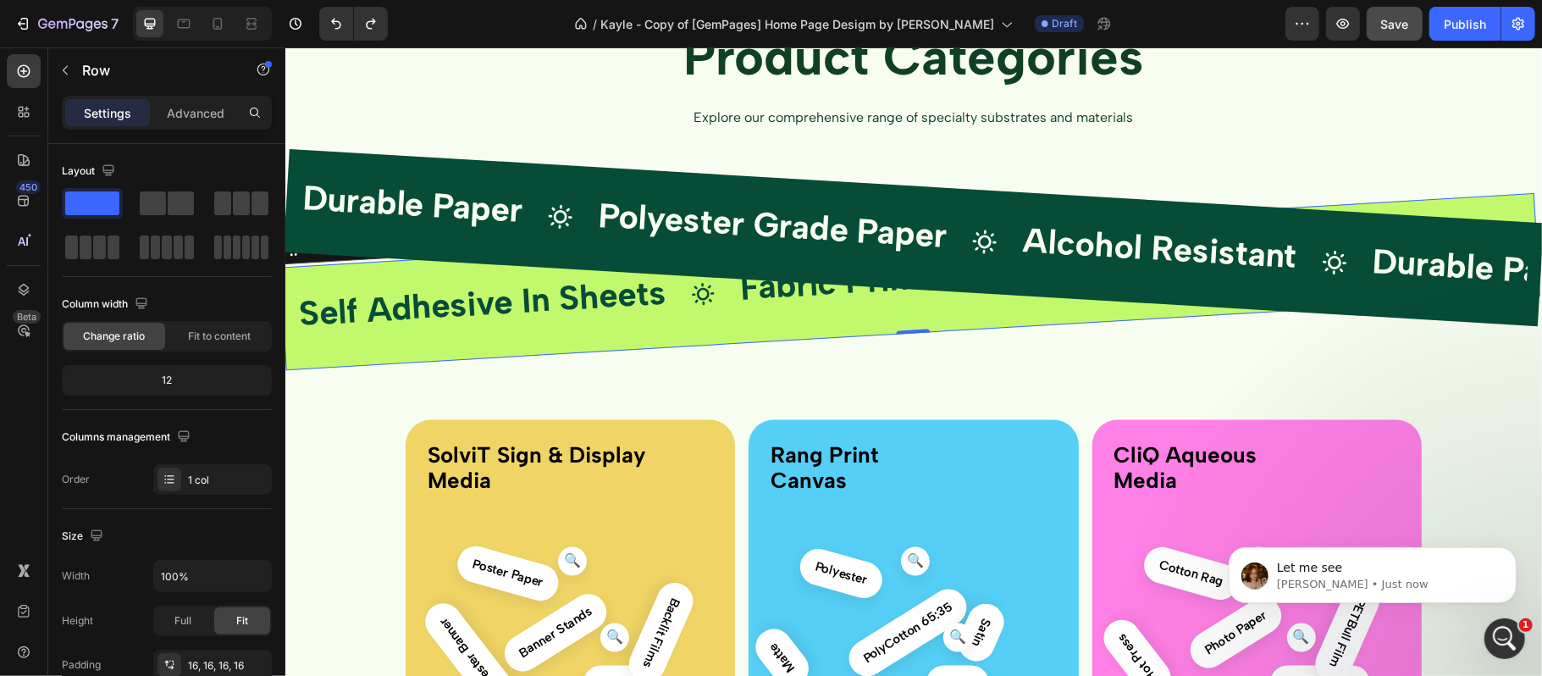
click at [1472, 567] on p "Let me see" at bounding box center [1385, 567] width 219 height 17
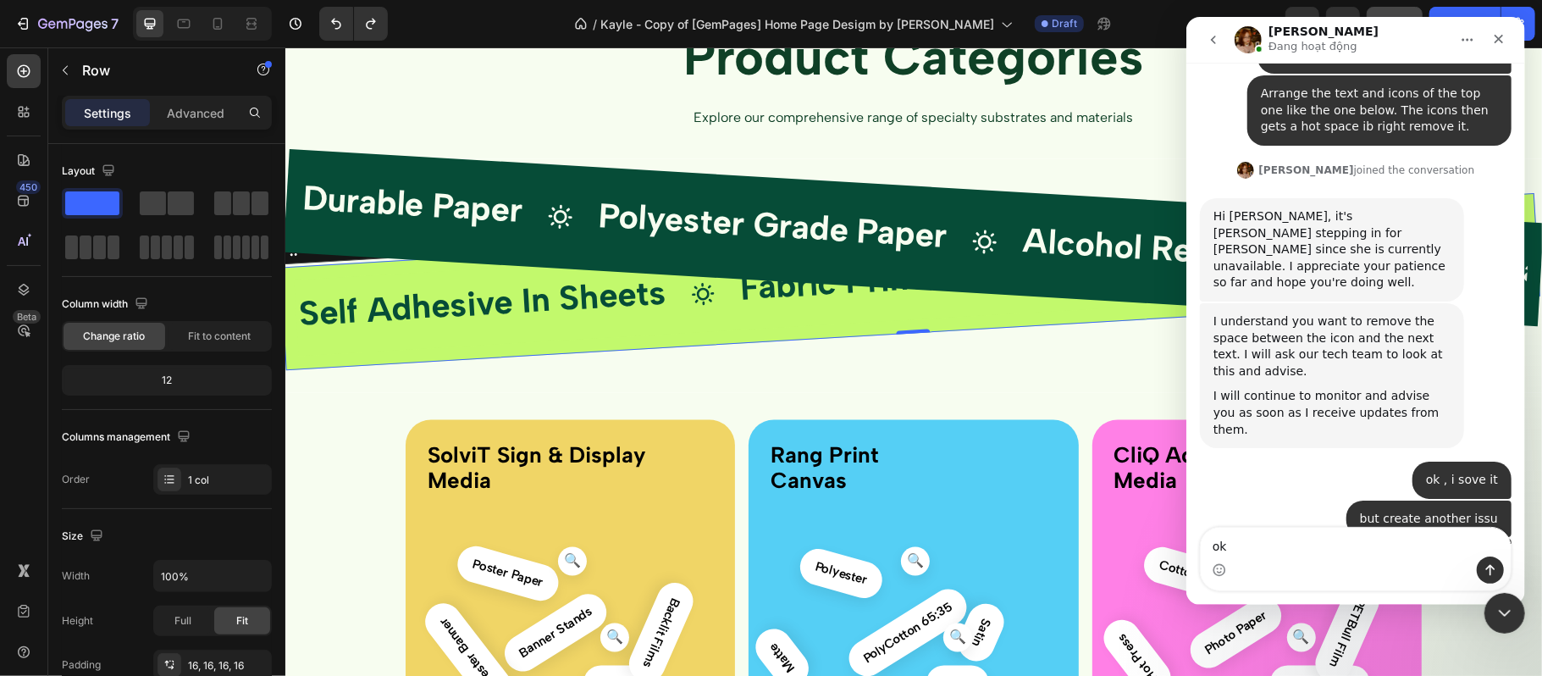
scroll to position [7485, 0]
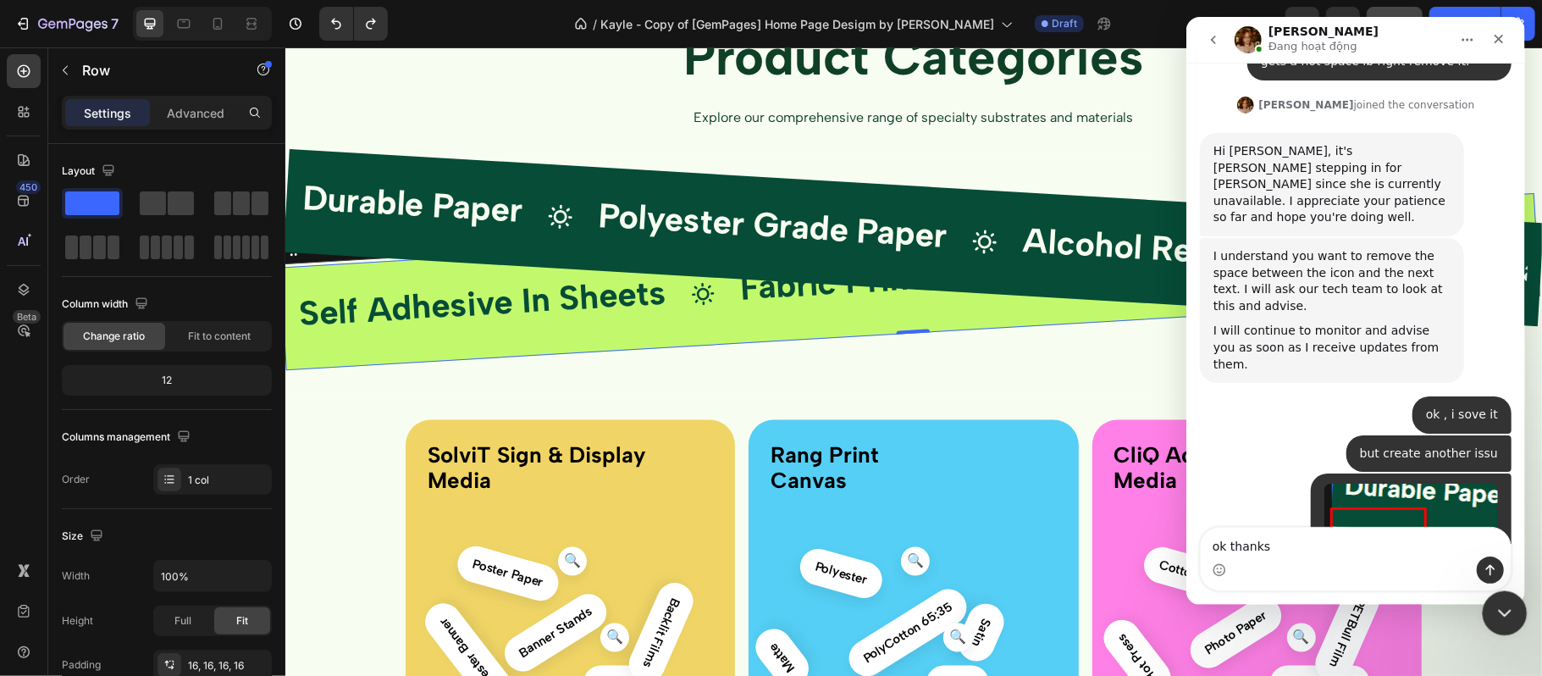
type textarea "ok thanks"
click at [1500, 606] on icon "Close Intercom Messenger" at bounding box center [1502, 611] width 20 height 20
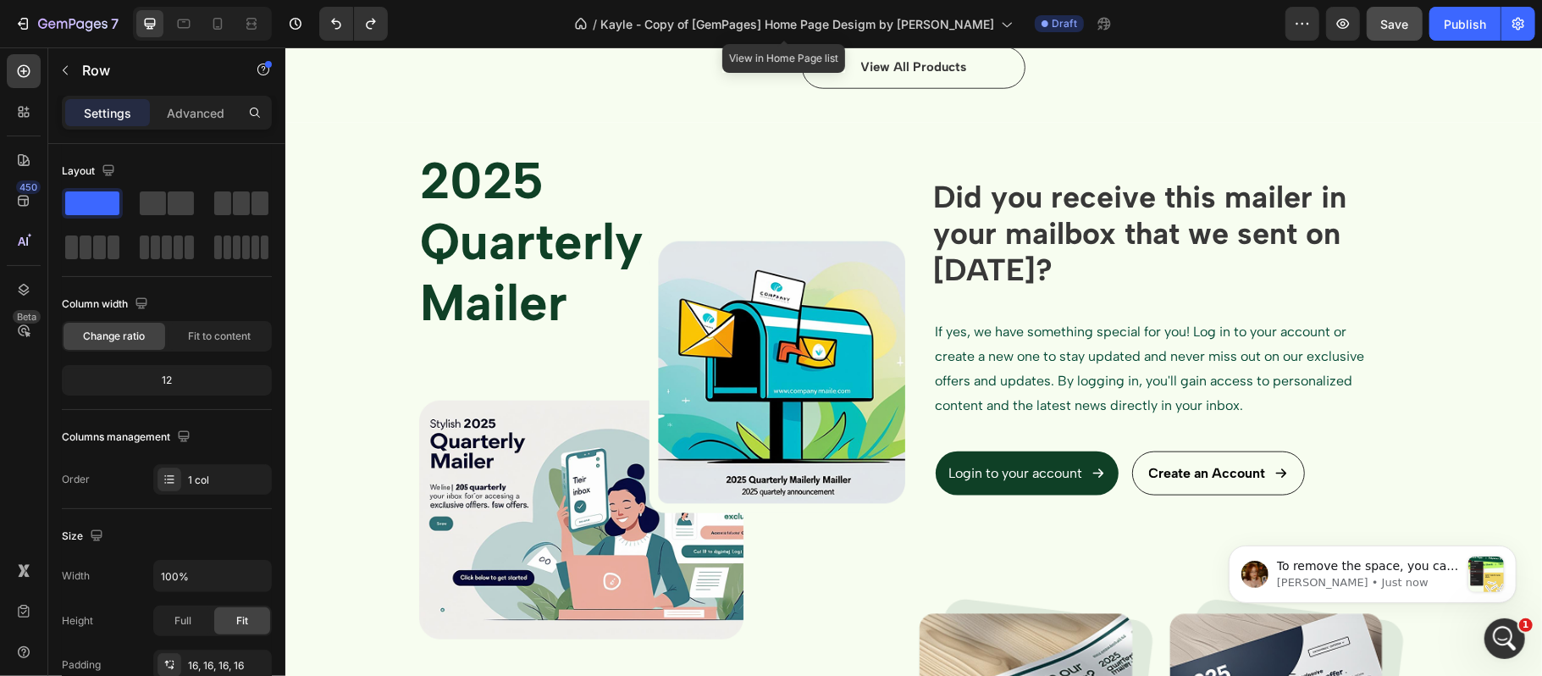
scroll to position [0, 0]
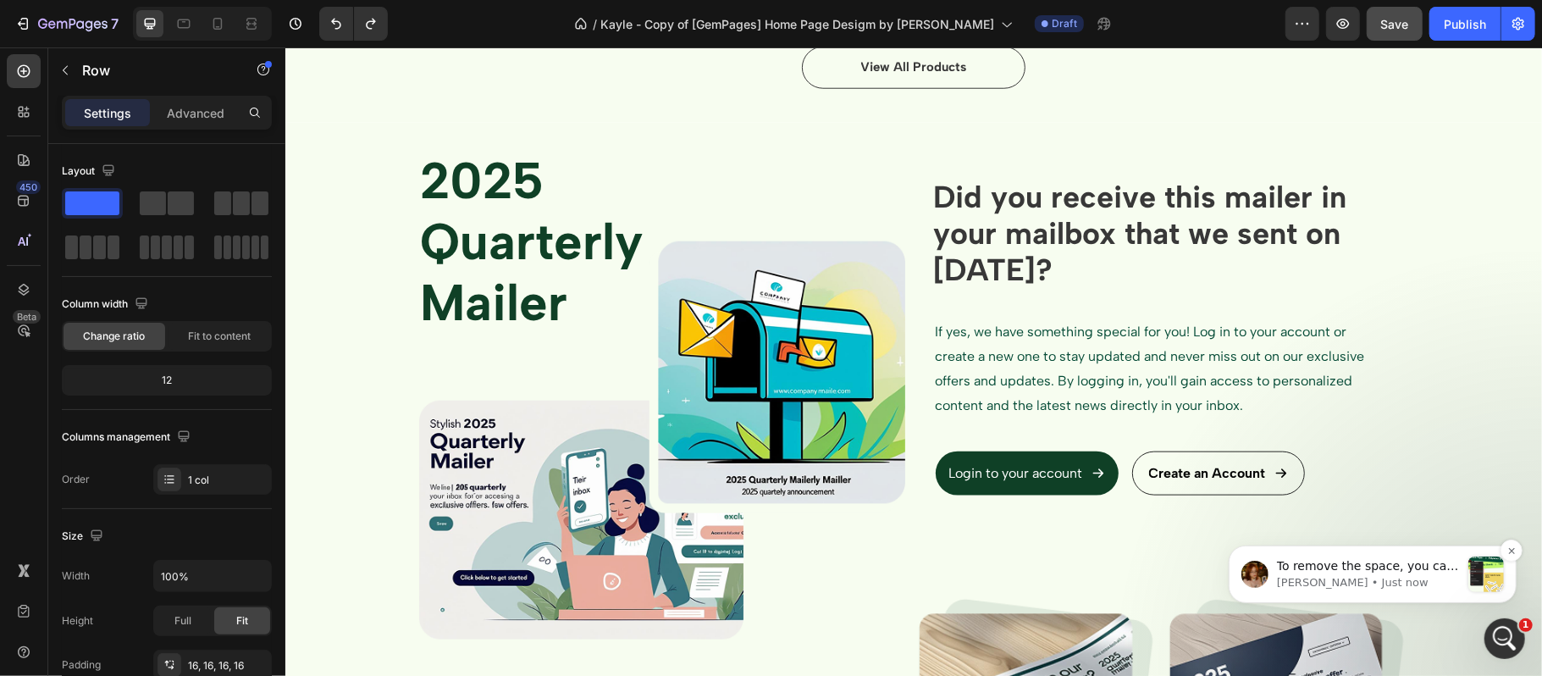
click at [1494, 570] on div "message notification from Jamie, Just now. To remove the space, you can conside…" at bounding box center [1486, 574] width 36 height 36
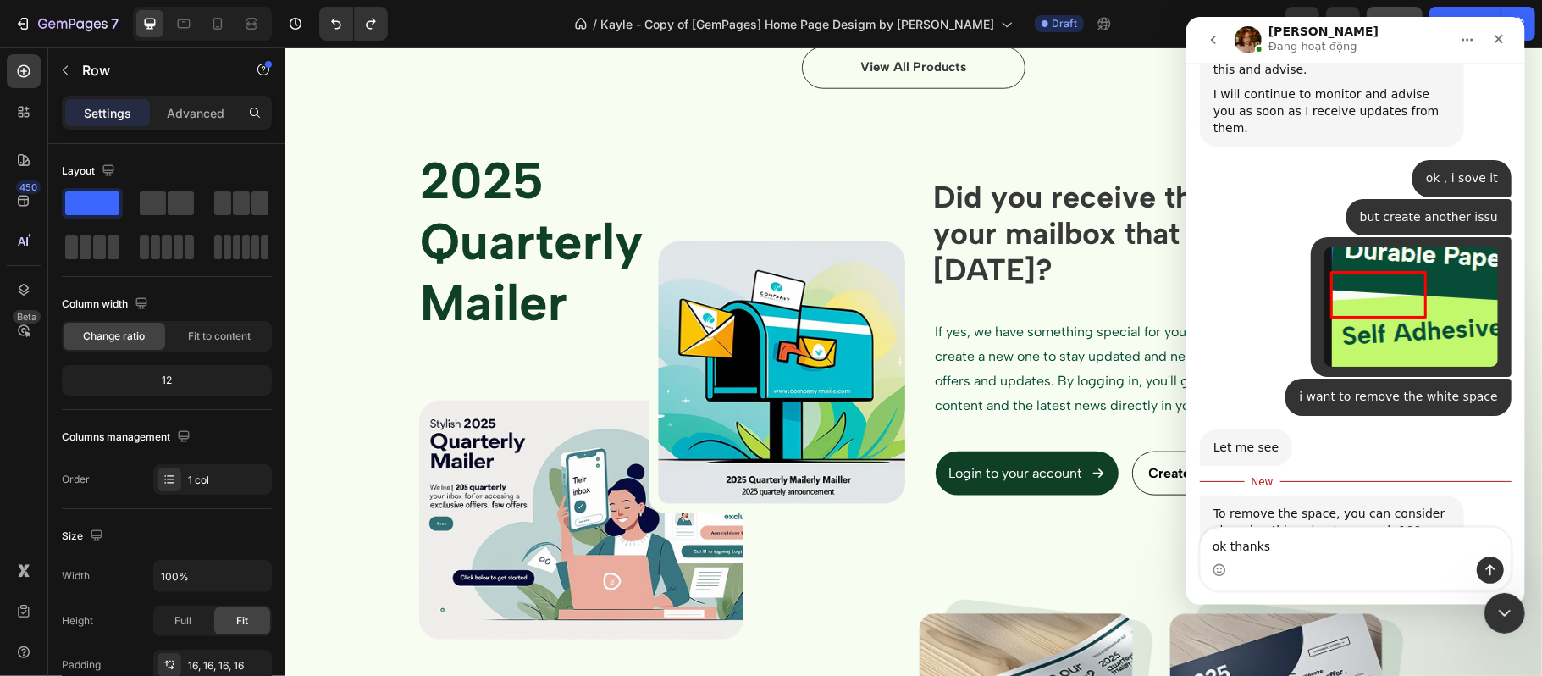
scroll to position [7788, 0]
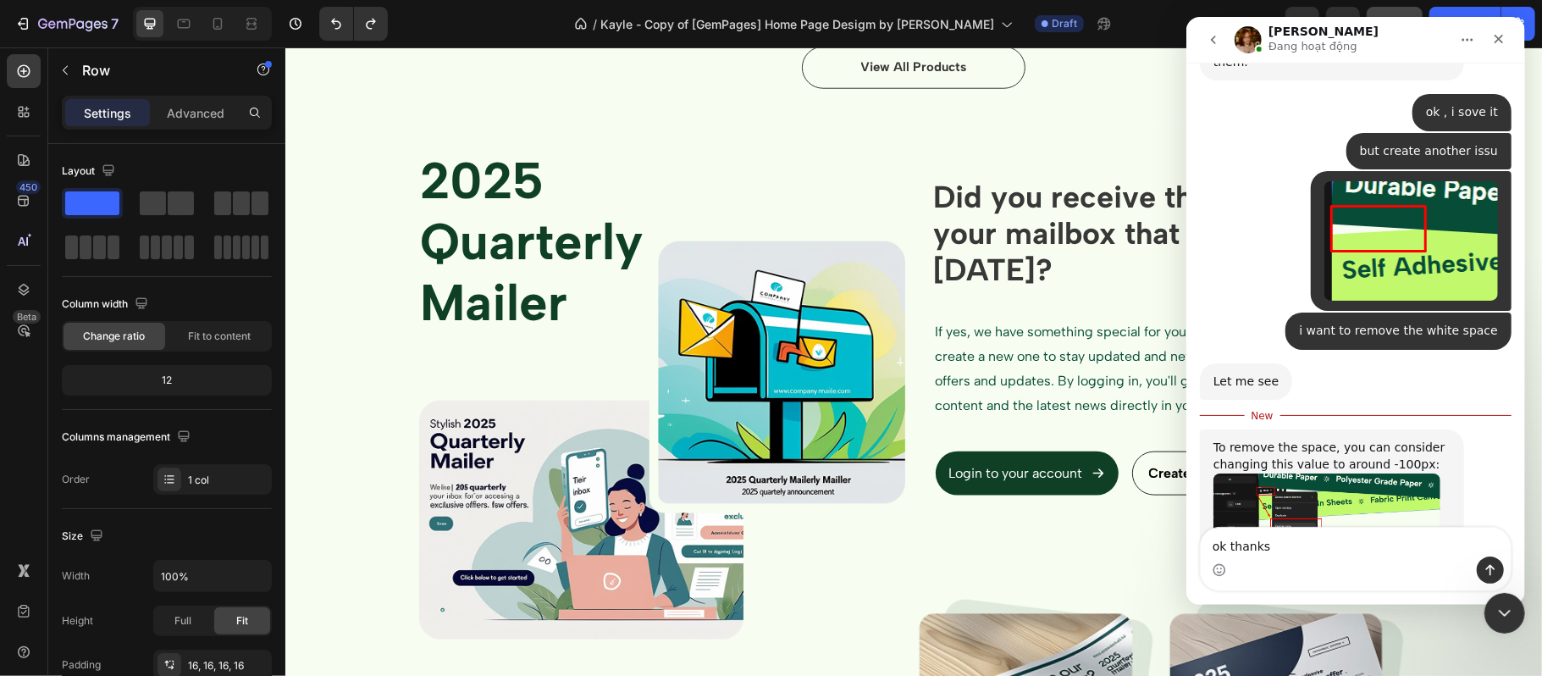
click at [1372, 473] on img "Jamie says…" at bounding box center [1326, 535] width 227 height 125
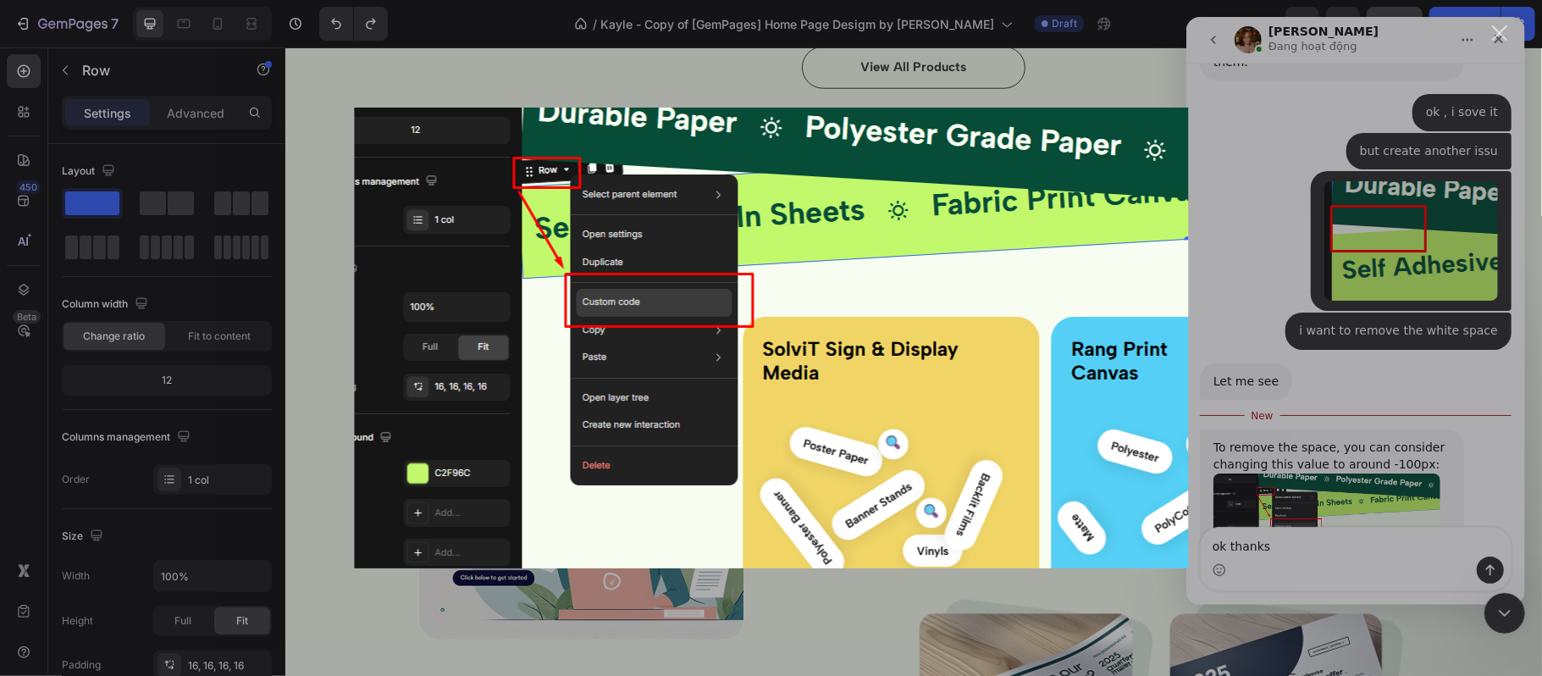
scroll to position [0, 0]
click at [1291, 342] on div "Intercom messenger" at bounding box center [771, 338] width 1542 height 676
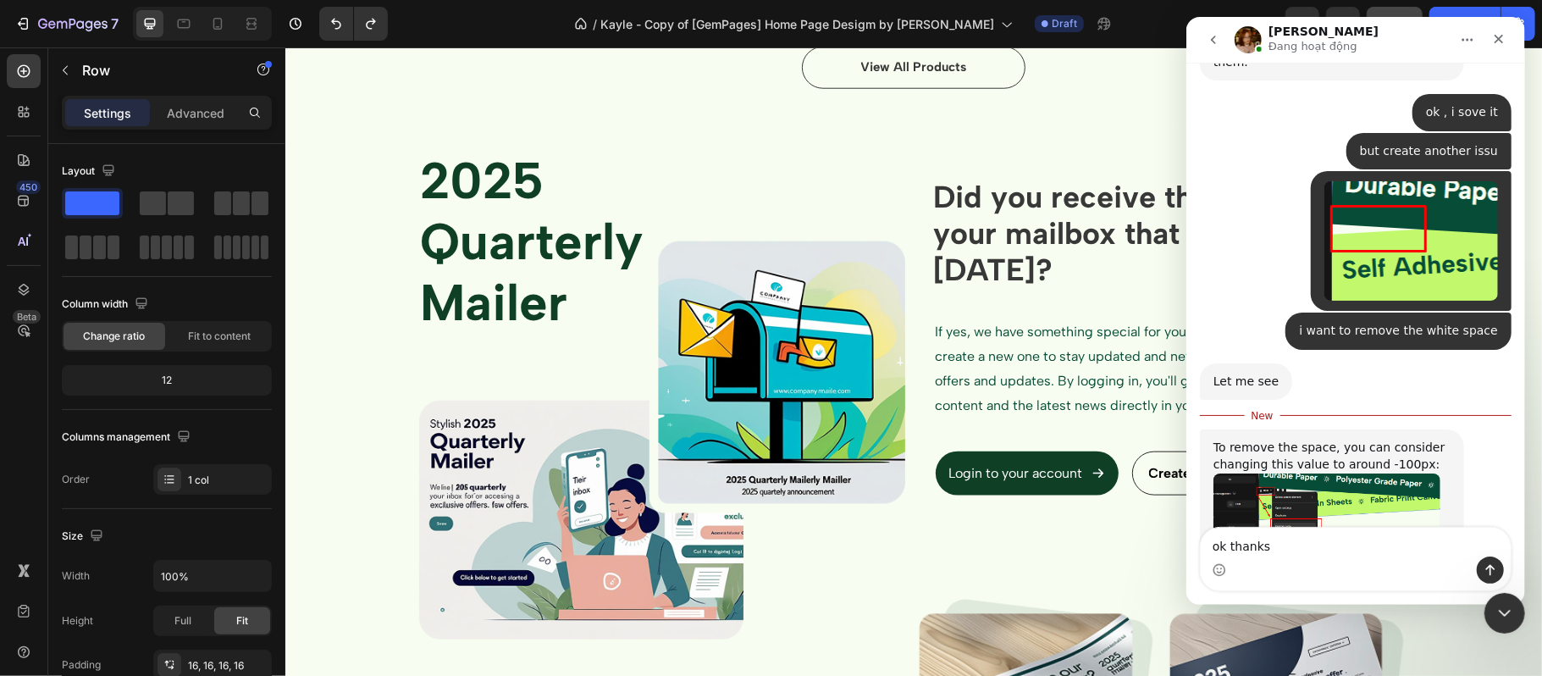
click at [1289, 607] on img "Jamie says…" at bounding box center [1326, 664] width 227 height 114
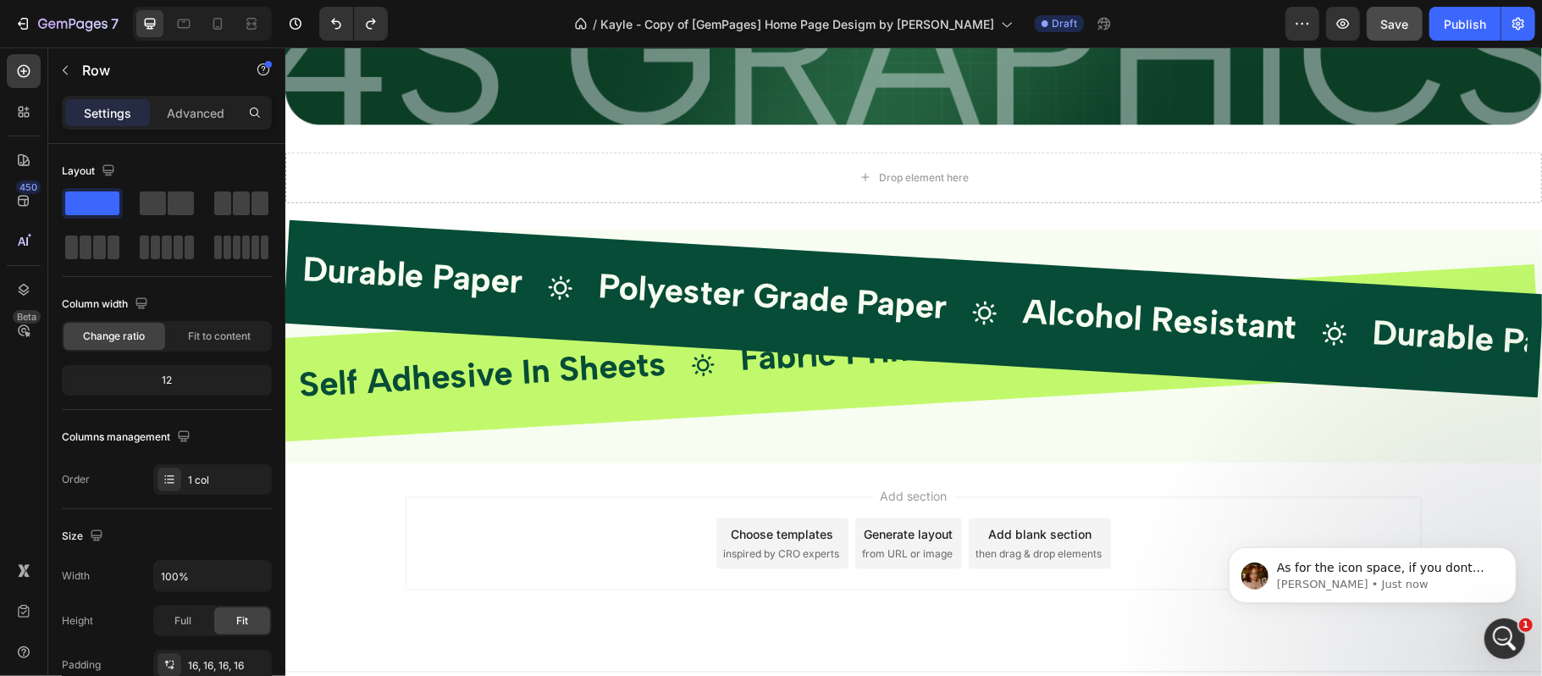
scroll to position [6715, 0]
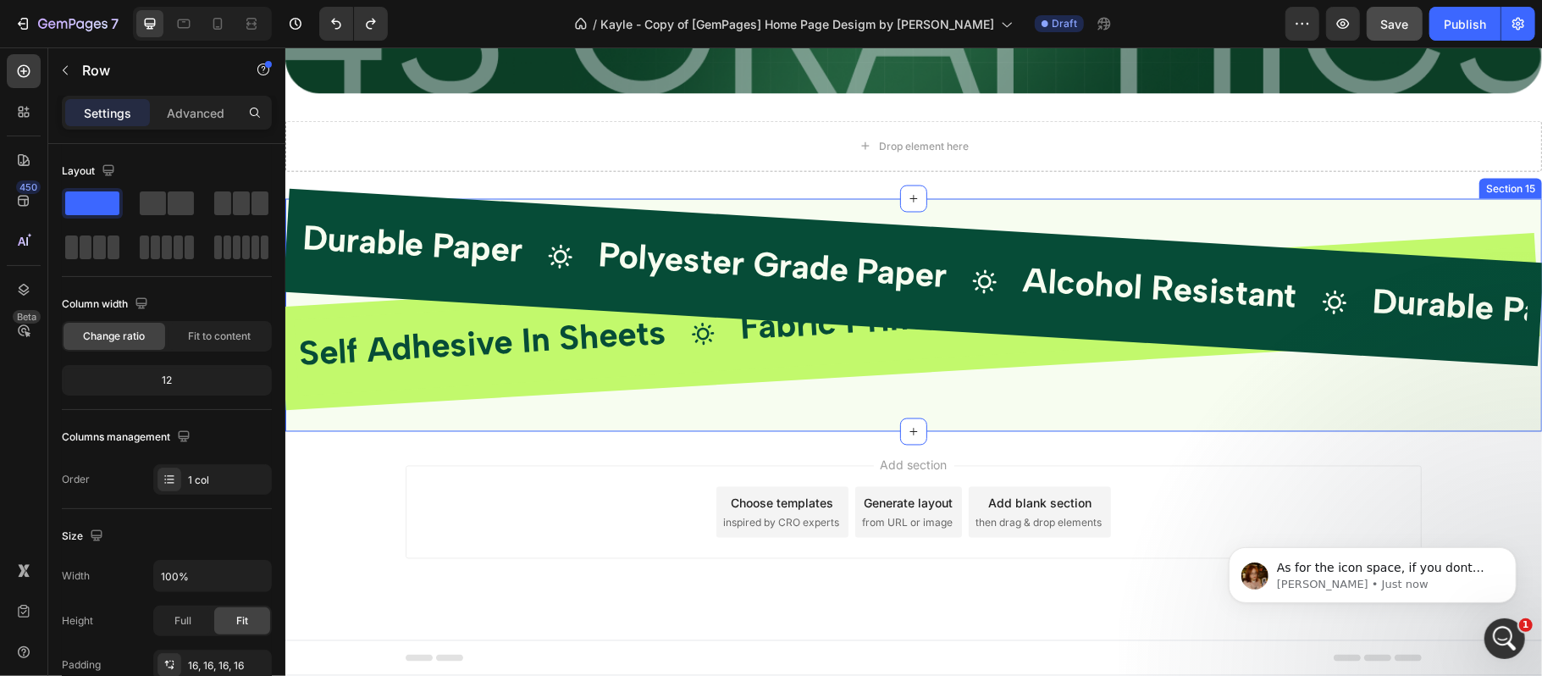
click at [1025, 216] on div "Durable Paper Text Block Icon Polyester Grade Paper Text Block Icon Alcohol Res…" at bounding box center [913, 315] width 1257 height 234
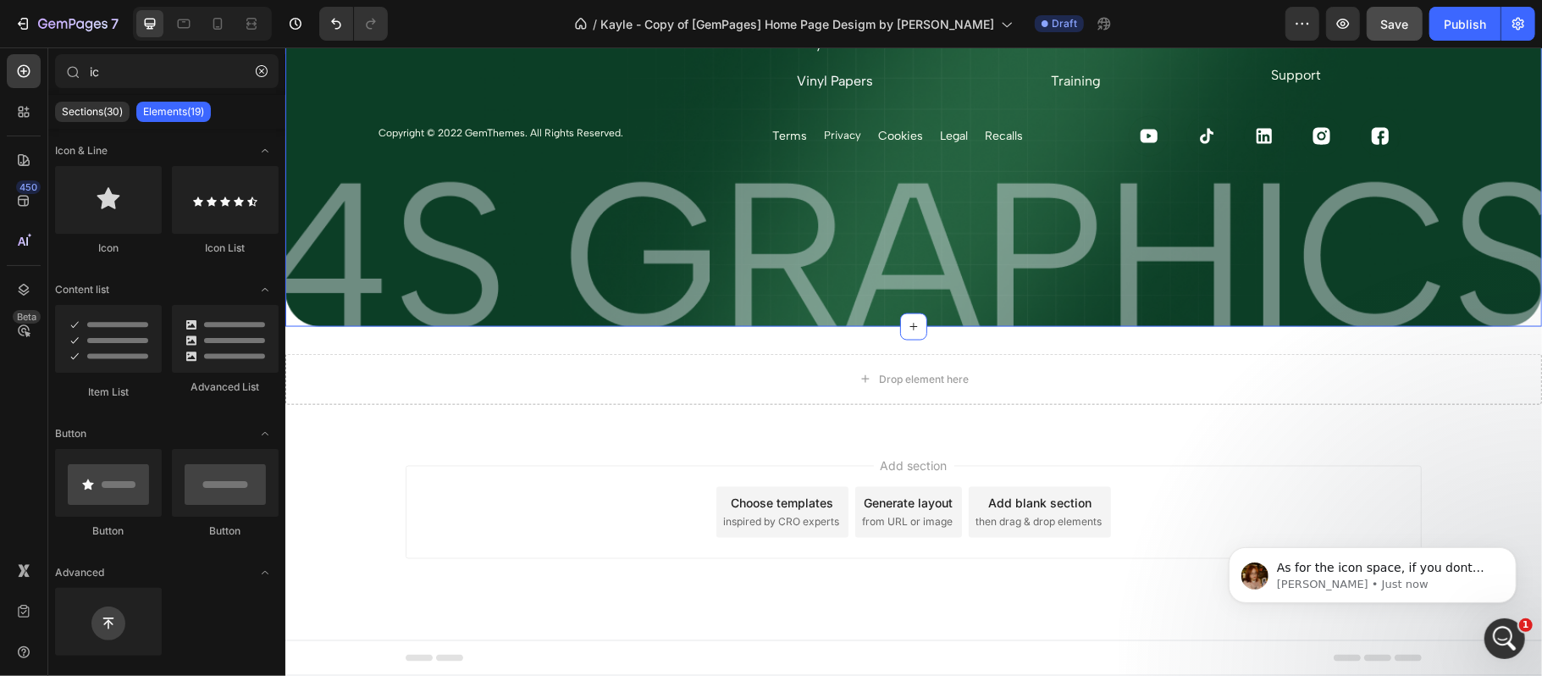
scroll to position [6481, 0]
click at [779, 366] on div "Drop element here" at bounding box center [913, 378] width 1257 height 51
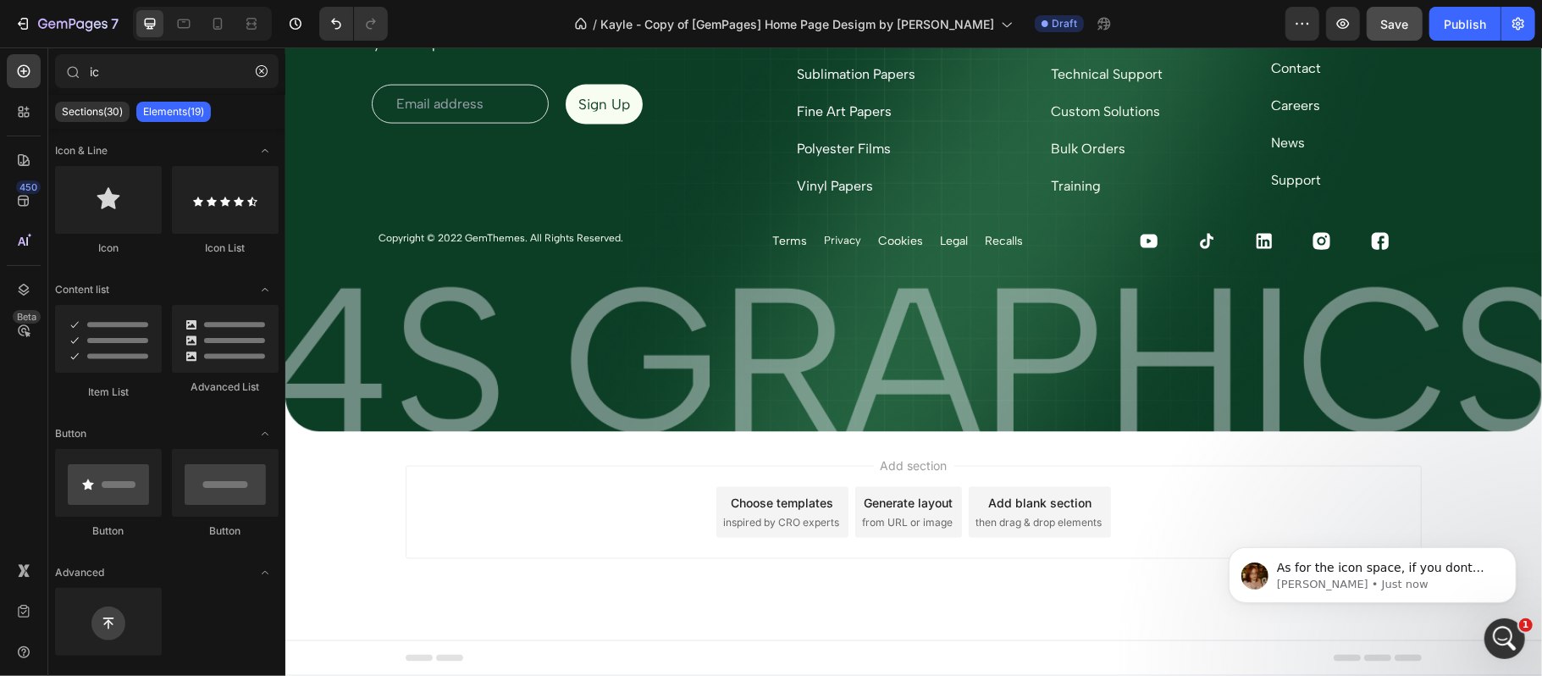
scroll to position [6376, 0]
click at [1379, 572] on p "As for the icon space, if you dont mind, may I ask how you solve it?" at bounding box center [1385, 567] width 219 height 17
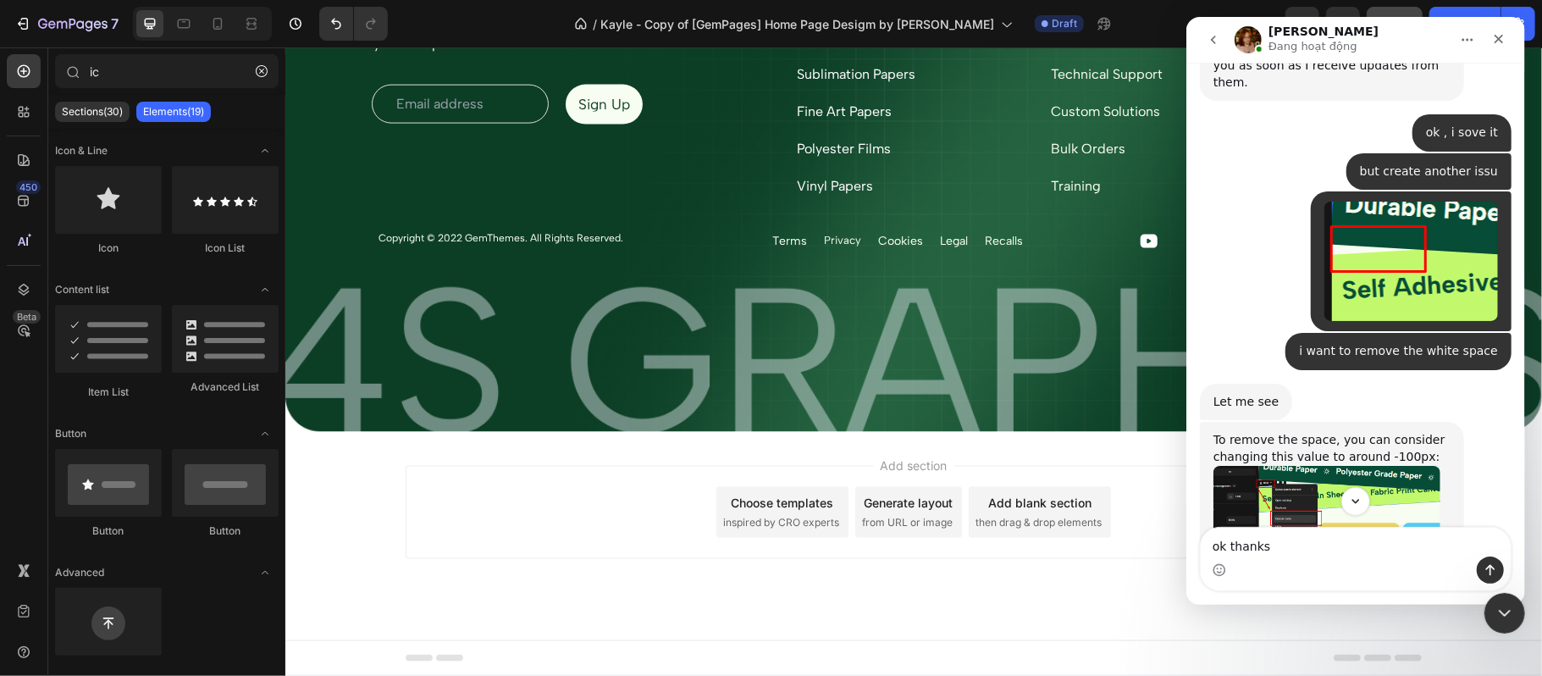
scroll to position [7777, 0]
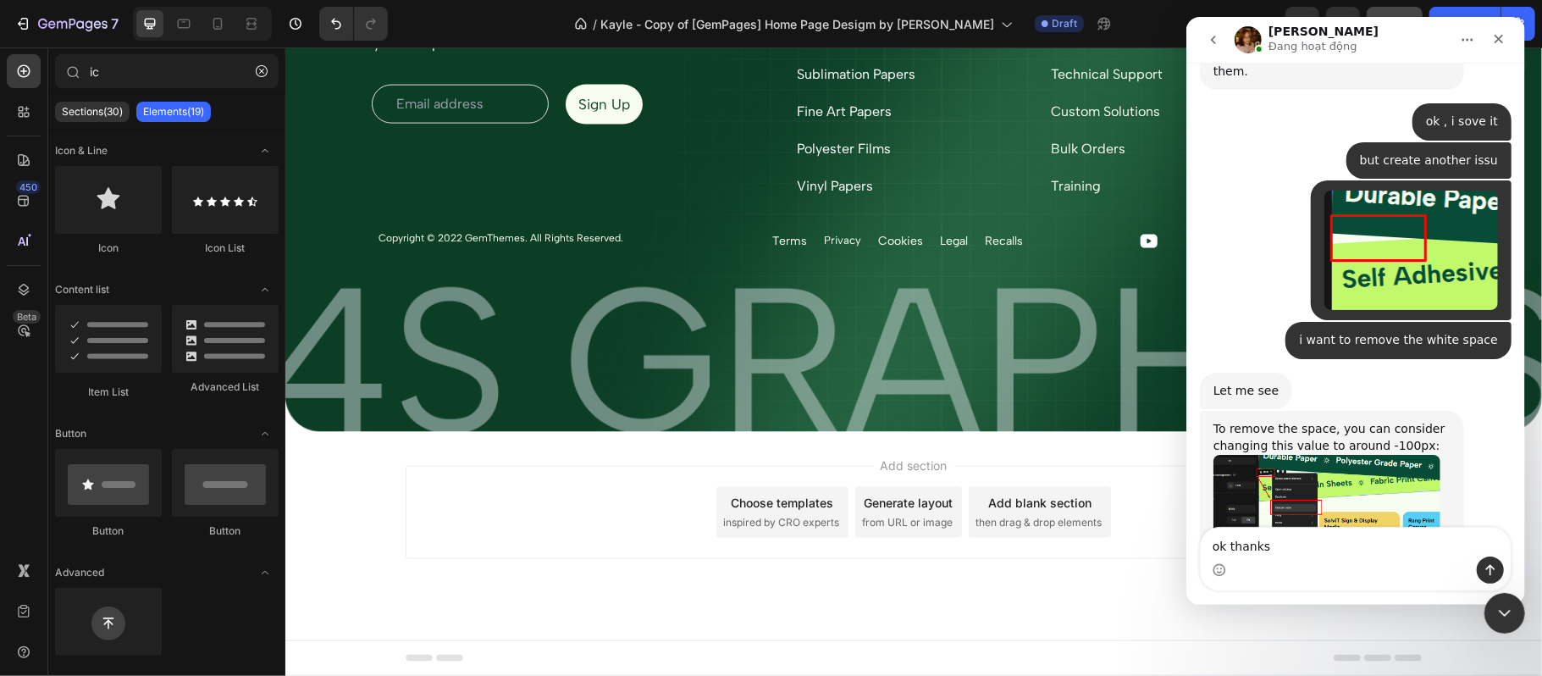
click at [1321, 545] on textarea "ok thanks" at bounding box center [1355, 542] width 310 height 29
type textarea "give me some time"
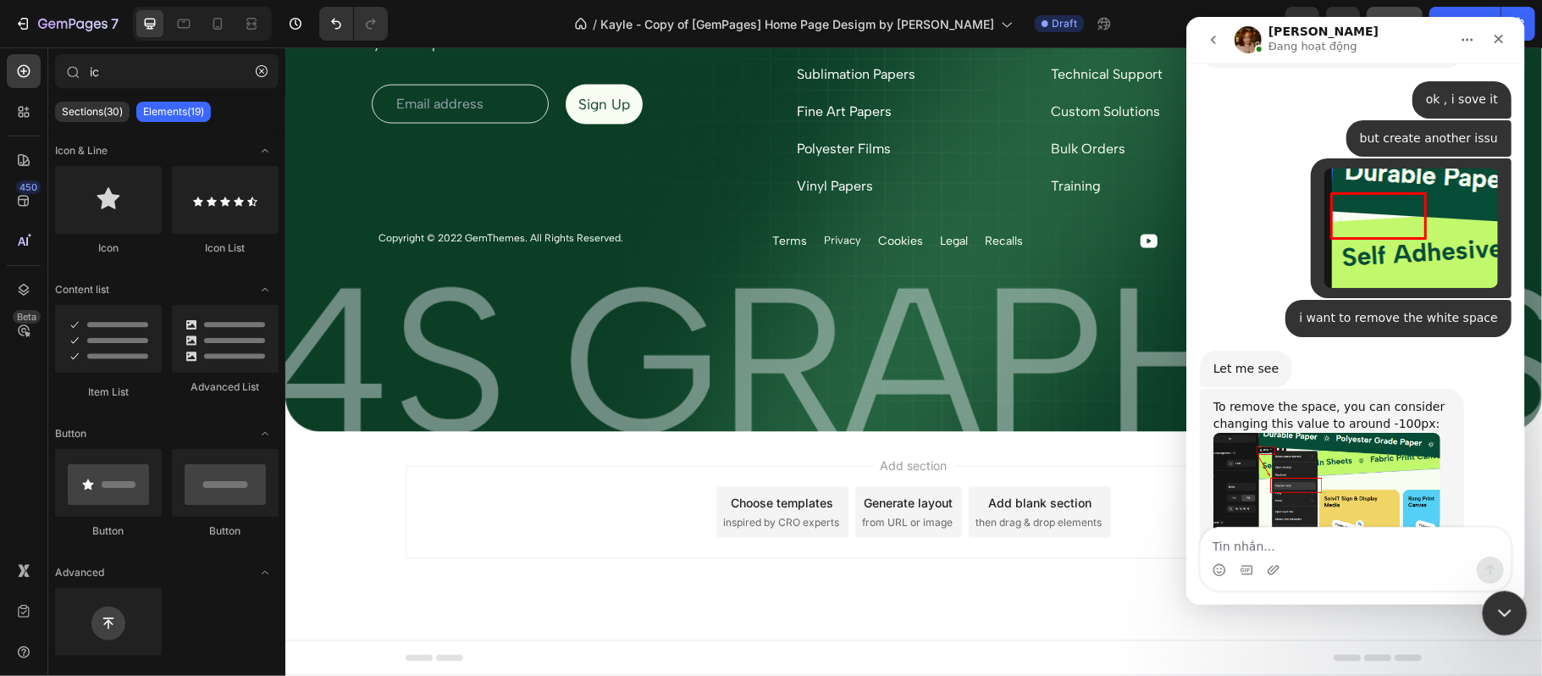
click at [1514, 595] on div "Close Intercom Messenger" at bounding box center [1502, 610] width 41 height 41
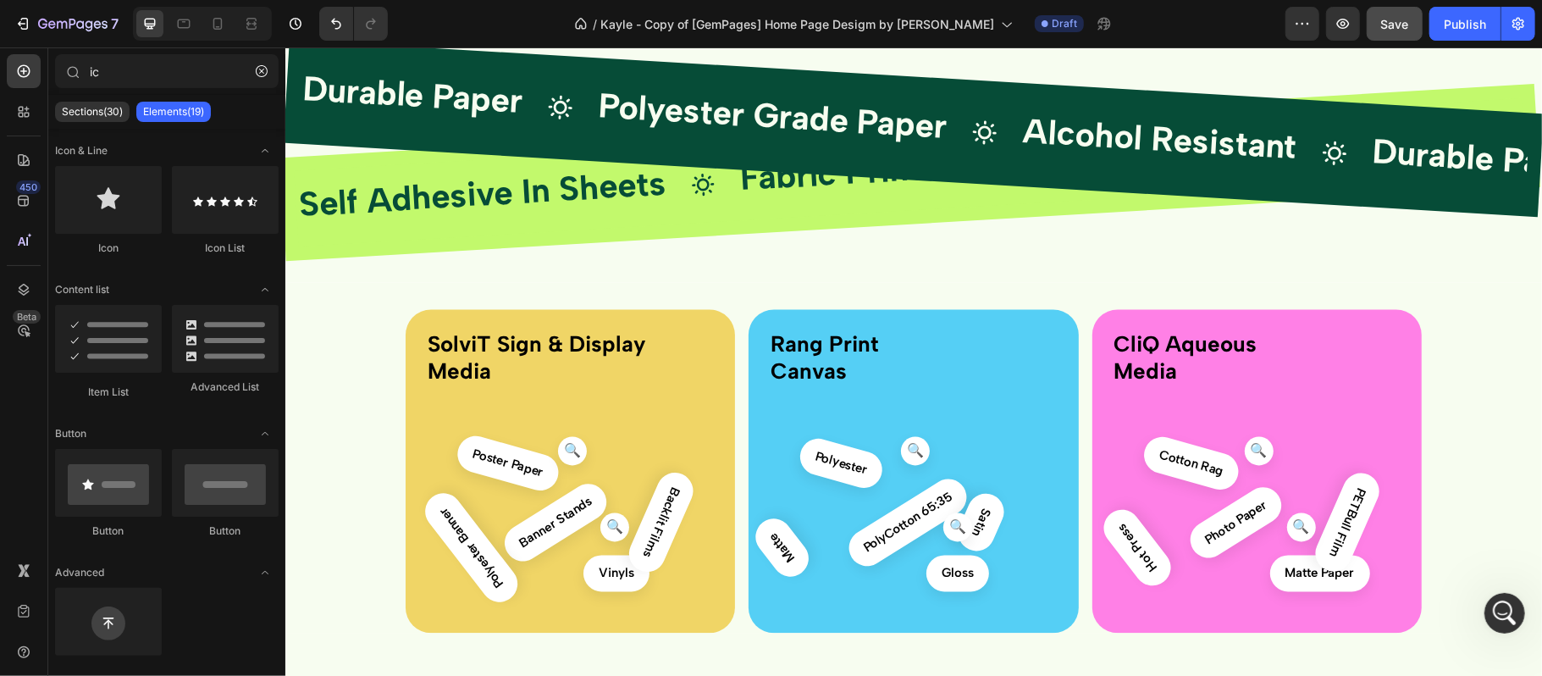
scroll to position [1989, 0]
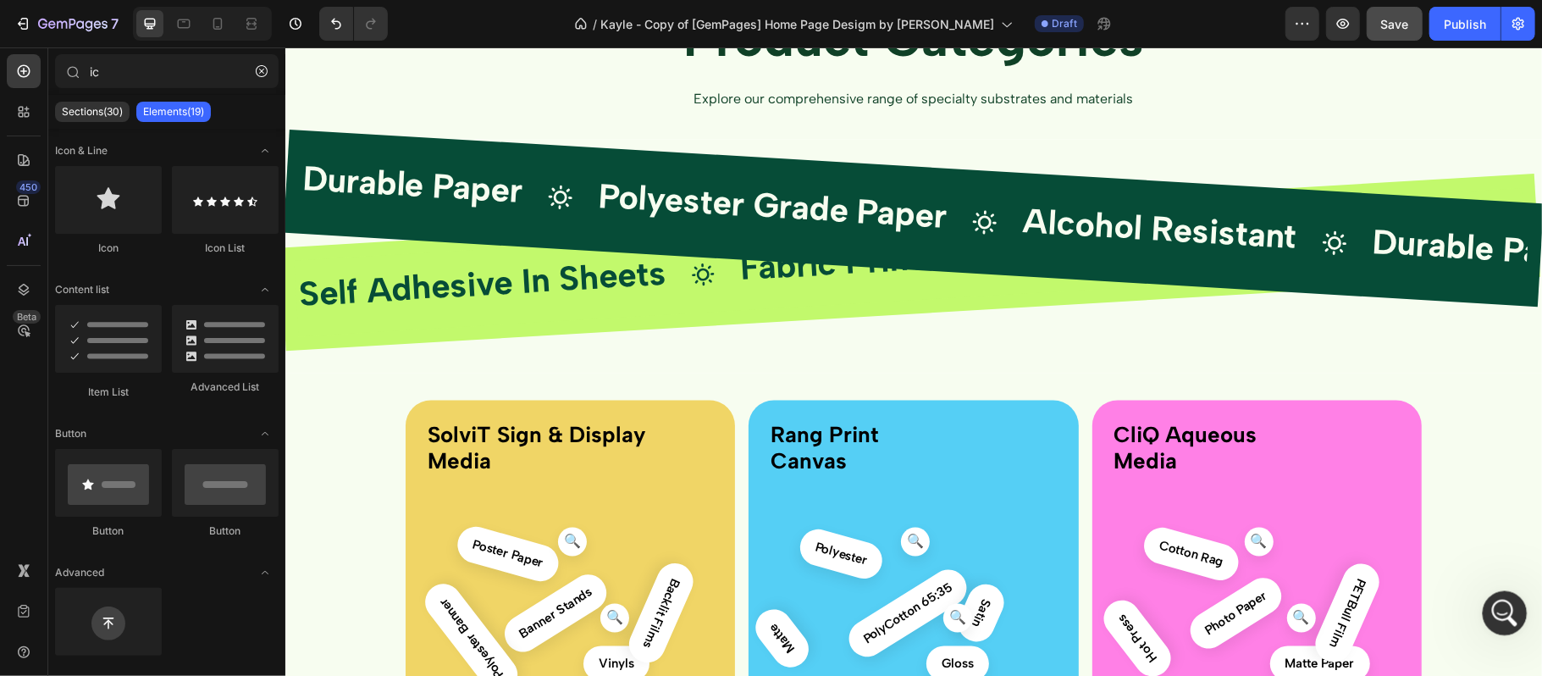
click at [1496, 594] on div "Open Intercom Messenger" at bounding box center [1503, 611] width 56 height 56
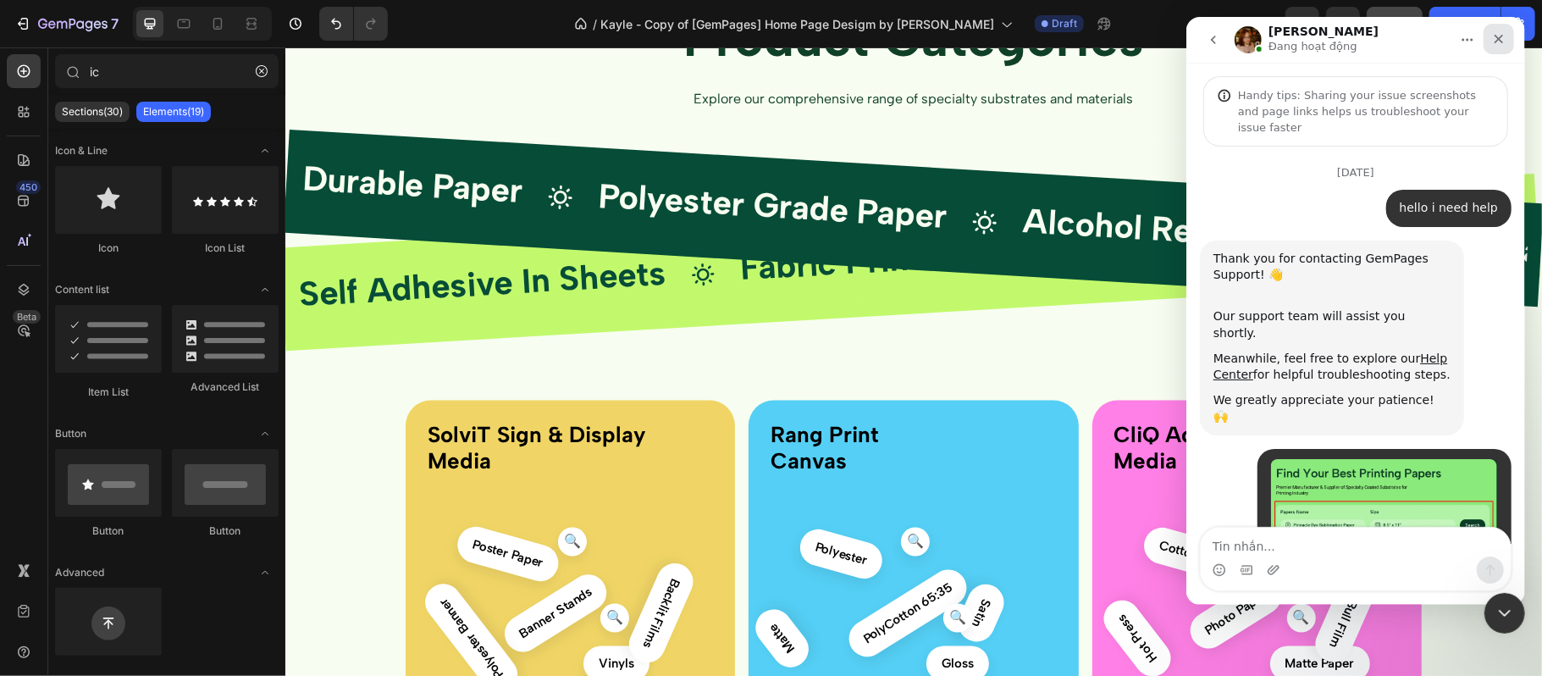
scroll to position [5527, 0]
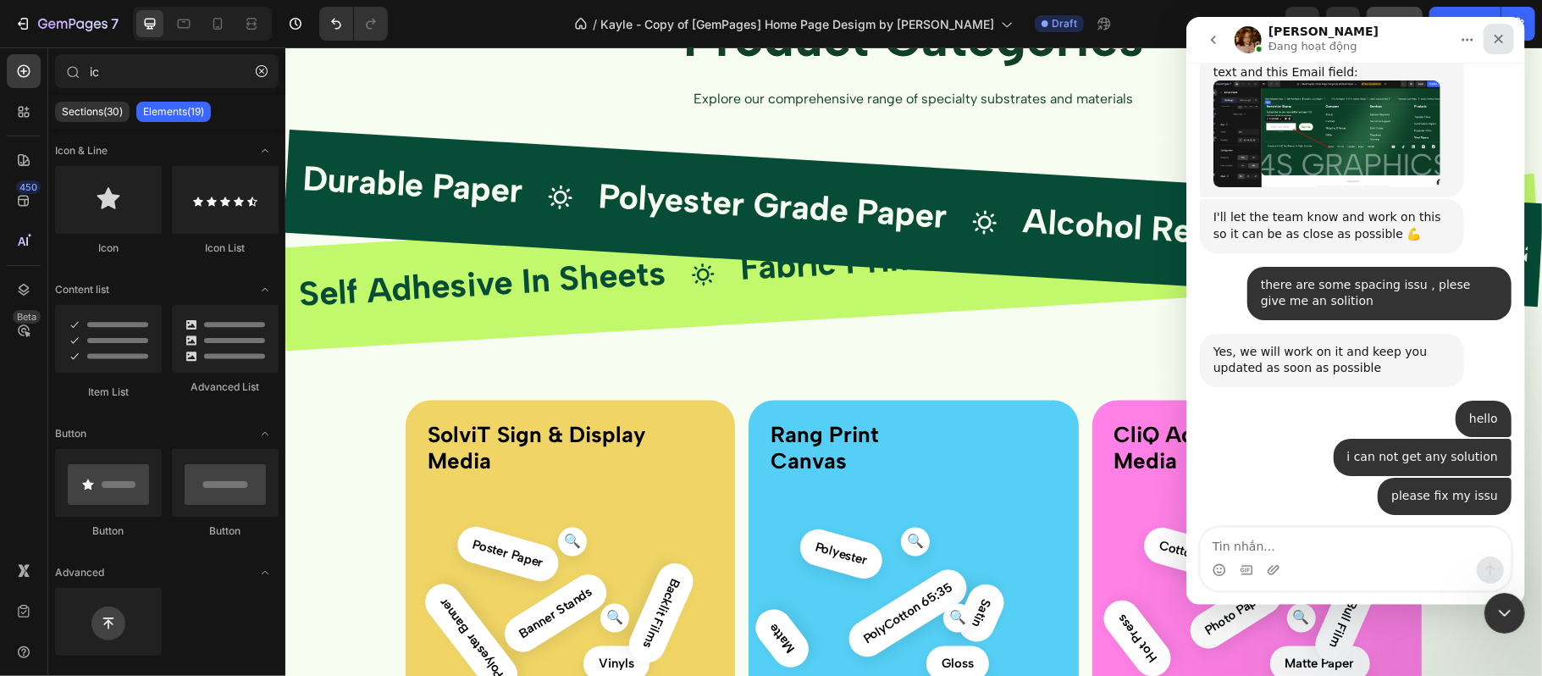
drag, startPoint x: 1501, startPoint y: 34, endPoint x: 2295, endPoint y: 58, distance: 794.9
click at [1501, 34] on icon "Close" at bounding box center [1499, 39] width 14 height 14
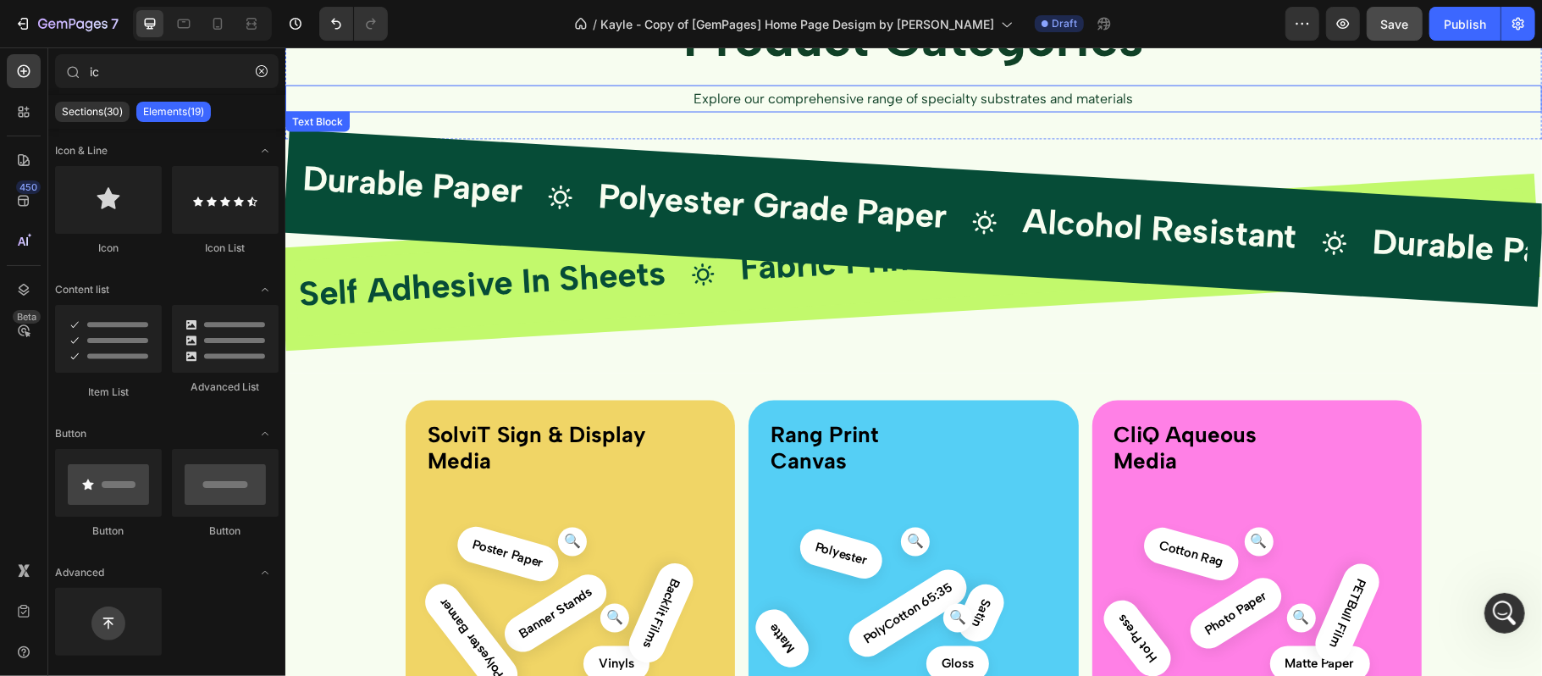
drag, startPoint x: 1387, startPoint y: 22, endPoint x: 1102, endPoint y: 30, distance: 285.6
click at [1387, 22] on span "Save" at bounding box center [1395, 24] width 28 height 14
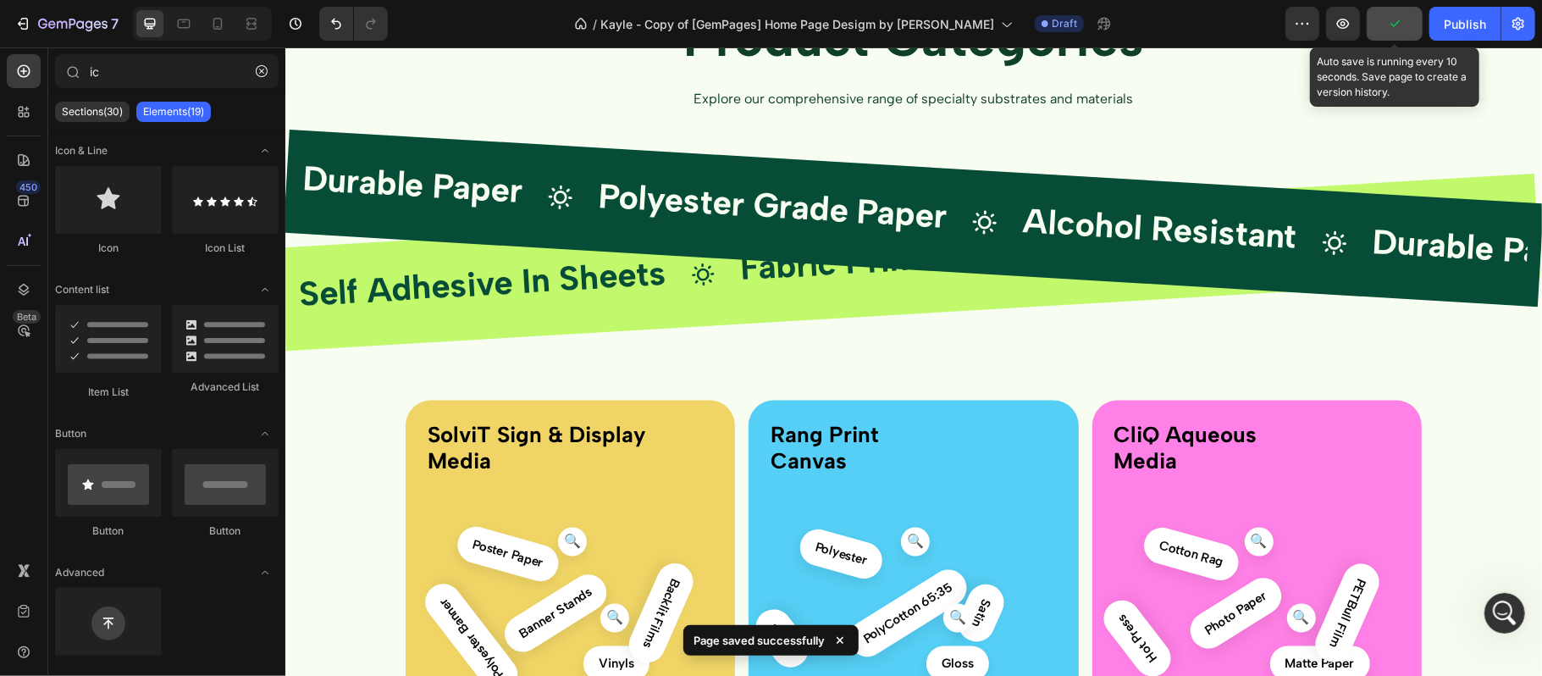
scroll to position [7865, 0]
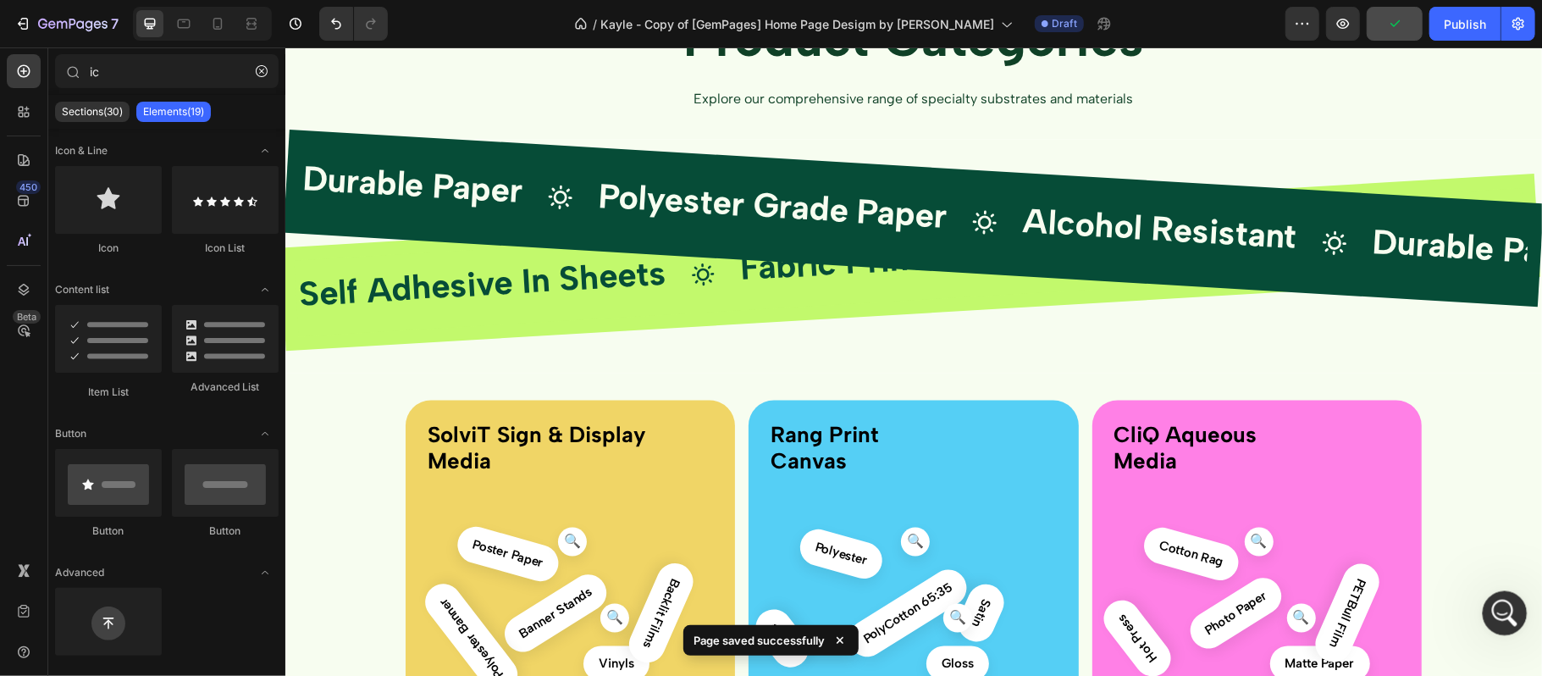
click at [1496, 617] on icon "Open Intercom Messenger" at bounding box center [1503, 611] width 28 height 28
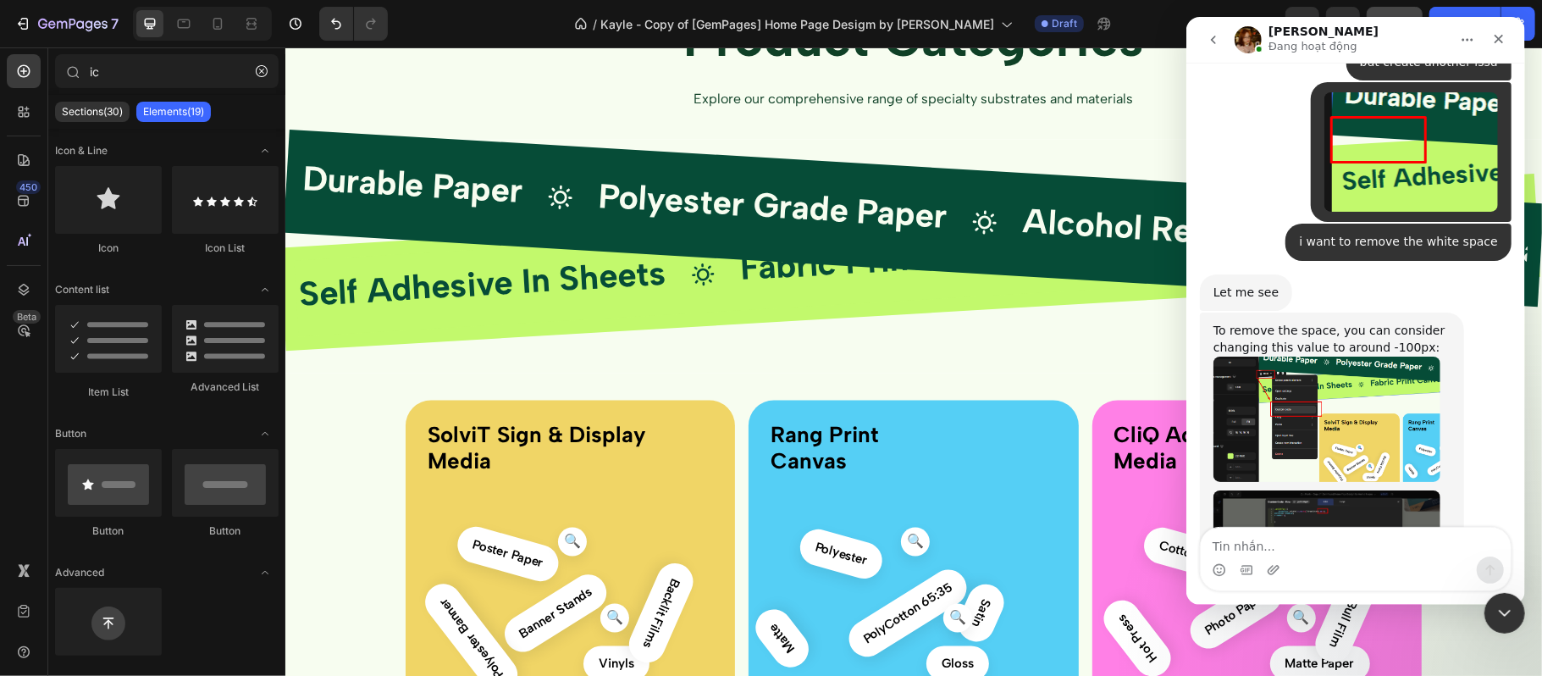
scroll to position [7766, 0]
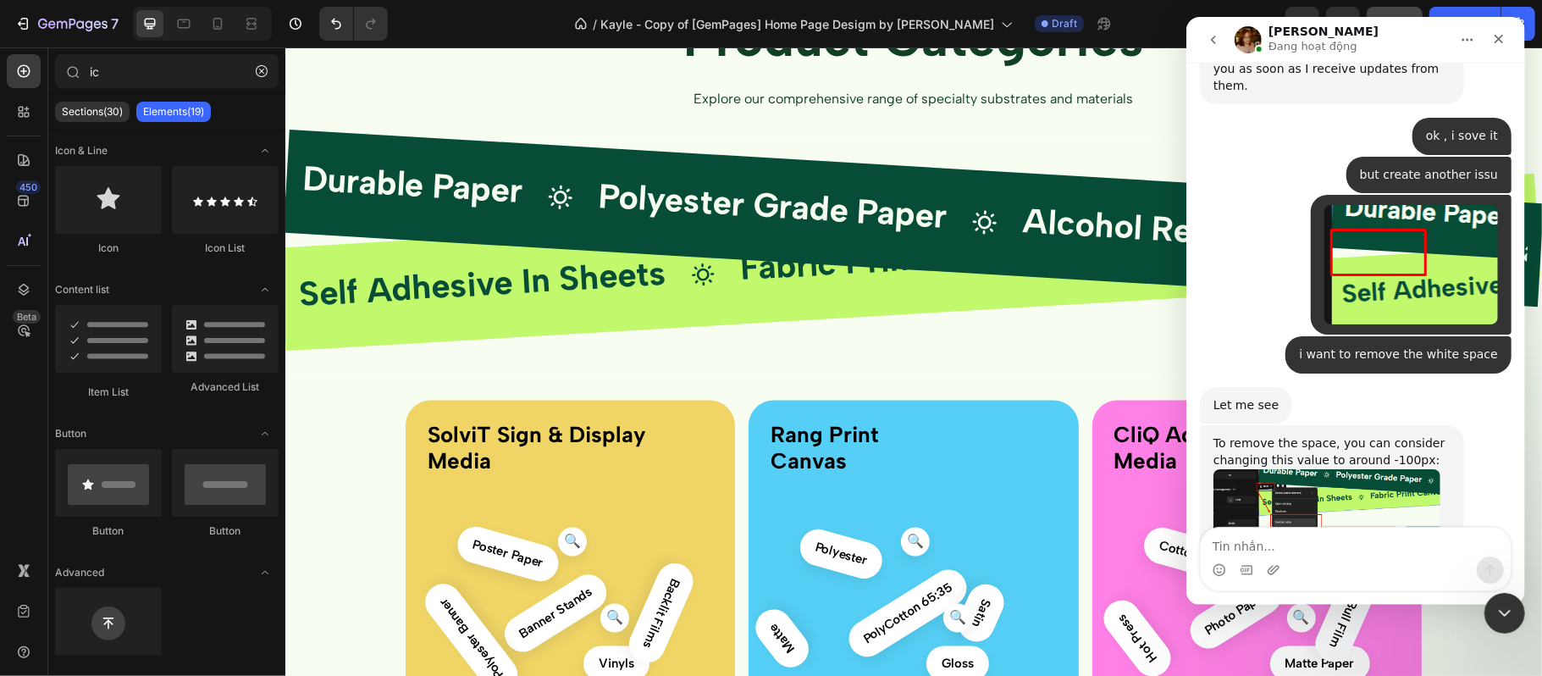
click at [1311, 603] on img "Jamie says…" at bounding box center [1326, 660] width 227 height 114
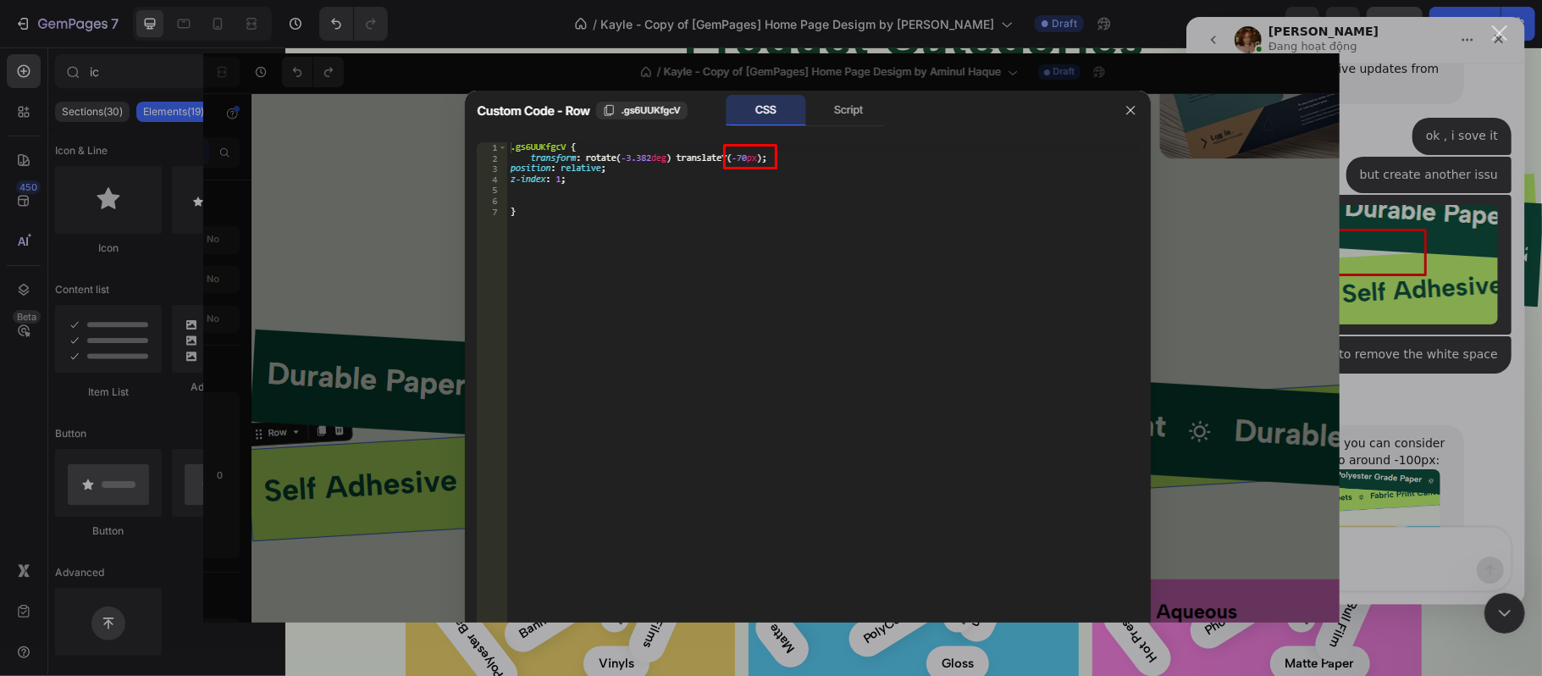
scroll to position [0, 0]
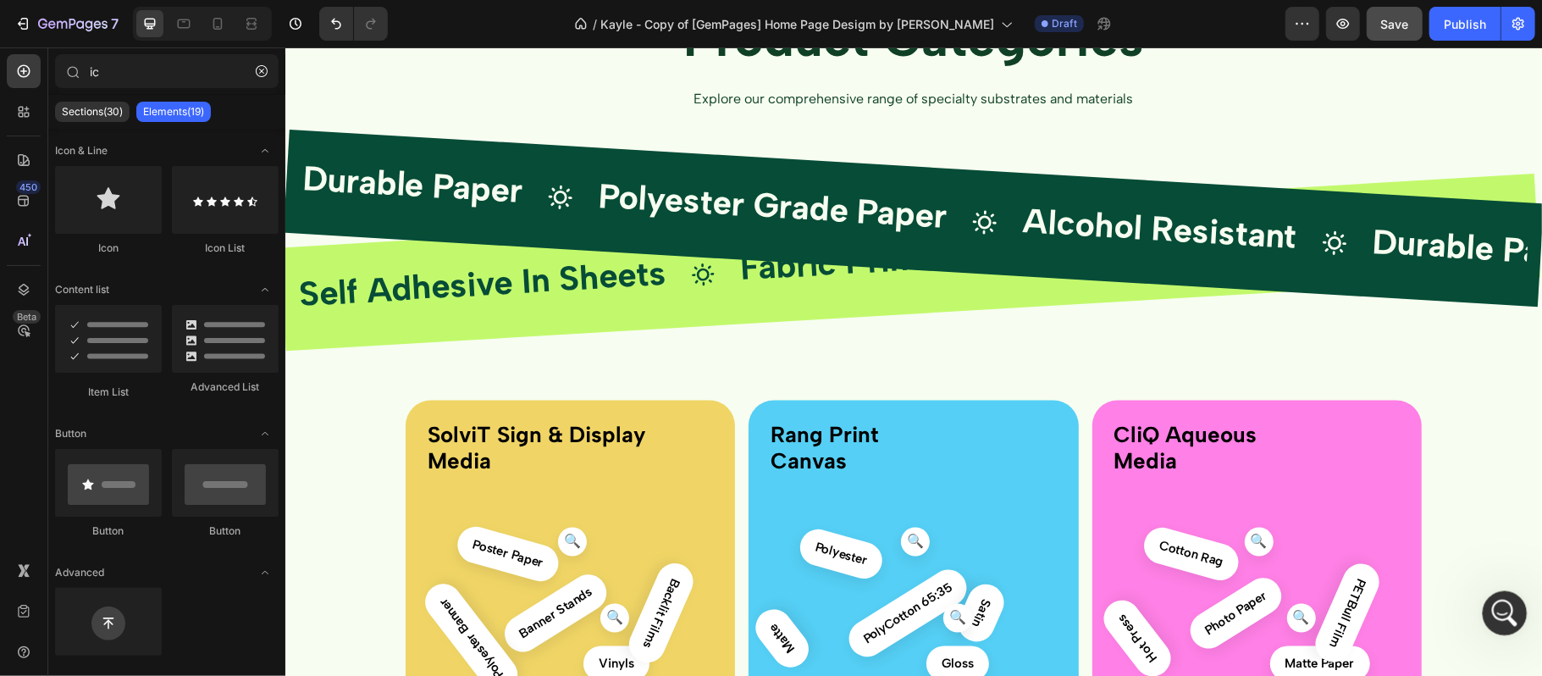
click at [1487, 601] on div "Open Intercom Messenger" at bounding box center [1503, 611] width 56 height 56
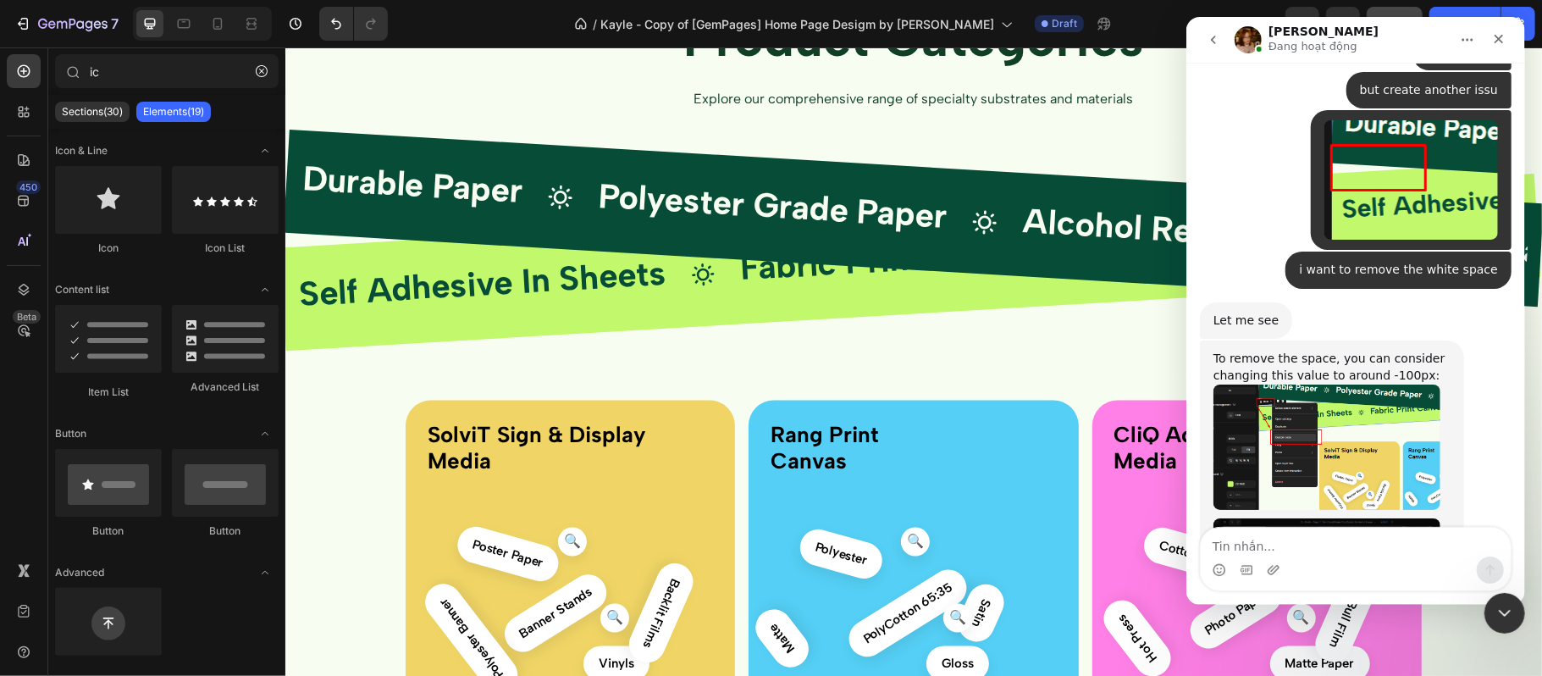
scroll to position [7737, 0]
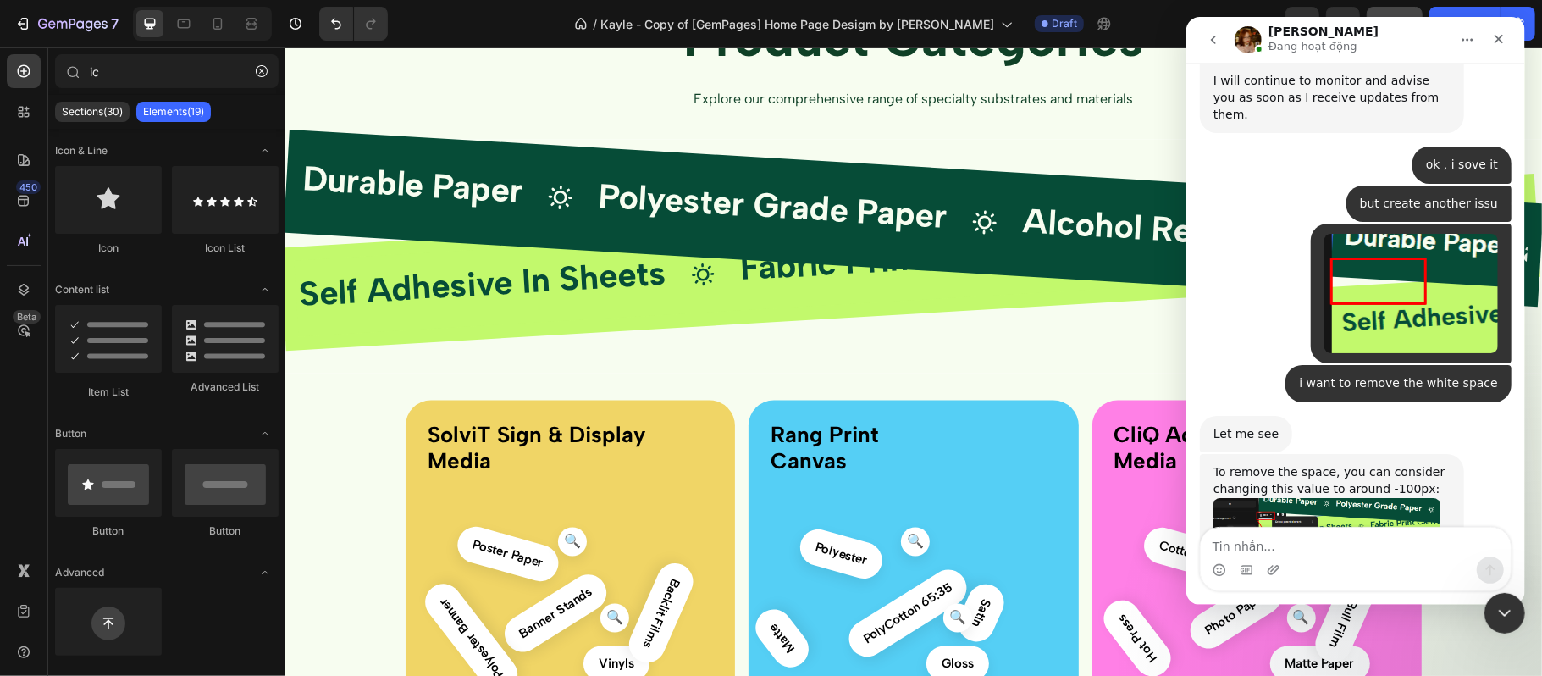
click at [1379, 498] on img "Jamie says…" at bounding box center [1326, 560] width 227 height 125
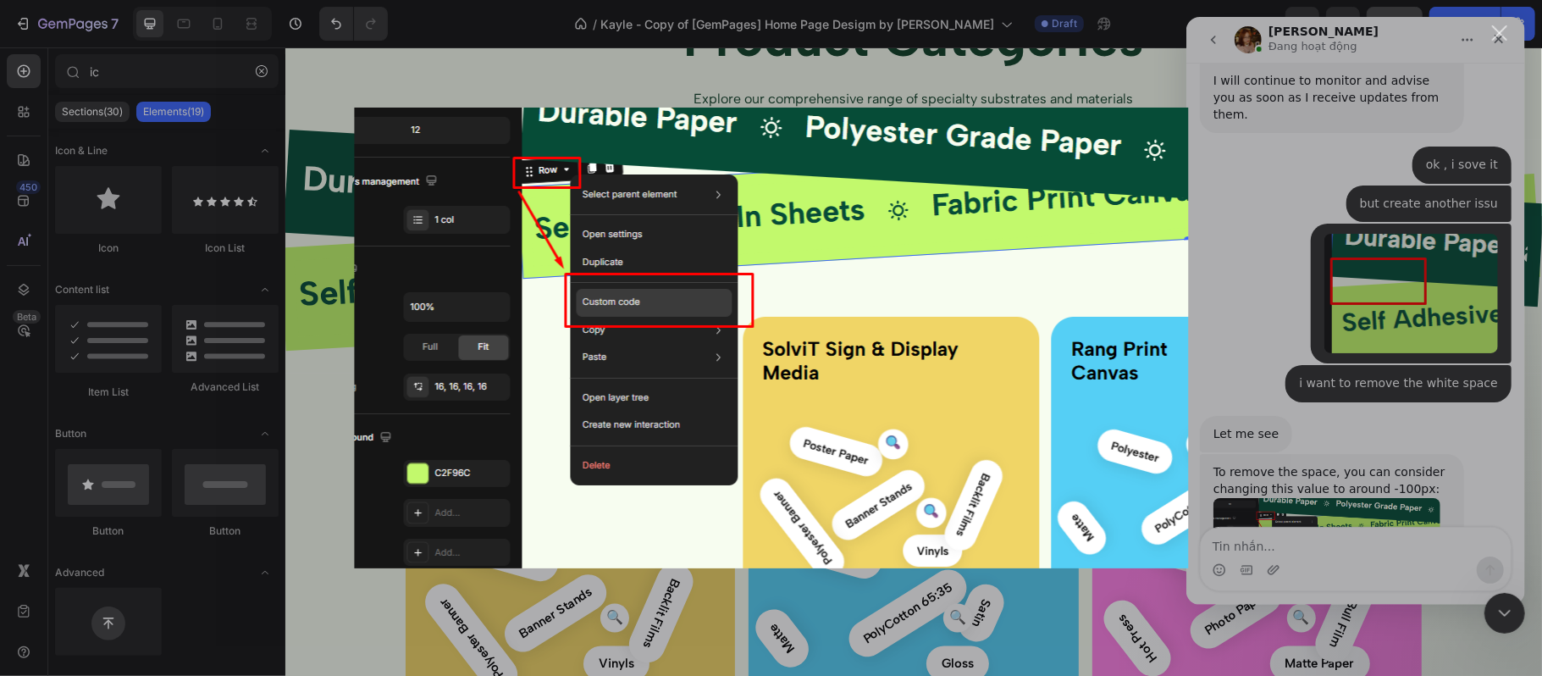
click at [1348, 412] on div "Intercom messenger" at bounding box center [771, 338] width 1542 height 676
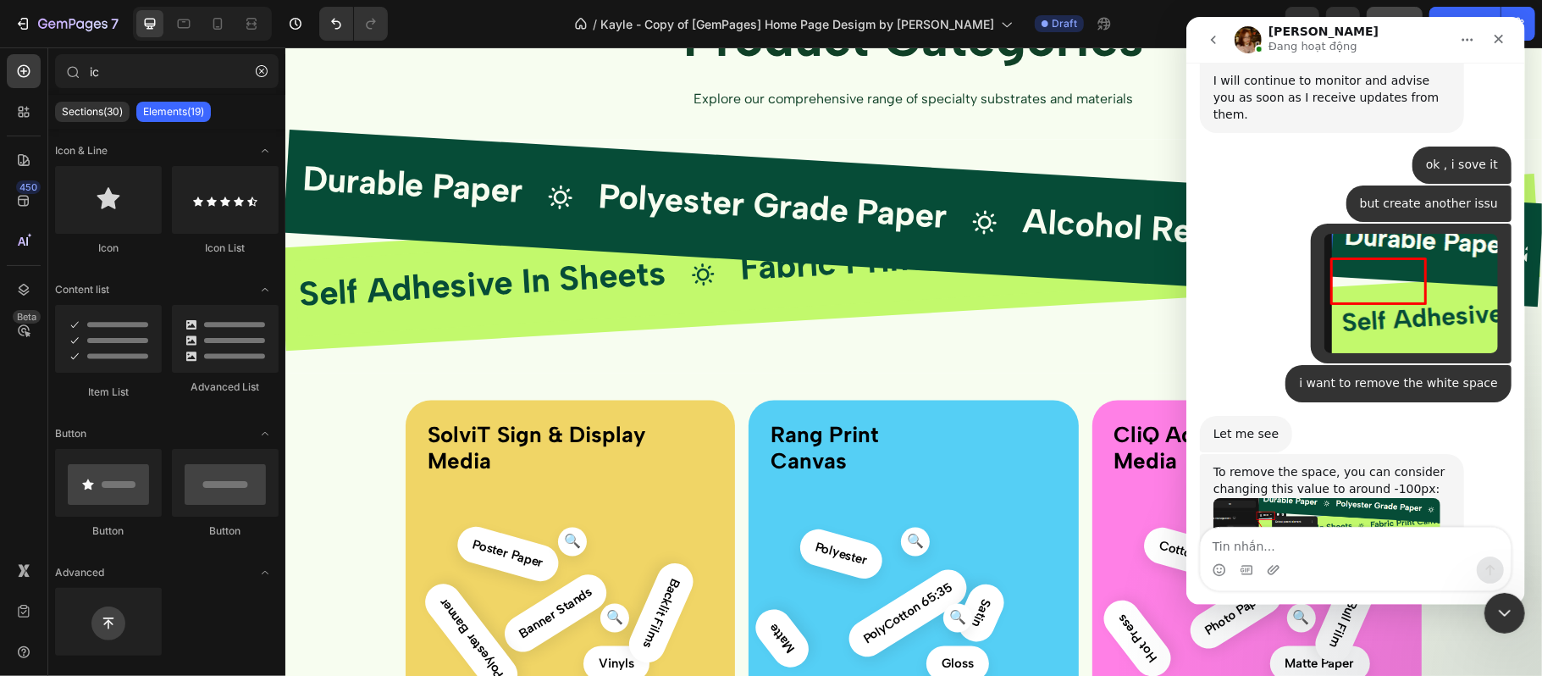
click at [1342, 632] on img "Jamie says…" at bounding box center [1326, 689] width 227 height 114
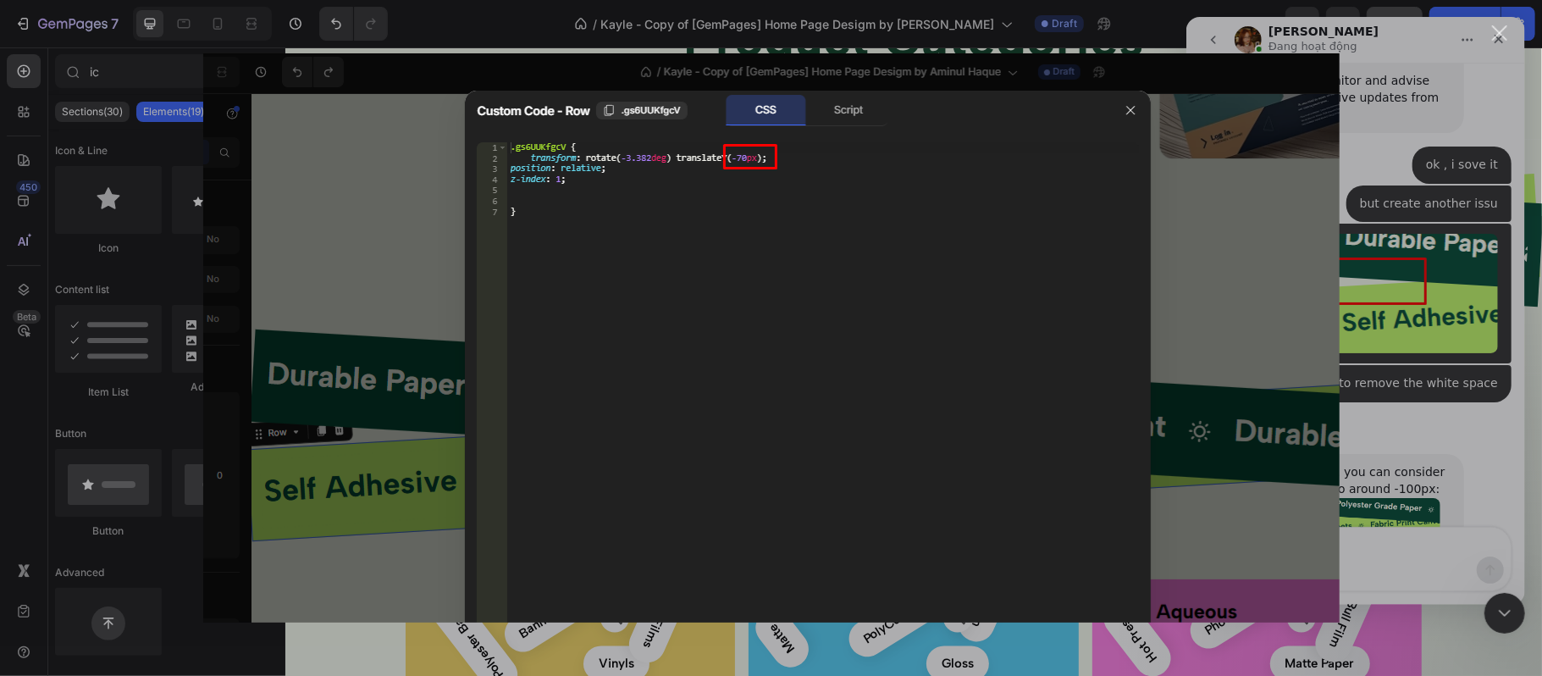
click at [1353, 369] on div "Intercom messenger" at bounding box center [771, 338] width 1542 height 676
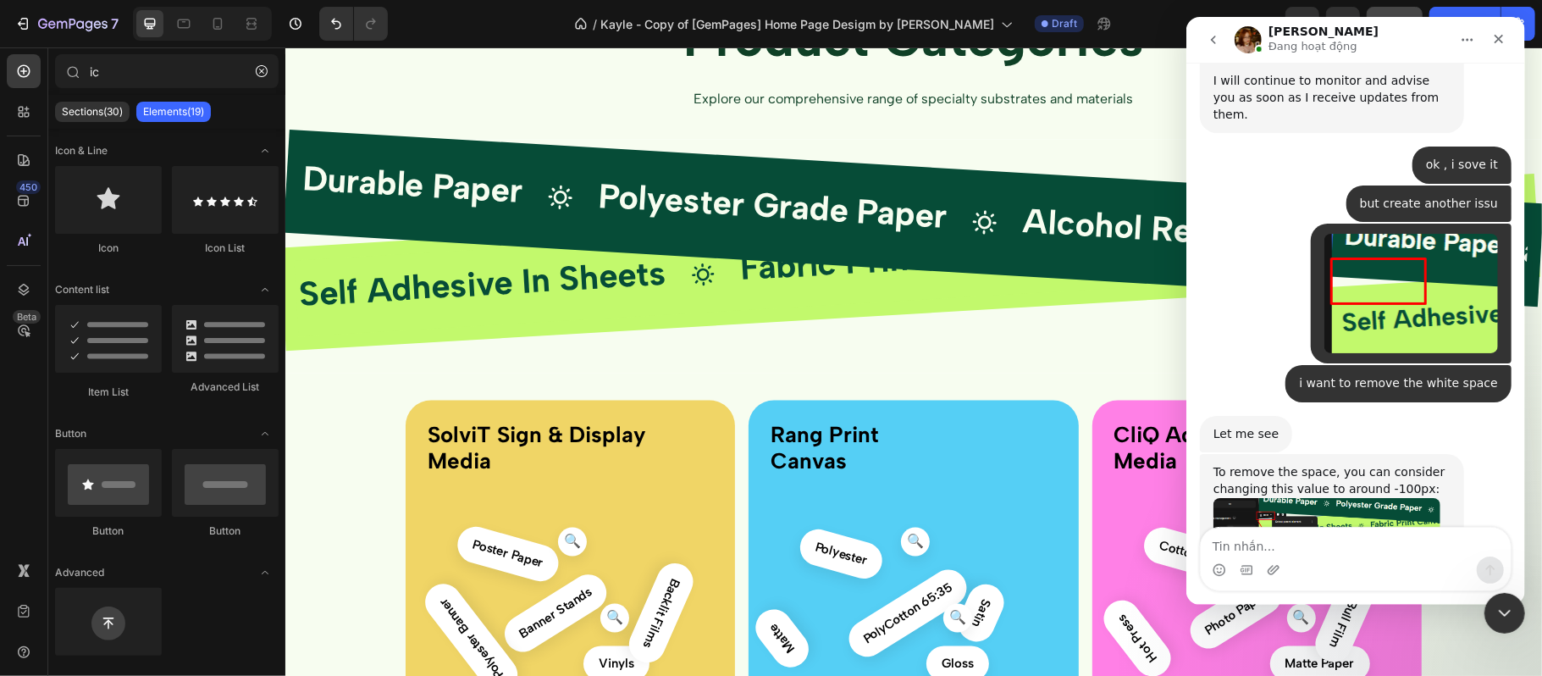
click at [1352, 632] on img "Jamie says…" at bounding box center [1326, 689] width 227 height 114
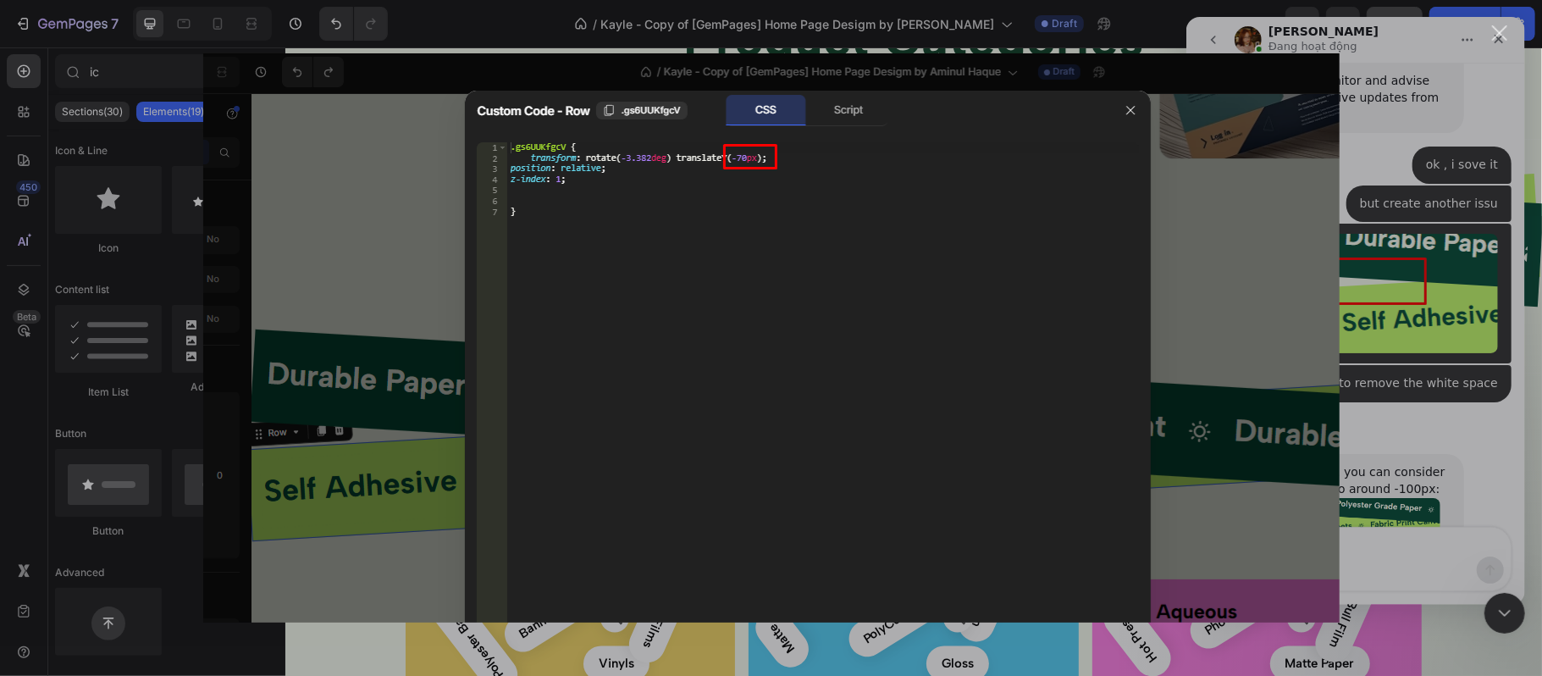
click at [1498, 36] on div "Close" at bounding box center [1500, 33] width 16 height 16
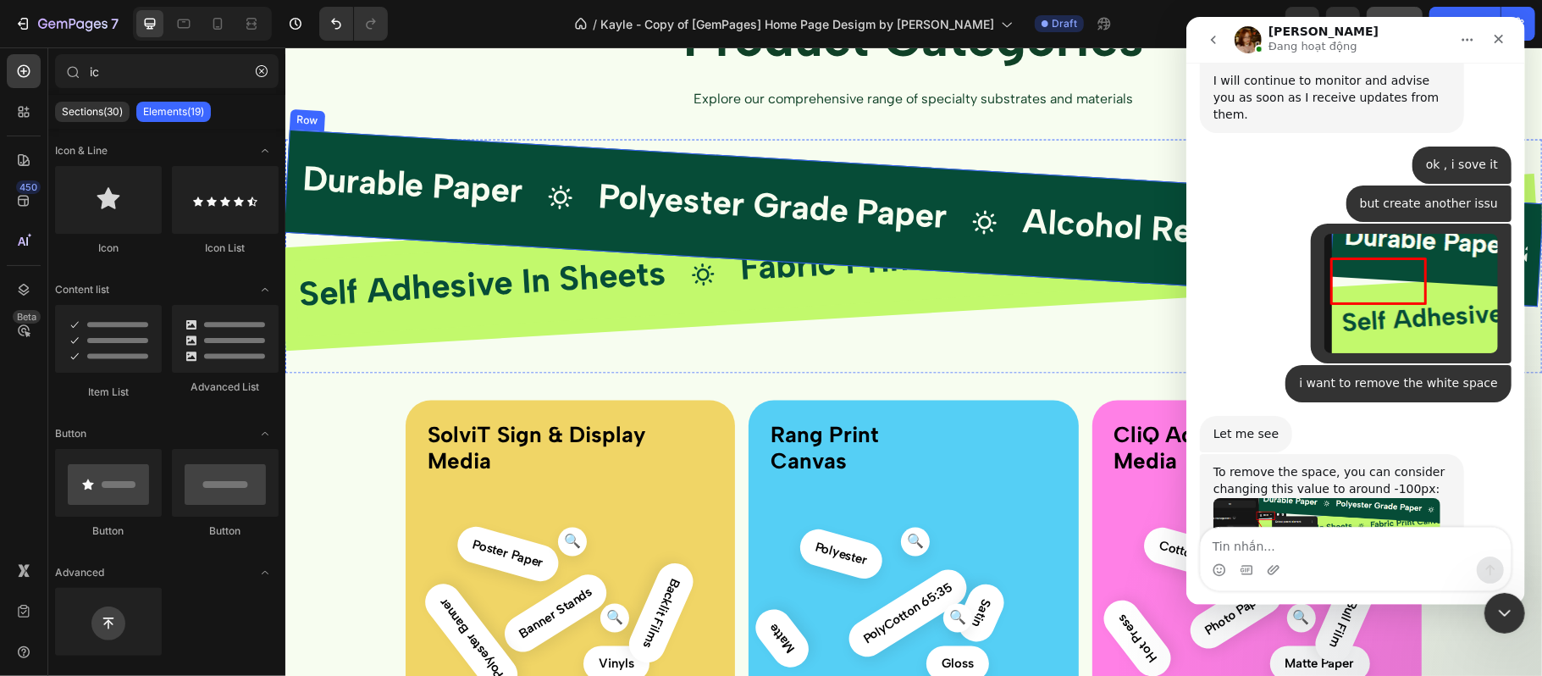
click at [329, 142] on div "Durable Paper Text Block Icon Polyester Grade Paper Text Block Icon Alcohol Res…" at bounding box center [913, 218] width 1261 height 177
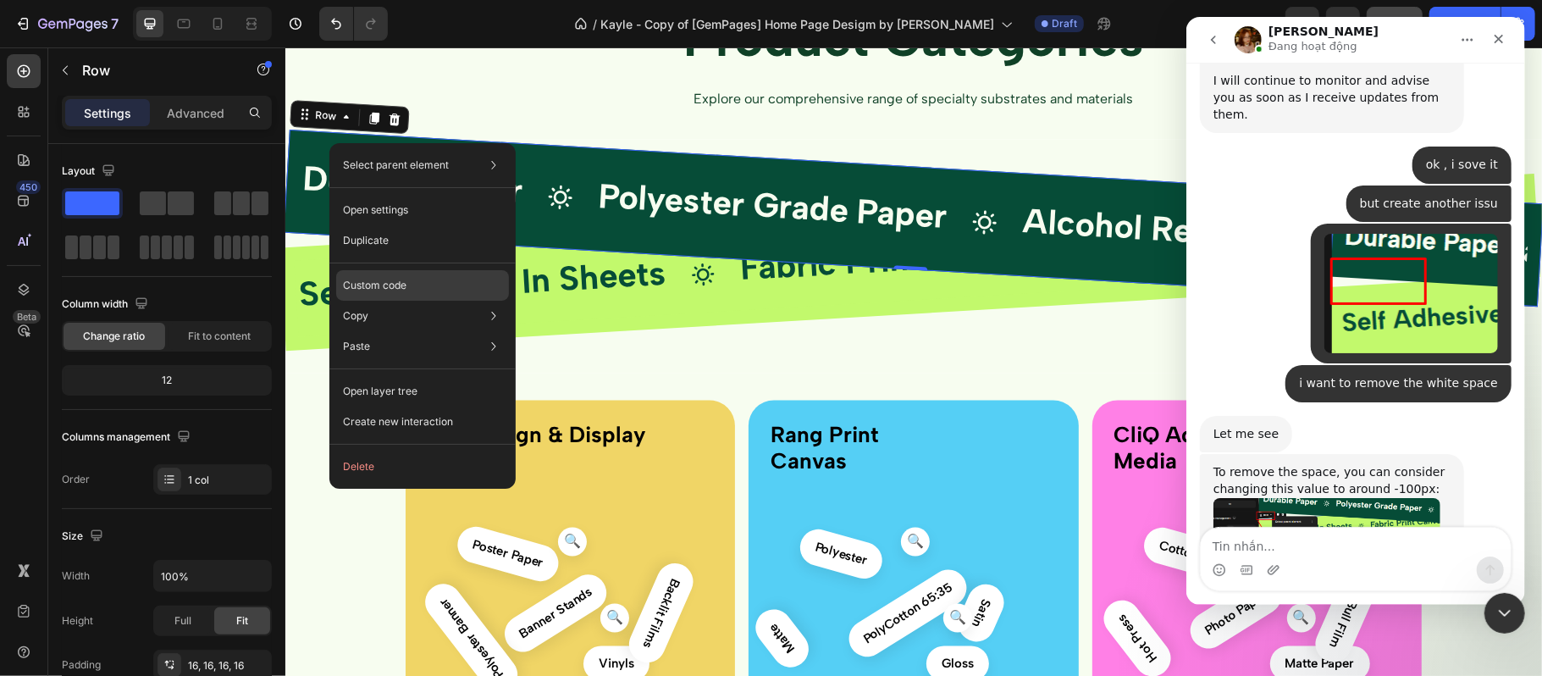
click at [412, 331] on div "Custom code" at bounding box center [422, 346] width 173 height 30
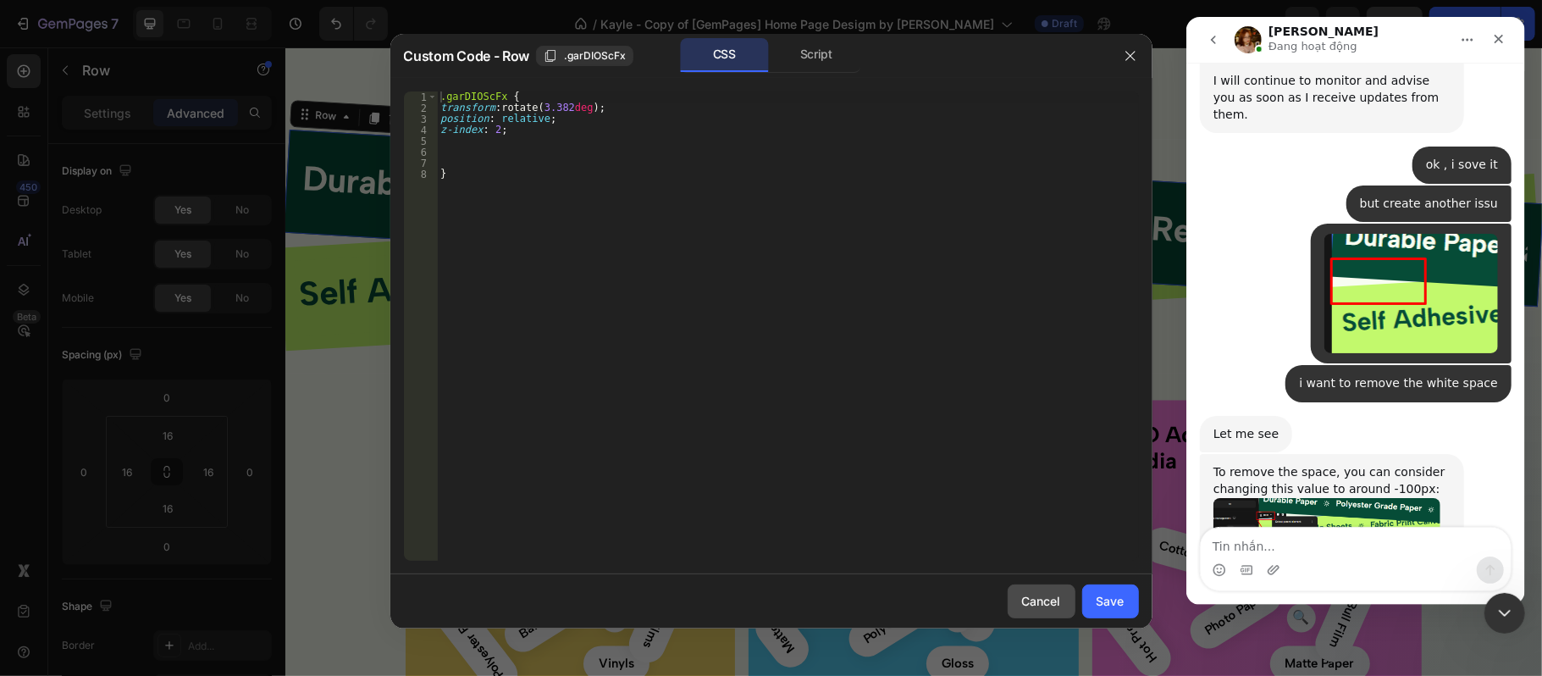
drag, startPoint x: 1038, startPoint y: 605, endPoint x: 442, endPoint y: 452, distance: 614.7
click at [1038, 605] on div "Cancel" at bounding box center [1041, 601] width 39 height 18
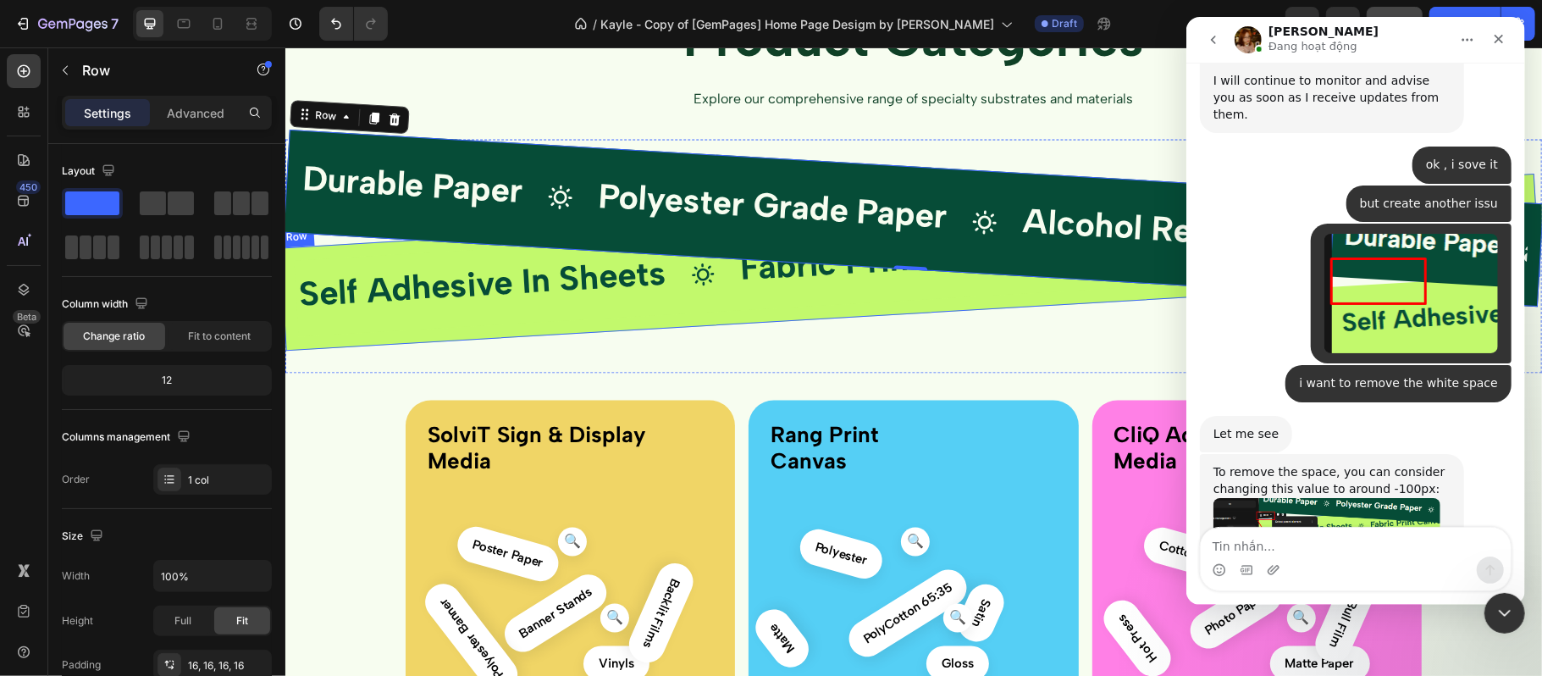
click at [357, 333] on div "Self Adhesive In Sheets Text Block Icon Fabric Print Canvas Text Block Icon Emp…" at bounding box center [910, 262] width 1261 height 177
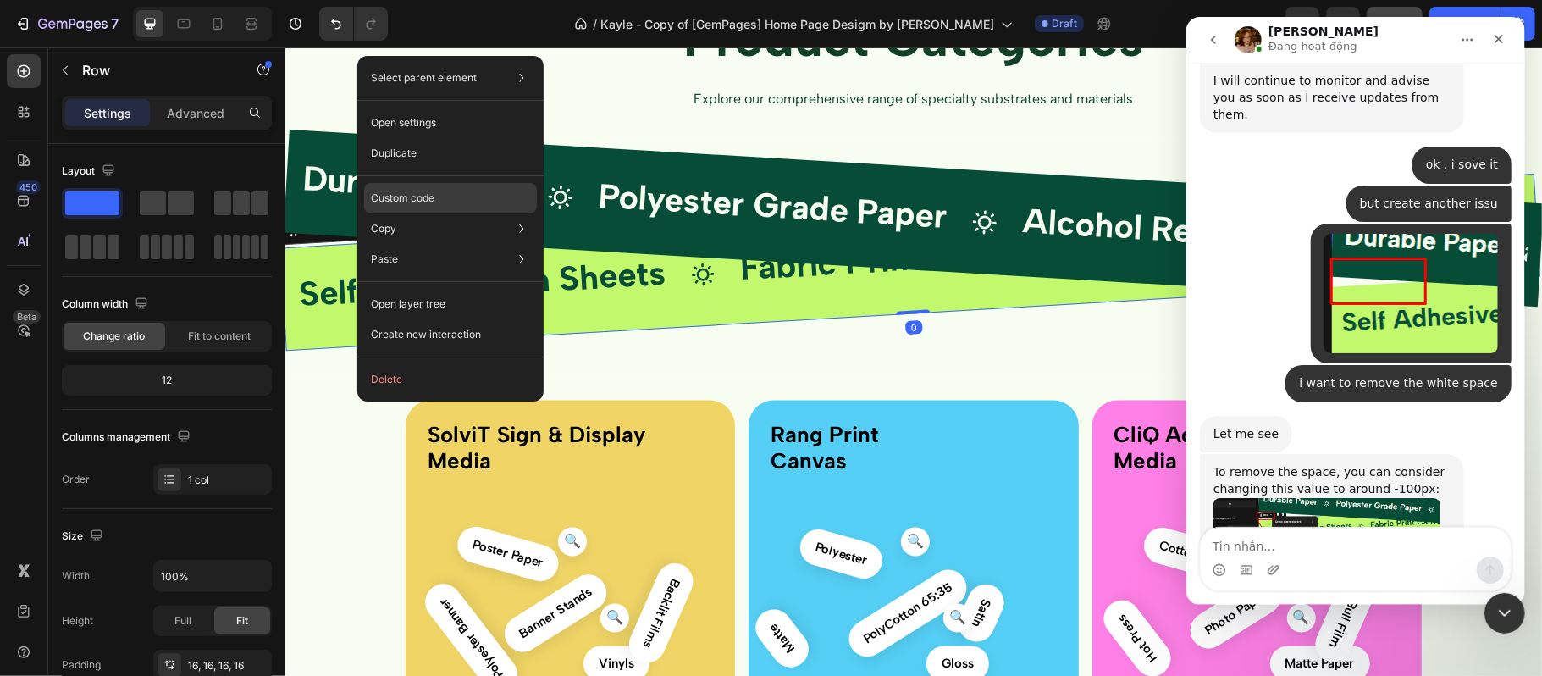
click at [418, 193] on p "Custom code" at bounding box center [403, 198] width 64 height 15
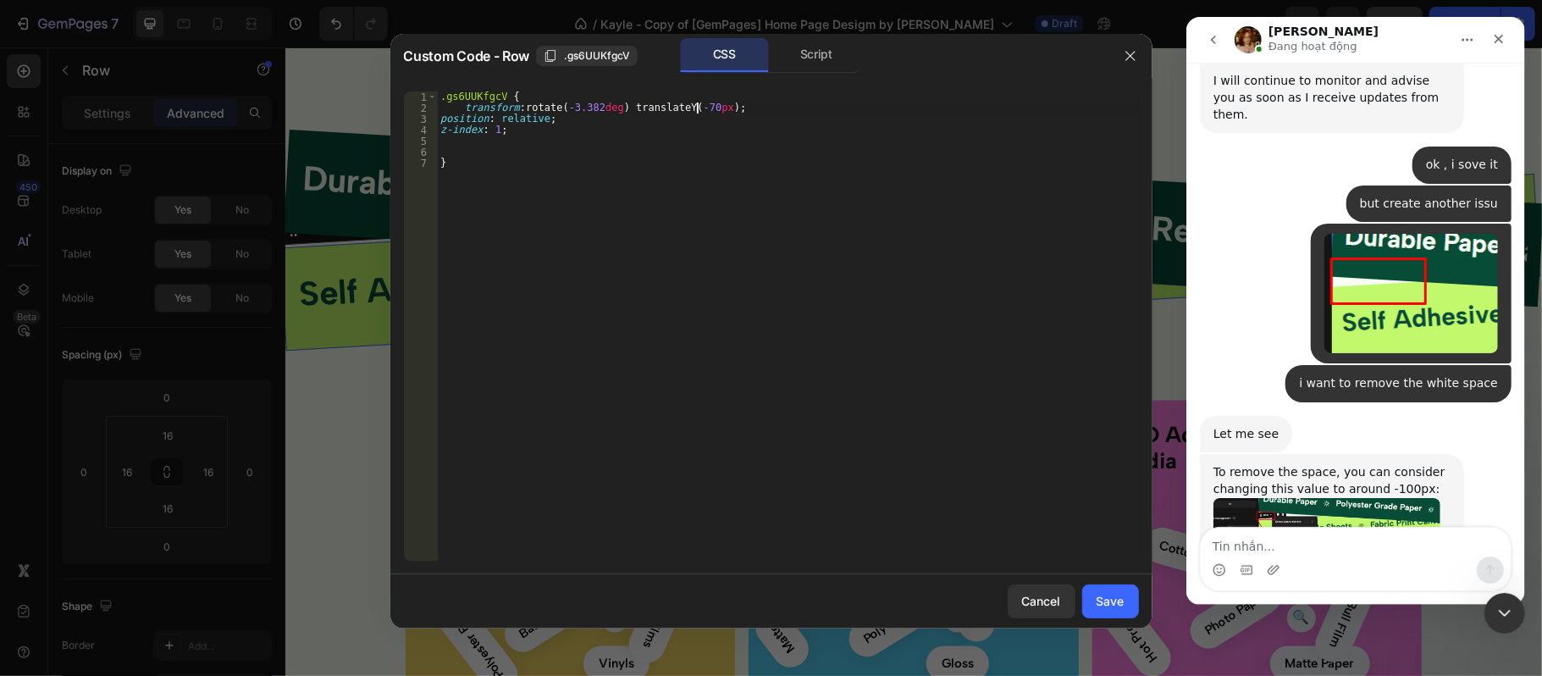
click at [699, 108] on div ".gs6UUKfgcV { transform : rotate( -3.382 deg ) translateY( -70 px ) ; position …" at bounding box center [787, 337] width 701 height 492
type textarea "transform: rotate(-3.382deg) translateY(-90px);"
click at [1120, 588] on button "Save" at bounding box center [1110, 601] width 57 height 34
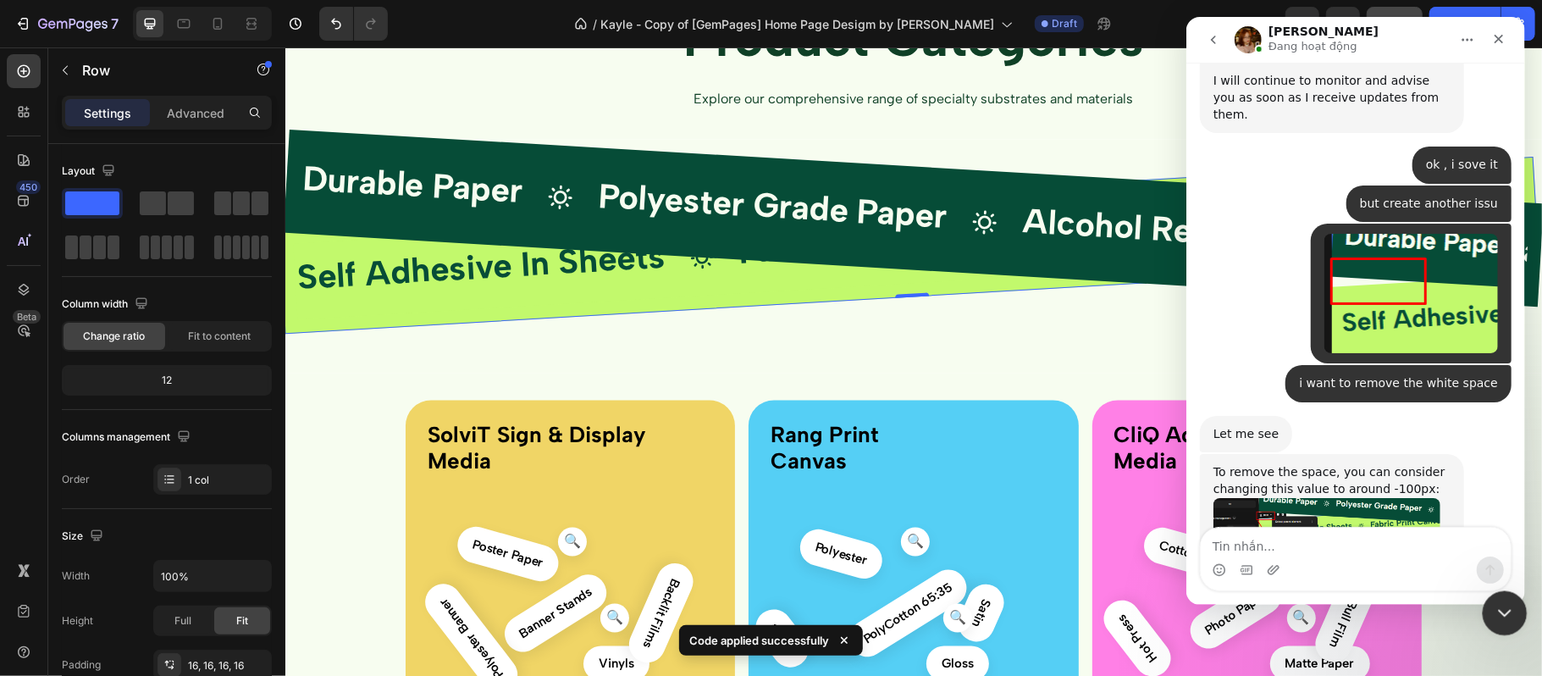
click at [1499, 601] on icon "Close Intercom Messenger" at bounding box center [1502, 611] width 20 height 20
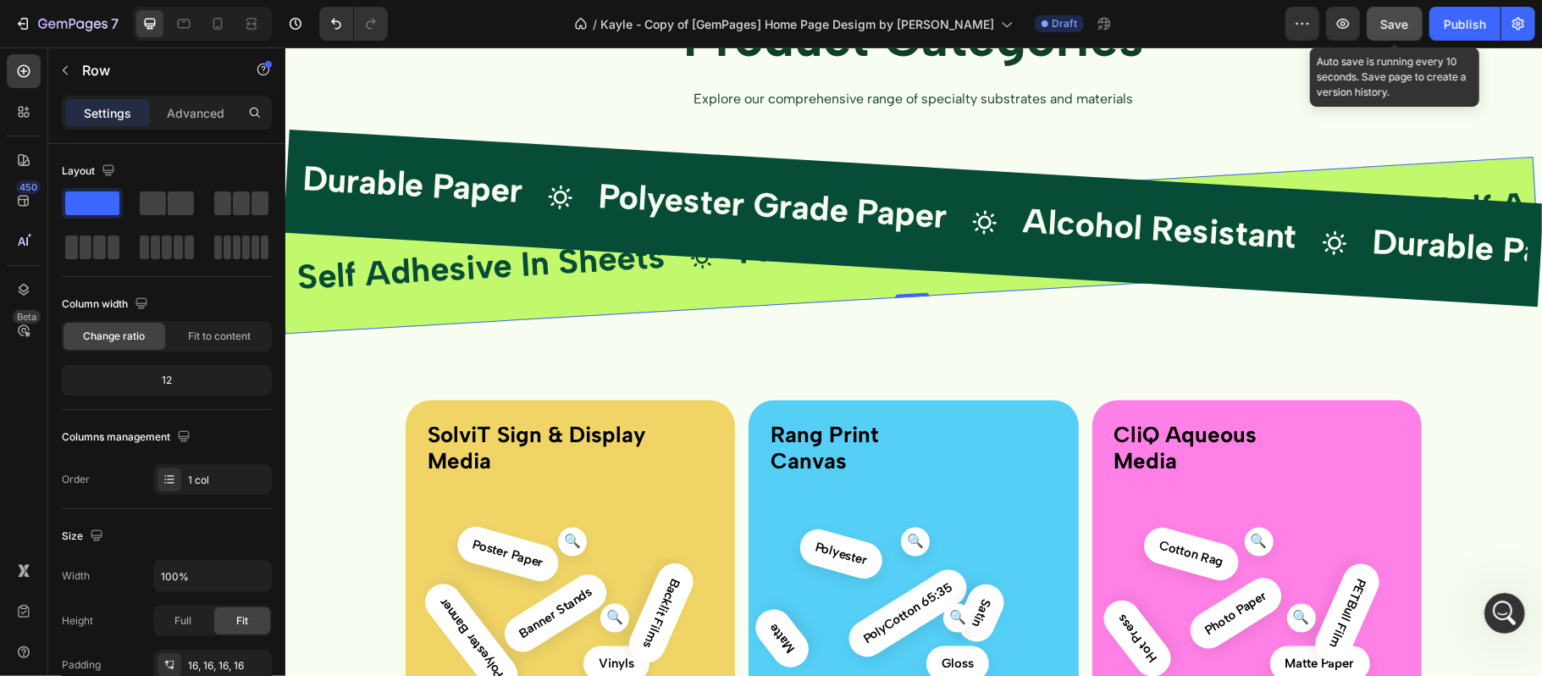
click at [1408, 17] on span "Save" at bounding box center [1395, 24] width 28 height 14
click at [1345, 15] on icon "button" at bounding box center [1343, 23] width 17 height 17
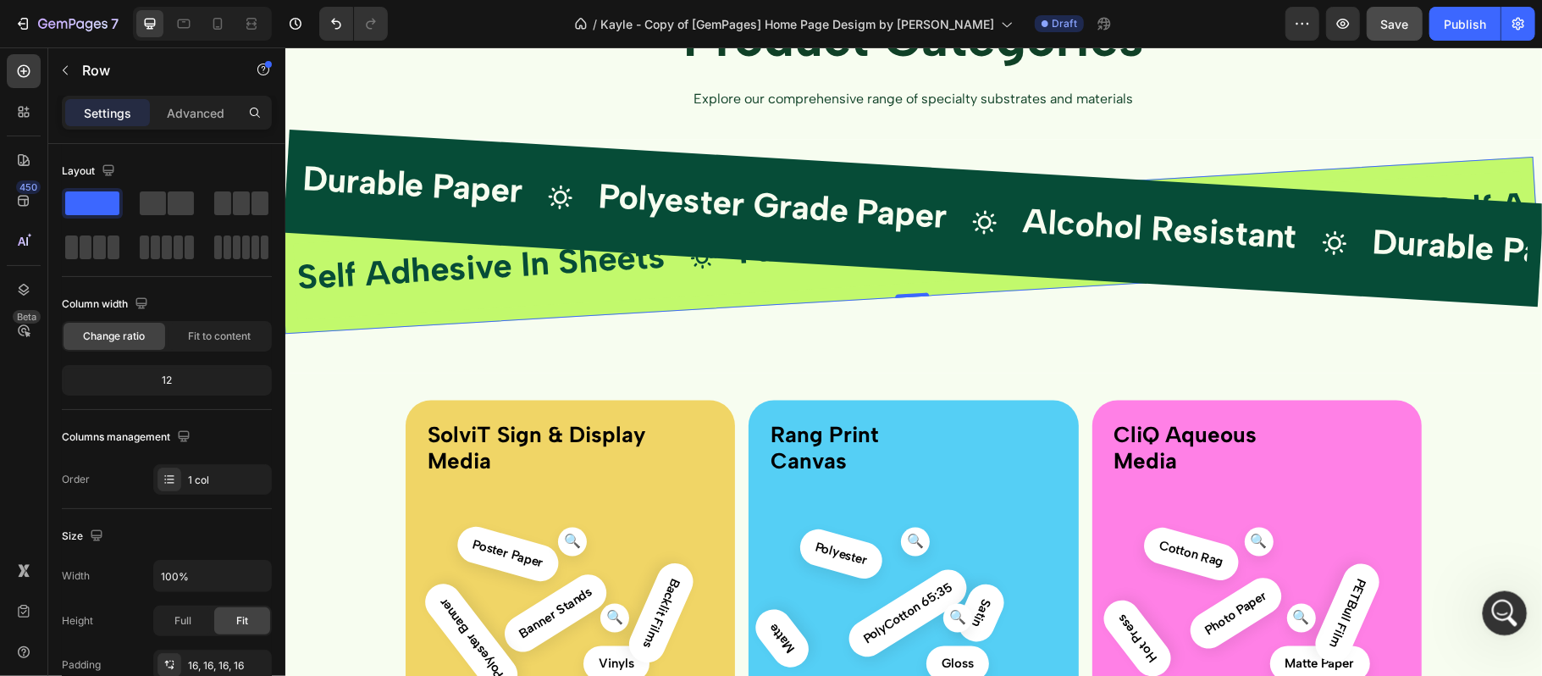
click at [1498, 609] on icon "Open Intercom Messenger" at bounding box center [1503, 611] width 28 height 28
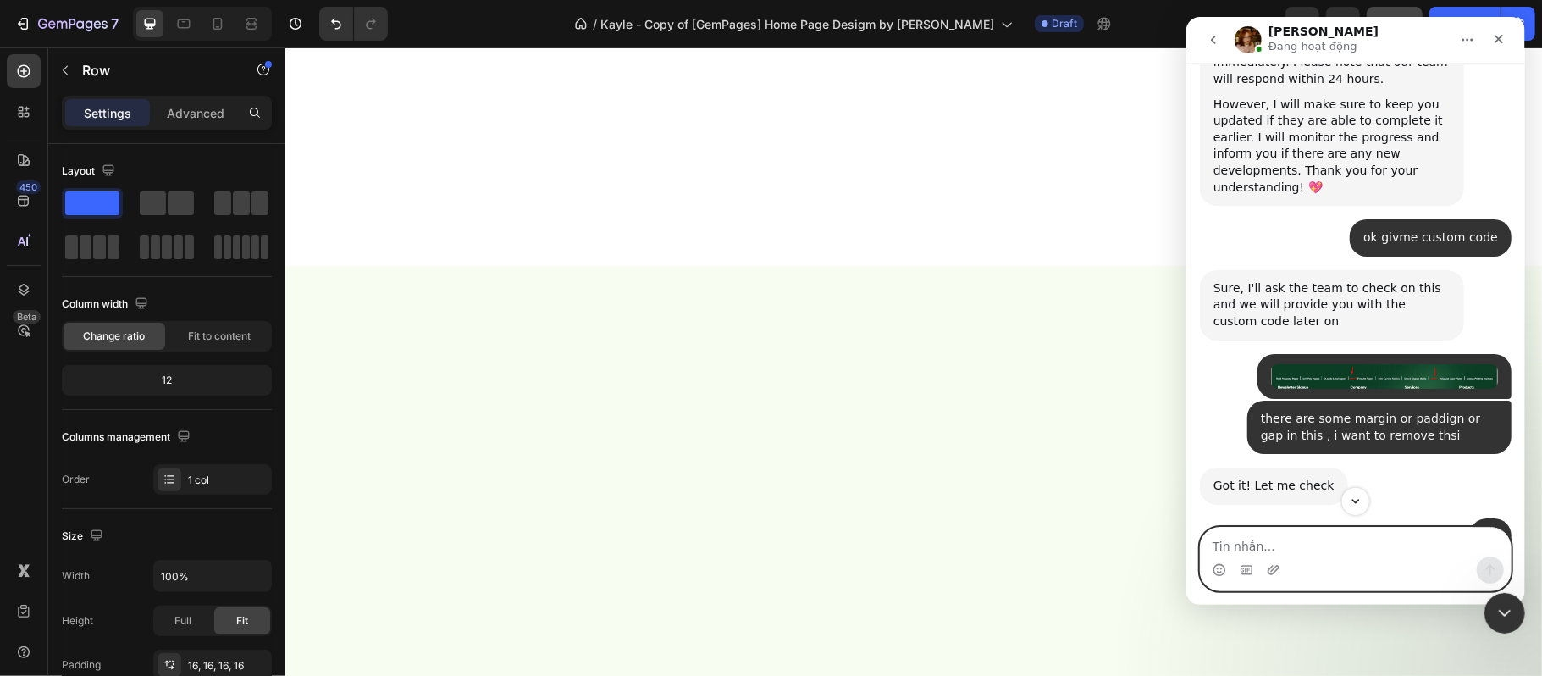
scroll to position [6168, 0]
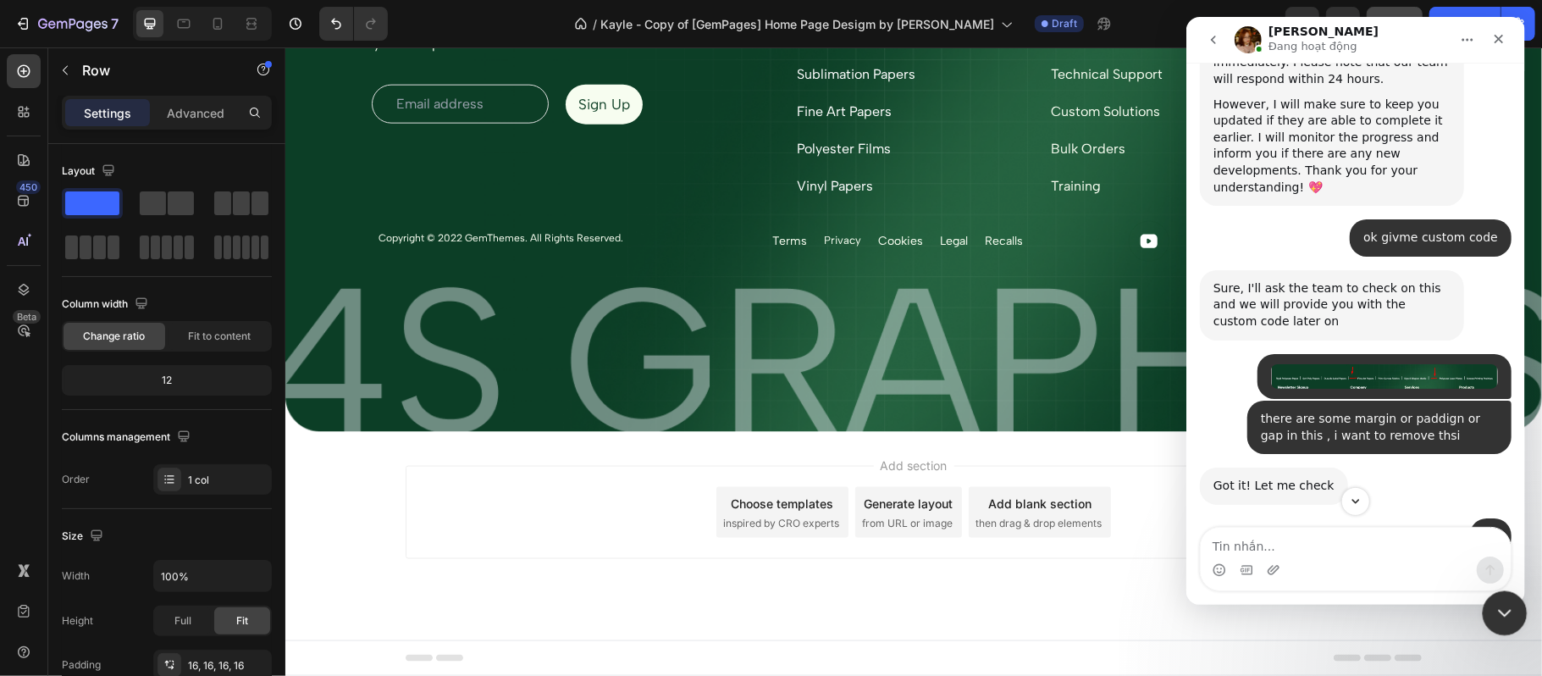
drag, startPoint x: 1795, startPoint y: 1163, endPoint x: 2638, endPoint y: 1147, distance: 842.9
click at [1510, 597] on div "Close Intercom Messenger" at bounding box center [1502, 610] width 41 height 41
